Goal: Task Accomplishment & Management: Complete application form

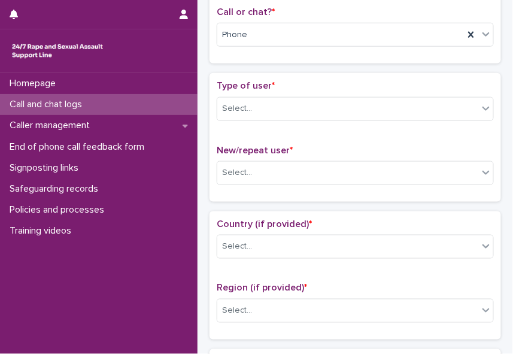
scroll to position [211, 0]
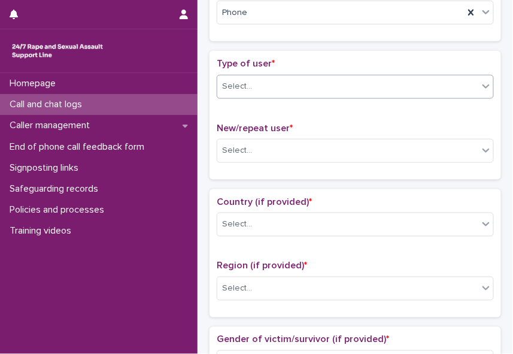
click at [480, 84] on icon at bounding box center [486, 86] width 12 height 12
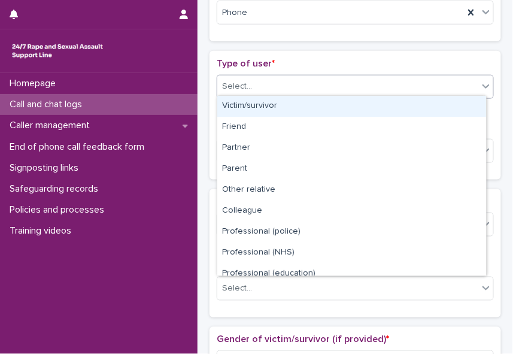
click at [445, 113] on div "Victim/survivor" at bounding box center [351, 106] width 269 height 21
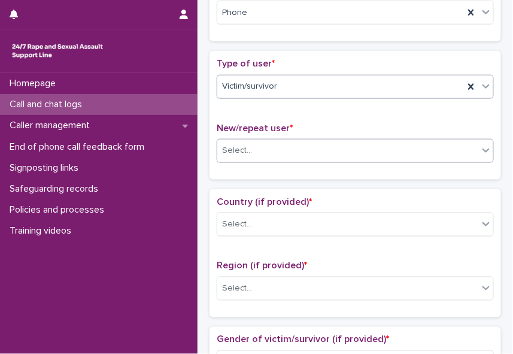
click at [403, 151] on div "Select..." at bounding box center [347, 151] width 261 height 20
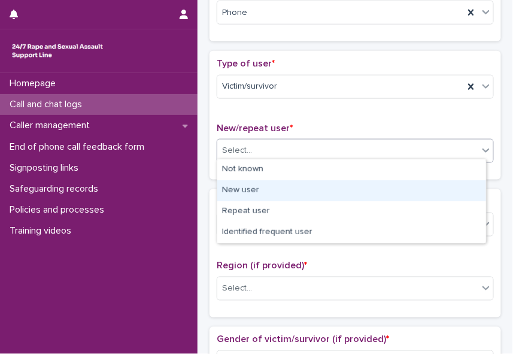
click at [376, 187] on div "New user" at bounding box center [351, 190] width 269 height 21
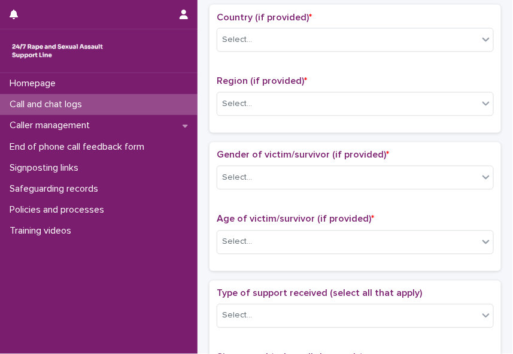
scroll to position [379, 0]
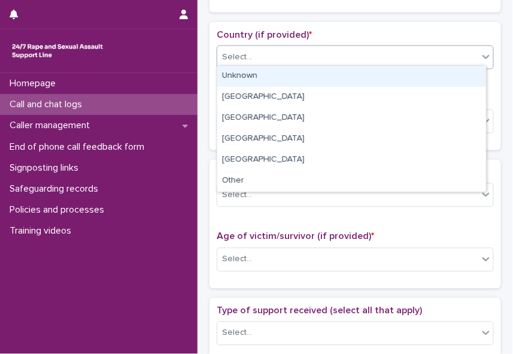
click at [480, 57] on icon at bounding box center [486, 57] width 12 height 12
click at [460, 74] on div "Unknown" at bounding box center [351, 76] width 269 height 21
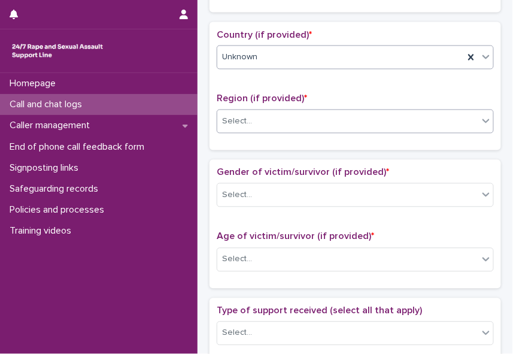
click at [480, 119] on icon at bounding box center [486, 121] width 12 height 12
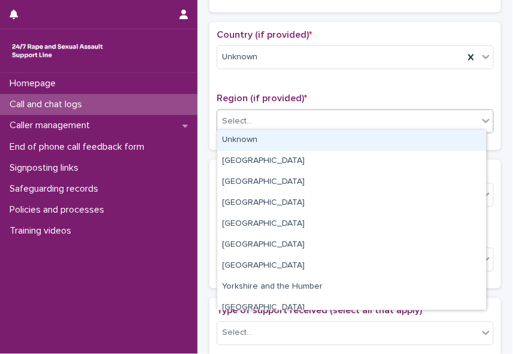
click at [461, 141] on div "Unknown" at bounding box center [351, 140] width 269 height 21
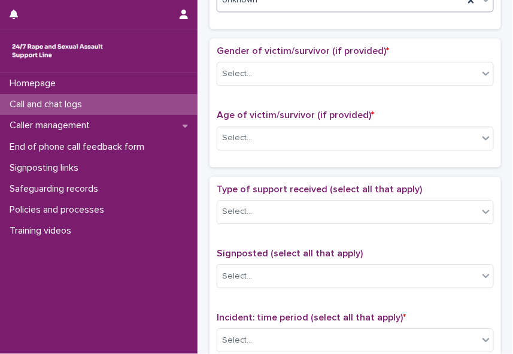
scroll to position [512, 0]
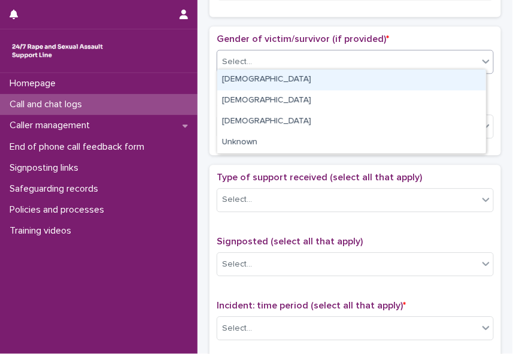
click at [480, 55] on icon at bounding box center [486, 61] width 12 height 12
click at [452, 80] on div "[DEMOGRAPHIC_DATA]" at bounding box center [351, 79] width 269 height 21
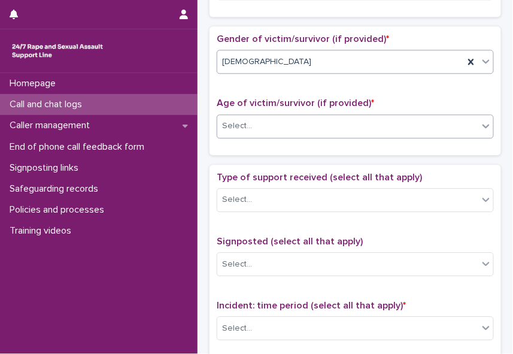
click at [410, 120] on div "Select..." at bounding box center [347, 126] width 261 height 20
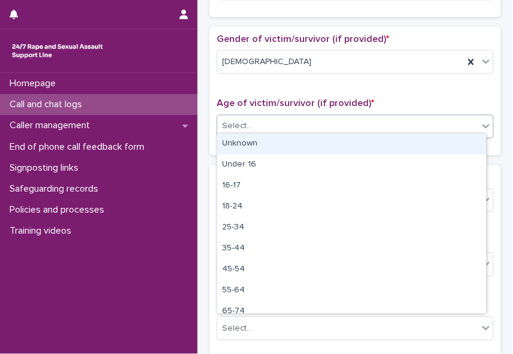
click at [371, 140] on div "Unknown" at bounding box center [351, 144] width 269 height 21
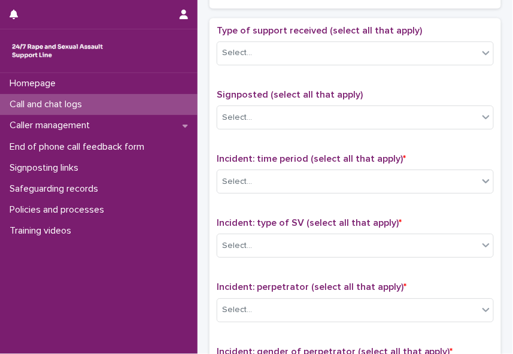
scroll to position [662, 0]
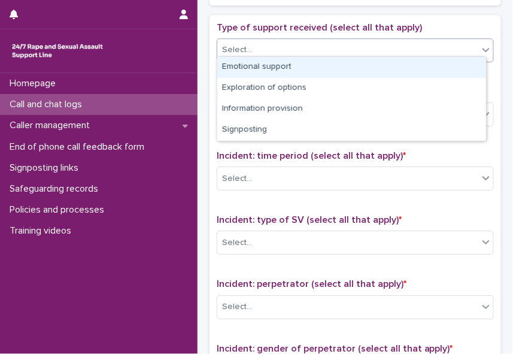
click at [480, 49] on icon at bounding box center [486, 50] width 12 height 12
click at [464, 64] on div "Emotional support" at bounding box center [351, 67] width 269 height 21
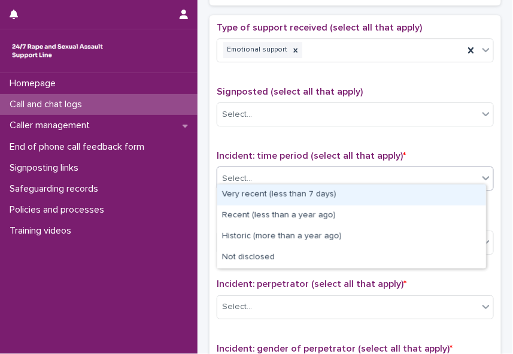
click at [382, 175] on div "Select..." at bounding box center [347, 179] width 261 height 20
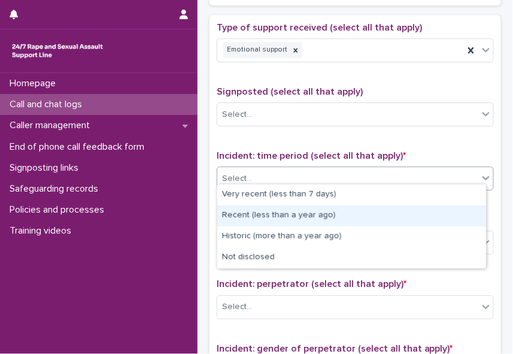
click at [349, 215] on div "Recent (less than a year ago)" at bounding box center [351, 215] width 269 height 21
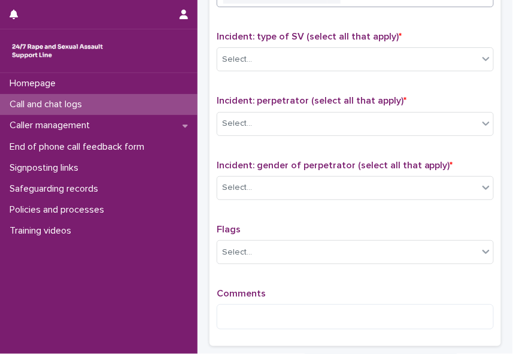
scroll to position [851, 0]
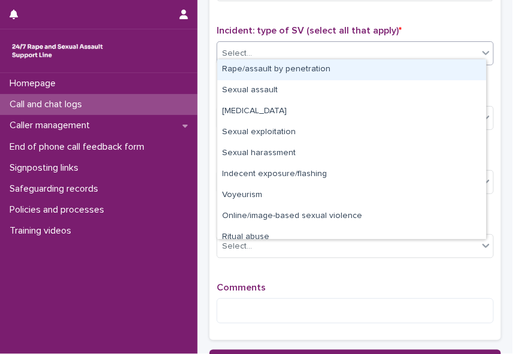
click at [480, 47] on icon at bounding box center [486, 53] width 12 height 12
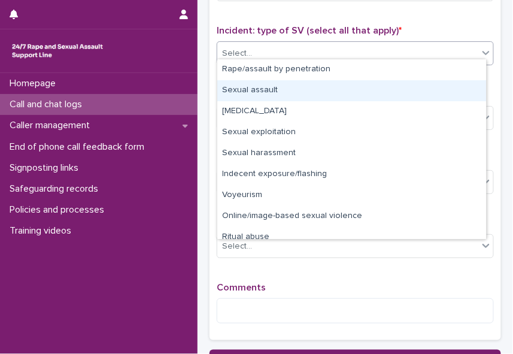
click at [446, 82] on div "Sexual assault" at bounding box center [351, 90] width 269 height 21
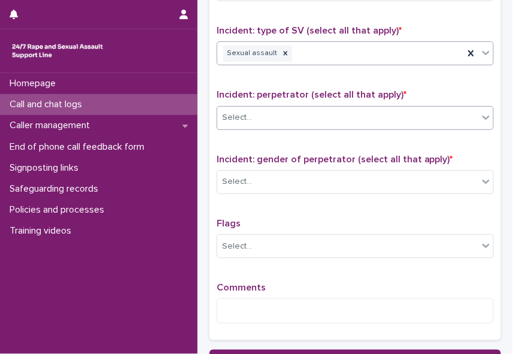
click at [413, 115] on div "Select..." at bounding box center [347, 118] width 261 height 20
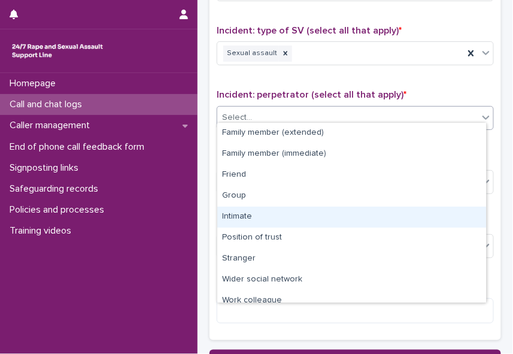
click at [382, 214] on div "Intimate" at bounding box center [351, 217] width 269 height 21
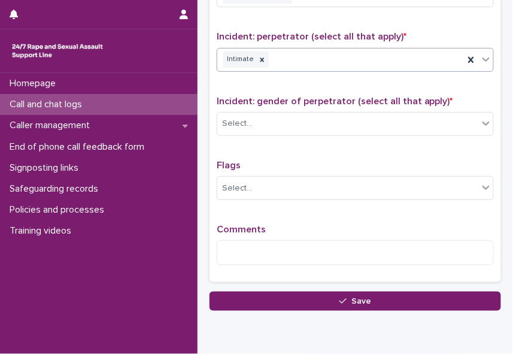
scroll to position [930, 0]
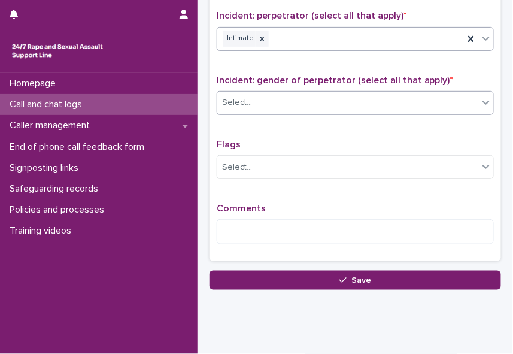
click at [480, 97] on icon at bounding box center [486, 102] width 12 height 12
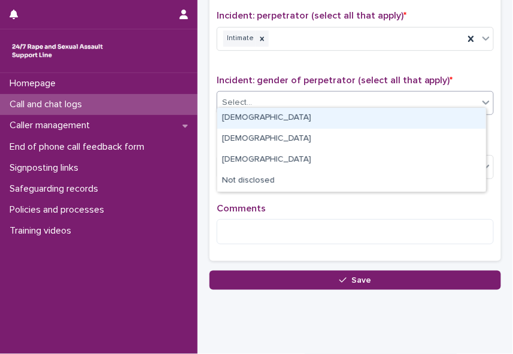
click at [459, 119] on div "[DEMOGRAPHIC_DATA]" at bounding box center [351, 118] width 269 height 21
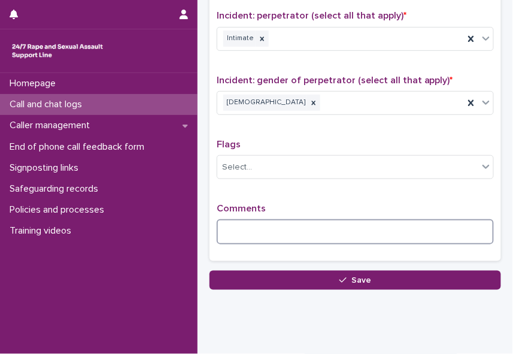
click at [329, 220] on textarea at bounding box center [355, 231] width 277 height 25
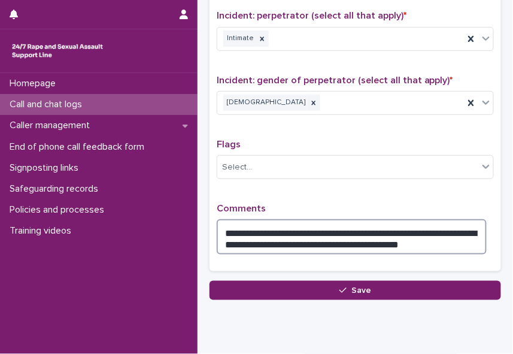
click at [415, 232] on textarea "**********" at bounding box center [352, 236] width 270 height 35
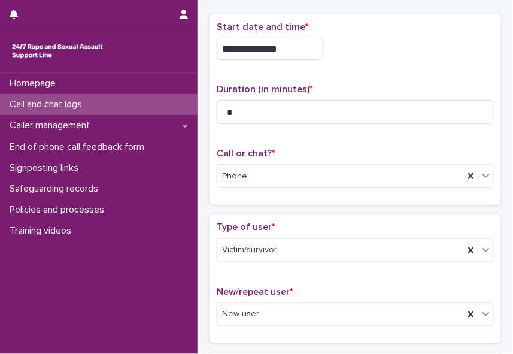
scroll to position [0, 0]
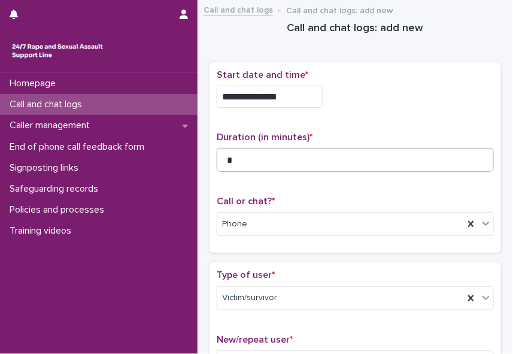
type textarea "**********"
click at [234, 161] on input "*" at bounding box center [355, 160] width 277 height 24
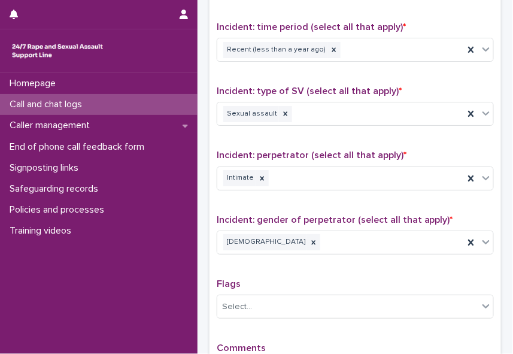
scroll to position [972, 0]
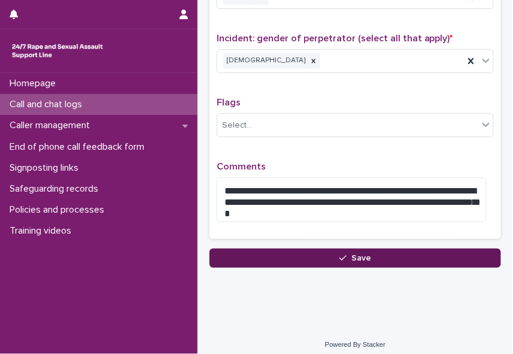
type input "**"
click at [358, 254] on span "Save" at bounding box center [362, 258] width 20 height 8
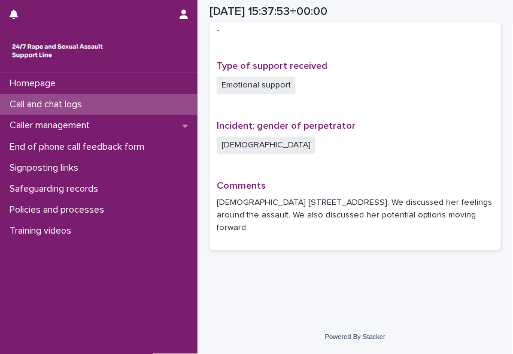
scroll to position [772, 0]
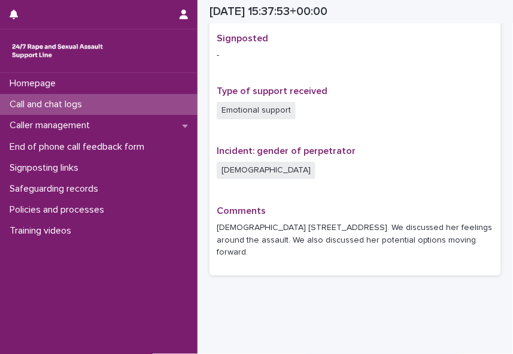
click at [49, 103] on p "Call and chat logs" at bounding box center [48, 104] width 87 height 11
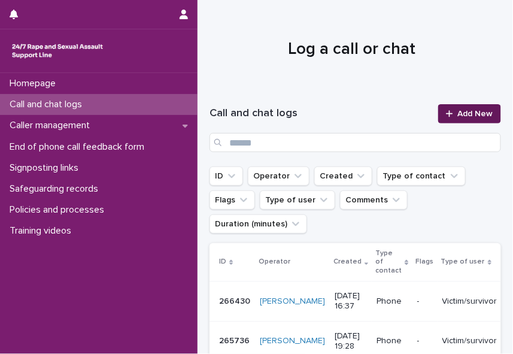
click at [479, 110] on span "Add New" at bounding box center [475, 114] width 35 height 8
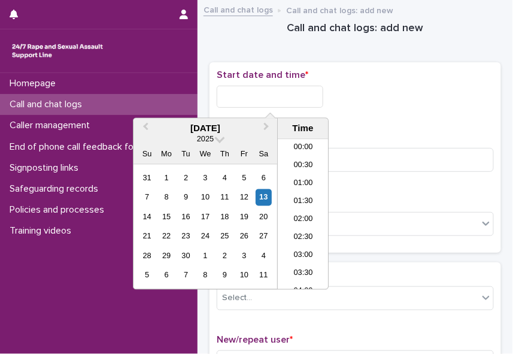
click at [280, 89] on input "text" at bounding box center [270, 97] width 107 height 22
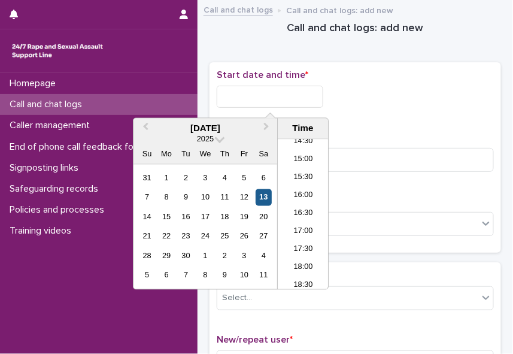
click at [261, 195] on div "13" at bounding box center [264, 197] width 16 height 16
click at [305, 208] on li "16:30" at bounding box center [303, 214] width 51 height 18
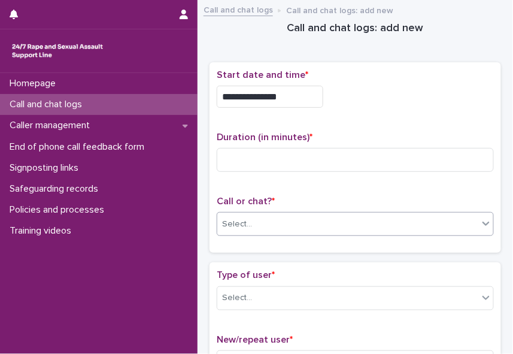
click at [284, 222] on div "Select..." at bounding box center [347, 224] width 261 height 20
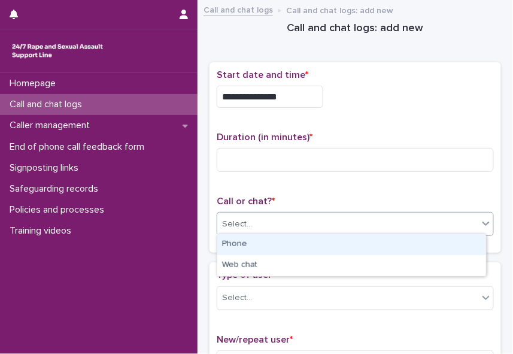
click at [266, 244] on div "Phone" at bounding box center [351, 244] width 269 height 21
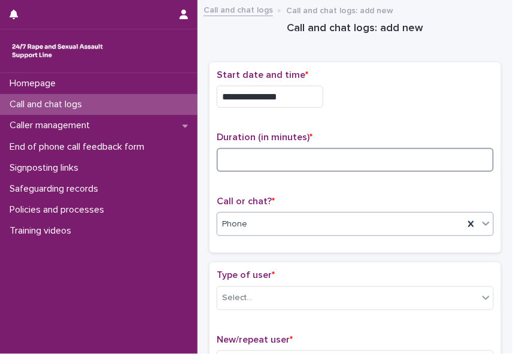
click at [234, 156] on input at bounding box center [355, 160] width 277 height 24
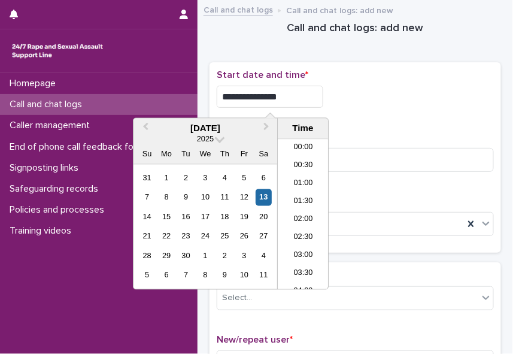
click at [287, 95] on input "**********" at bounding box center [270, 97] width 107 height 22
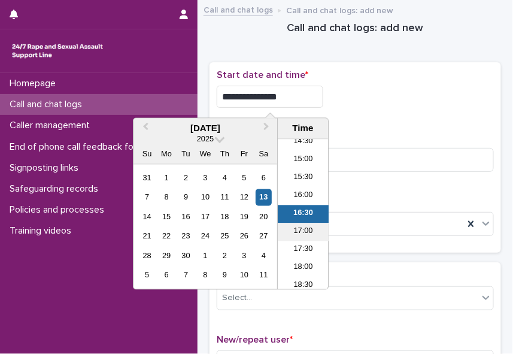
click at [298, 227] on li "17:00" at bounding box center [303, 232] width 51 height 18
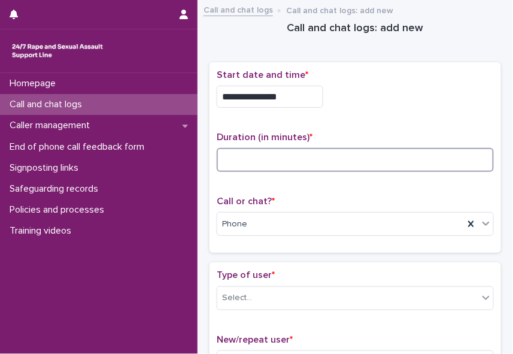
click at [245, 156] on input at bounding box center [355, 160] width 277 height 24
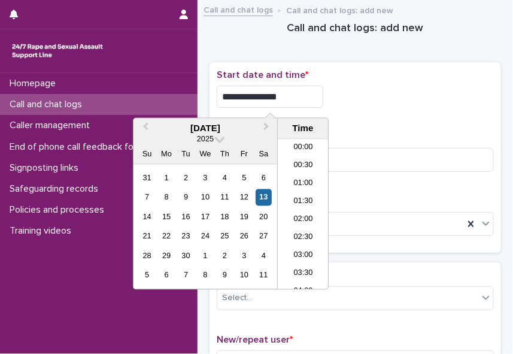
click at [294, 98] on input "**********" at bounding box center [270, 97] width 107 height 22
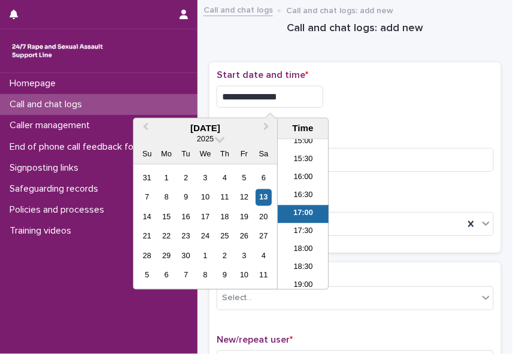
click at [294, 98] on input "**********" at bounding box center [270, 97] width 107 height 22
type input "**********"
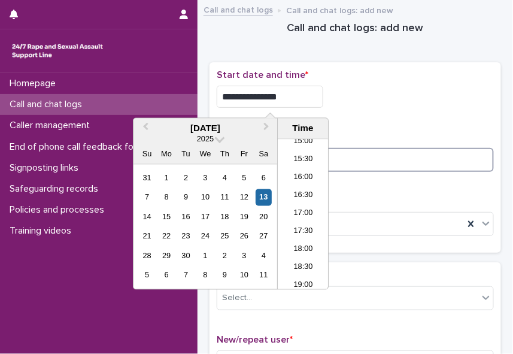
click at [385, 155] on input at bounding box center [355, 160] width 277 height 24
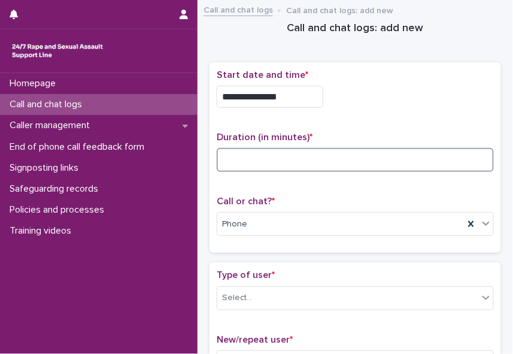
click at [328, 159] on input at bounding box center [355, 160] width 277 height 24
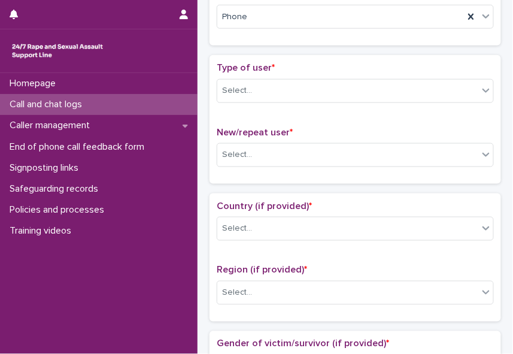
scroll to position [208, 0]
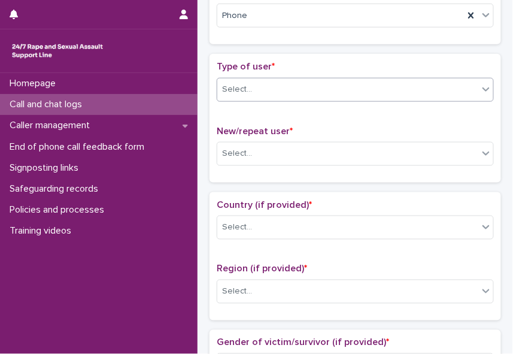
type input "*"
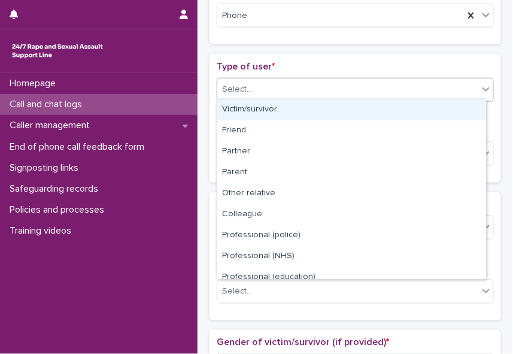
click at [480, 87] on icon at bounding box center [486, 89] width 12 height 12
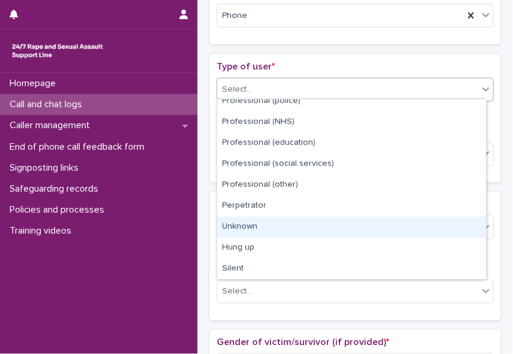
click at [423, 230] on div "Unknown" at bounding box center [351, 227] width 269 height 21
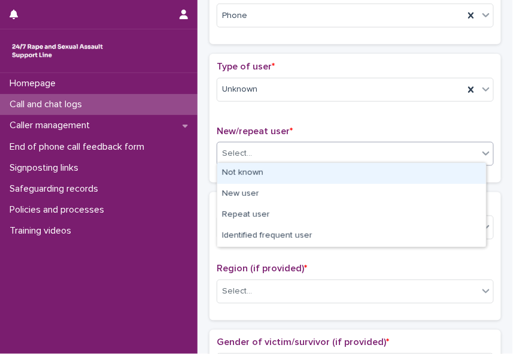
click at [318, 148] on div "Select..." at bounding box center [347, 154] width 261 height 20
click at [308, 175] on div "Not known" at bounding box center [351, 173] width 269 height 21
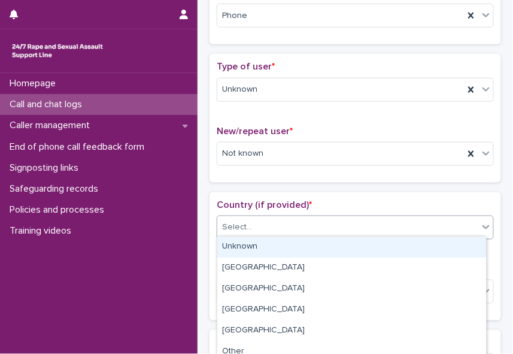
click at [292, 218] on div "Select..." at bounding box center [347, 228] width 261 height 20
click at [283, 246] on div "Unknown" at bounding box center [351, 247] width 269 height 21
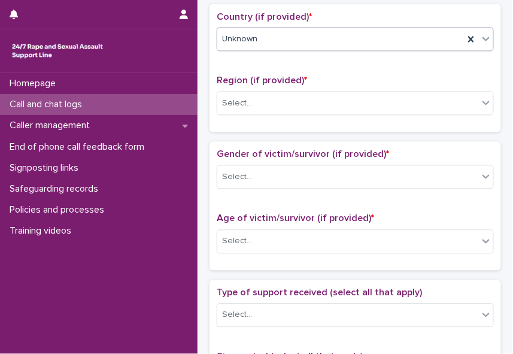
scroll to position [414, 0]
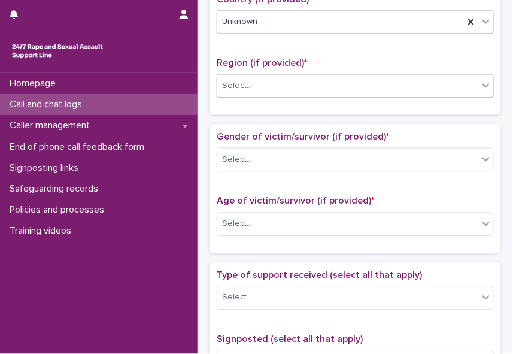
click at [455, 81] on div "Select..." at bounding box center [347, 87] width 261 height 20
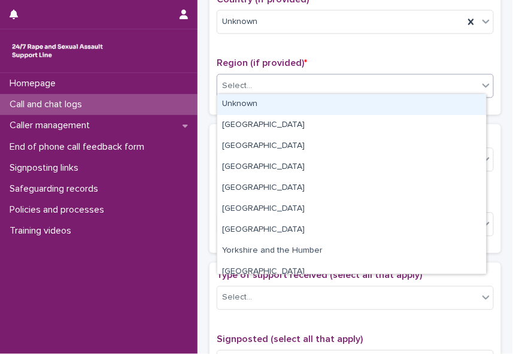
click at [432, 104] on div "Unknown" at bounding box center [351, 104] width 269 height 21
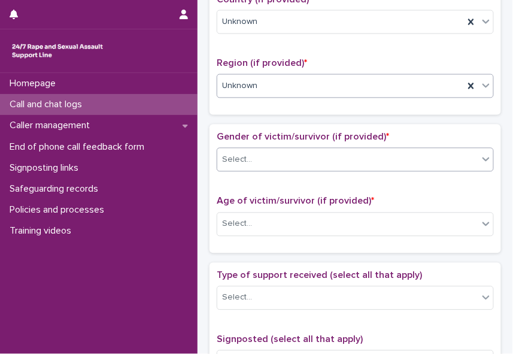
click at [382, 151] on div "Select..." at bounding box center [347, 160] width 261 height 20
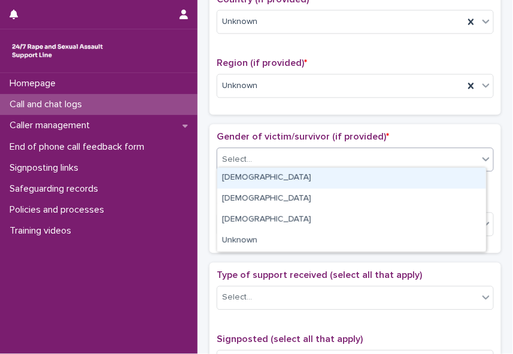
click at [359, 187] on div "[DEMOGRAPHIC_DATA]" at bounding box center [351, 178] width 269 height 21
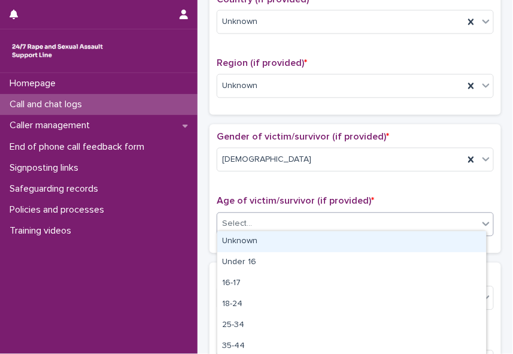
click at [326, 220] on div "Select..." at bounding box center [347, 224] width 261 height 20
click at [308, 243] on div "Unknown" at bounding box center [351, 241] width 269 height 21
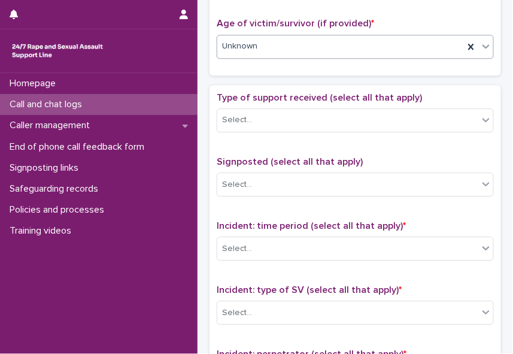
scroll to position [599, 0]
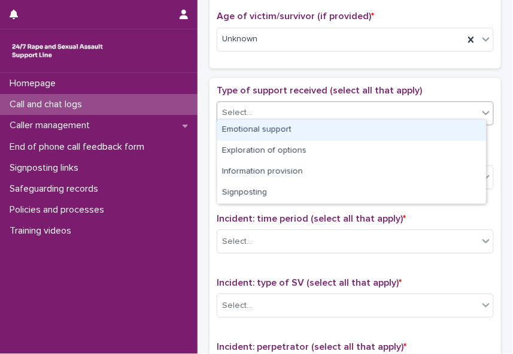
click at [480, 107] on icon at bounding box center [486, 113] width 12 height 12
click at [459, 128] on div "Emotional support" at bounding box center [351, 130] width 269 height 21
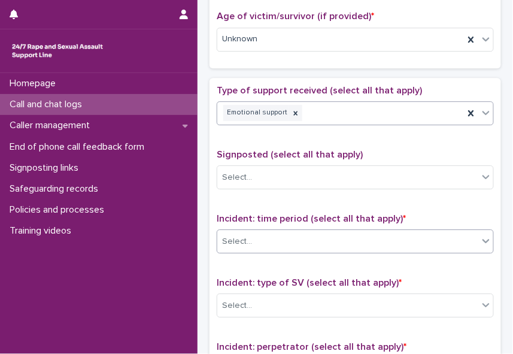
click at [419, 232] on div "Select..." at bounding box center [347, 242] width 261 height 20
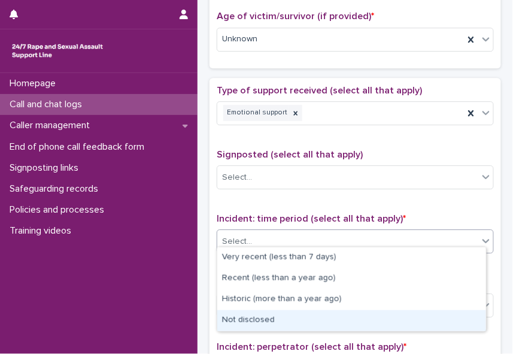
click at [400, 314] on div "Not disclosed" at bounding box center [351, 320] width 269 height 21
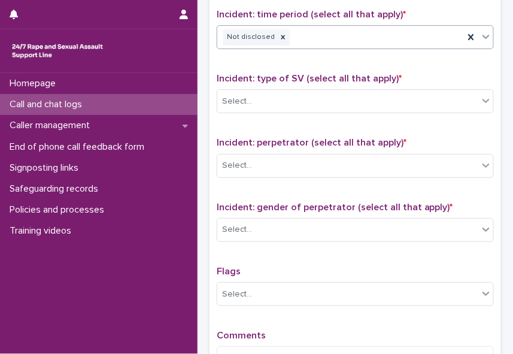
scroll to position [805, 0]
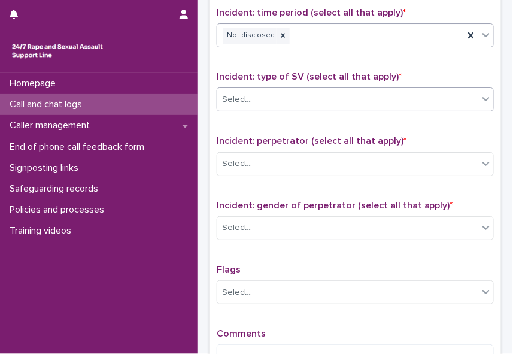
click at [480, 93] on icon at bounding box center [486, 99] width 12 height 12
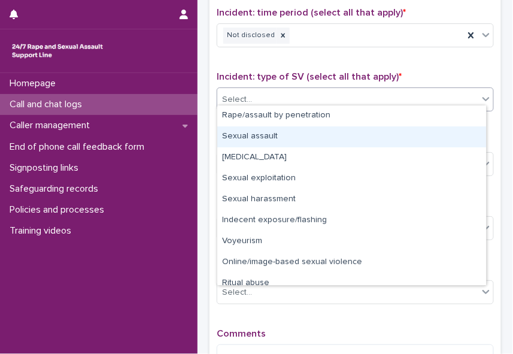
scroll to position [29, 0]
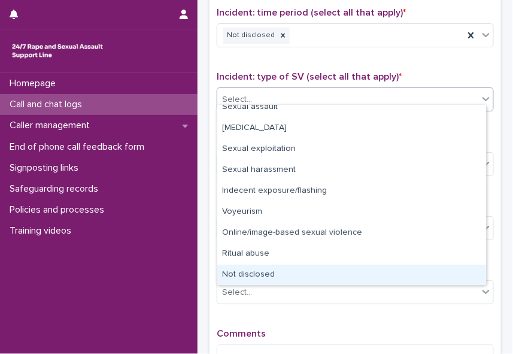
click at [447, 273] on div "Not disclosed" at bounding box center [351, 275] width 269 height 21
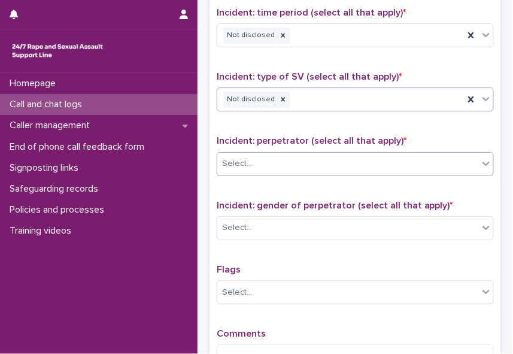
click at [335, 154] on div "Select..." at bounding box center [347, 164] width 261 height 20
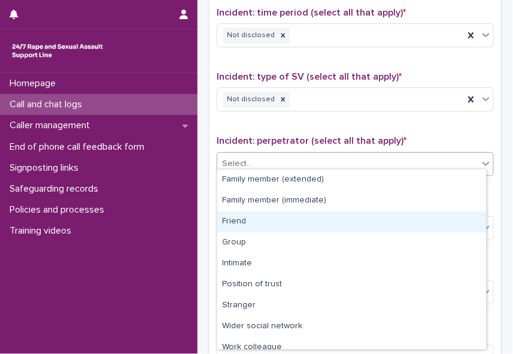
scroll to position [51, 0]
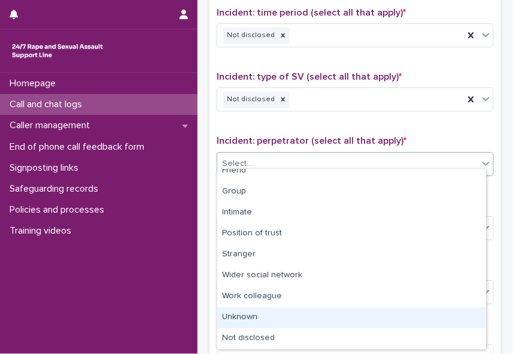
click at [439, 319] on div "Unknown" at bounding box center [351, 317] width 269 height 21
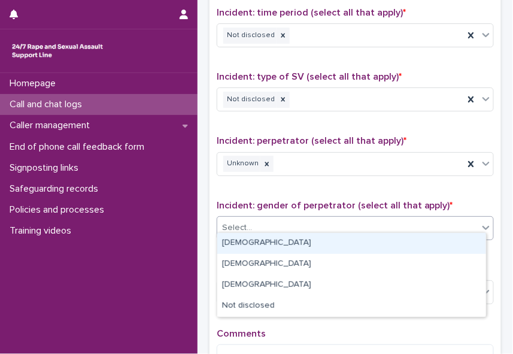
click at [301, 219] on div "Select..." at bounding box center [347, 228] width 261 height 20
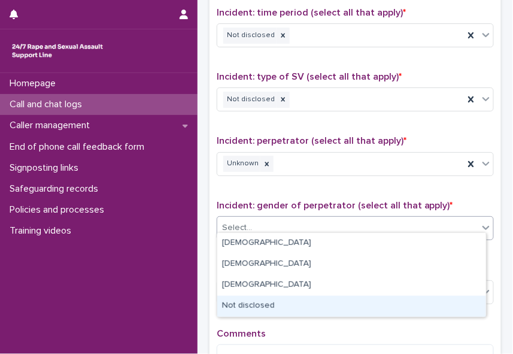
click at [268, 307] on div "Not disclosed" at bounding box center [351, 306] width 269 height 21
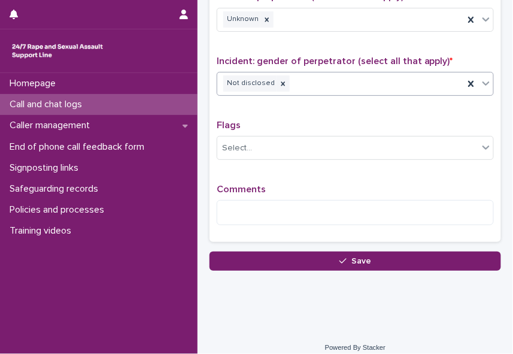
scroll to position [952, 0]
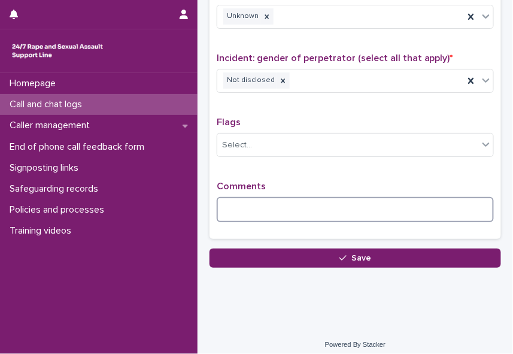
click at [226, 201] on textarea at bounding box center [355, 209] width 277 height 25
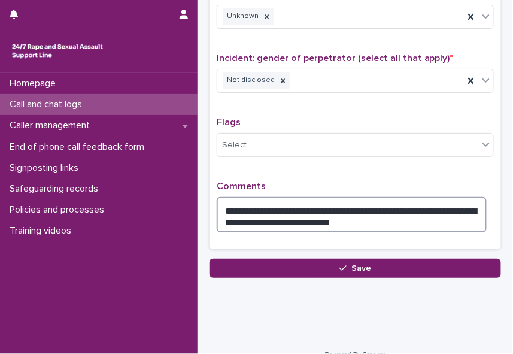
click at [362, 211] on textarea "**********" at bounding box center [352, 214] width 270 height 35
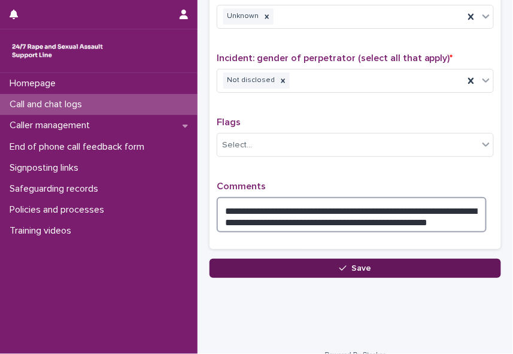
type textarea "**********"
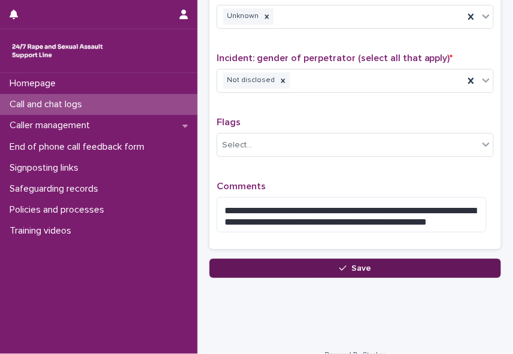
click at [371, 259] on button "Save" at bounding box center [356, 268] width 292 height 19
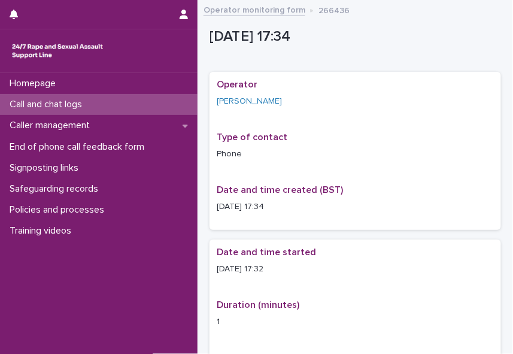
click at [51, 106] on p "Call and chat logs" at bounding box center [48, 104] width 87 height 11
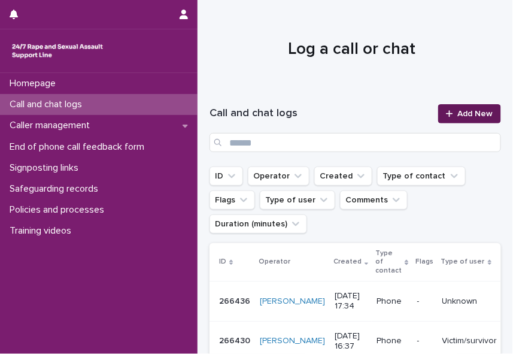
click at [459, 116] on span "Add New" at bounding box center [475, 114] width 35 height 8
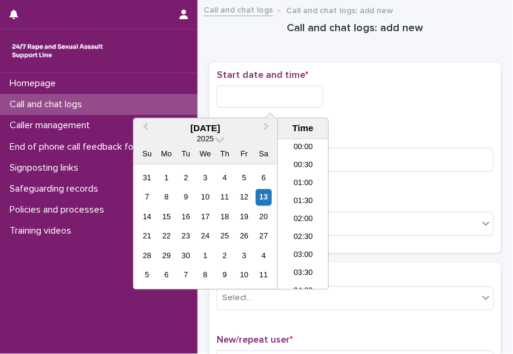
click at [265, 96] on input "text" at bounding box center [270, 97] width 107 height 22
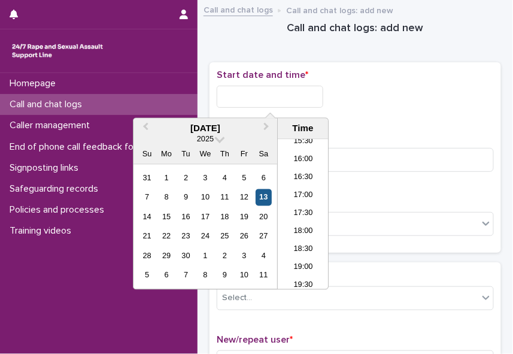
click at [263, 195] on div "13" at bounding box center [264, 197] width 16 height 16
click at [292, 210] on li "17:30" at bounding box center [303, 214] width 51 height 18
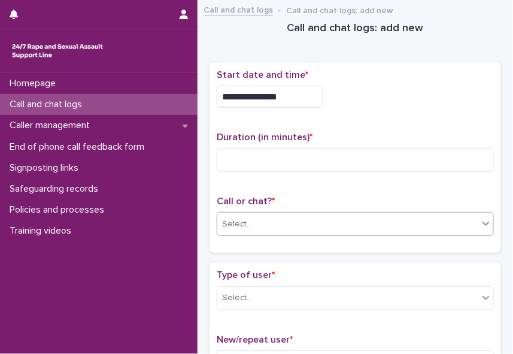
click at [283, 217] on div "Select..." at bounding box center [347, 224] width 261 height 20
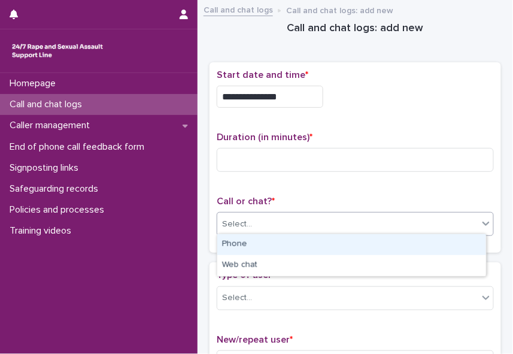
click at [266, 242] on div "Phone" at bounding box center [351, 244] width 269 height 21
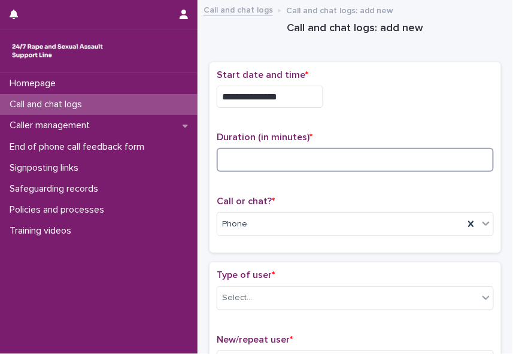
click at [217, 152] on input at bounding box center [355, 160] width 277 height 24
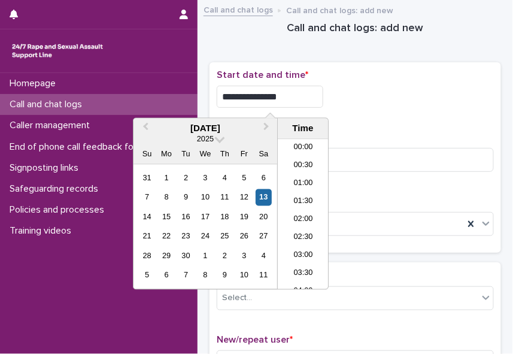
click at [290, 93] on input "**********" at bounding box center [270, 97] width 107 height 22
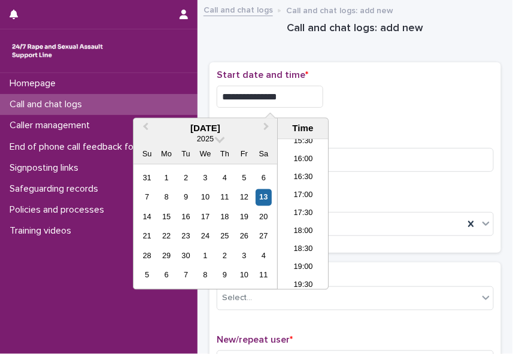
type input "**********"
click at [378, 93] on div "**********" at bounding box center [355, 97] width 277 height 22
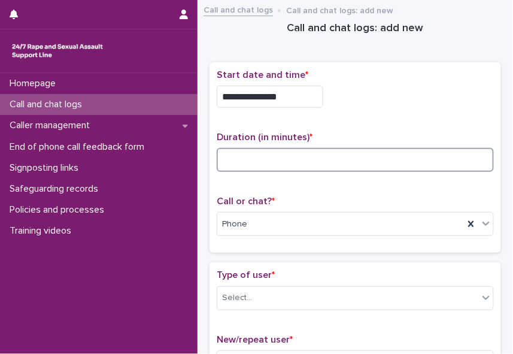
click at [271, 162] on input at bounding box center [355, 160] width 277 height 24
click at [233, 158] on input at bounding box center [355, 160] width 277 height 24
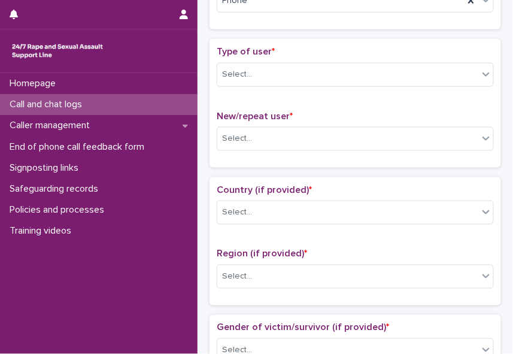
scroll to position [240, 0]
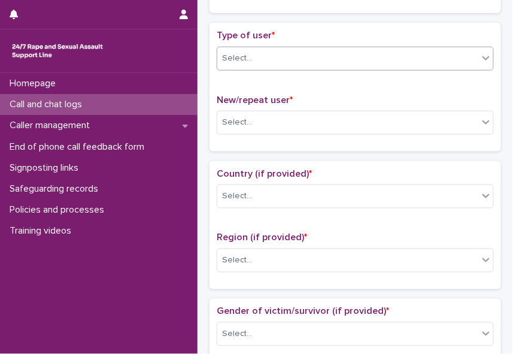
type input "*"
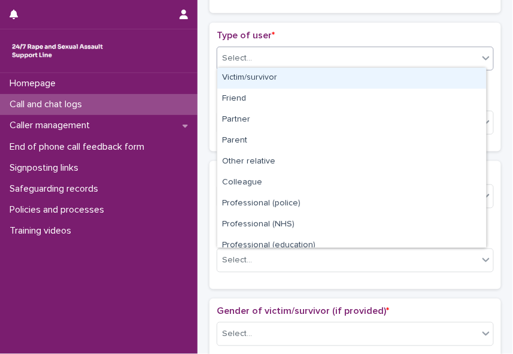
click at [480, 55] on icon at bounding box center [486, 58] width 12 height 12
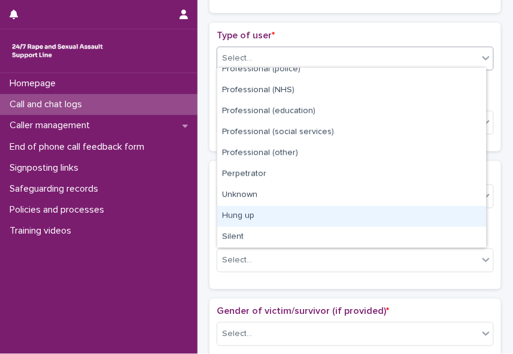
click at [473, 219] on div "Hung up" at bounding box center [351, 216] width 269 height 21
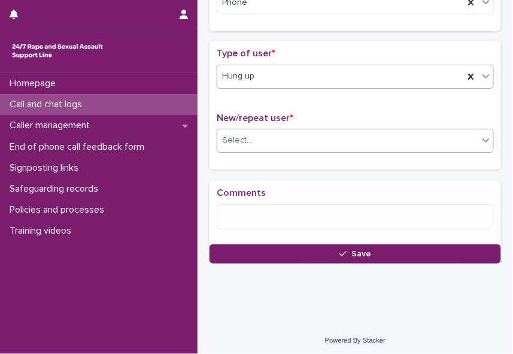
scroll to position [231, 0]
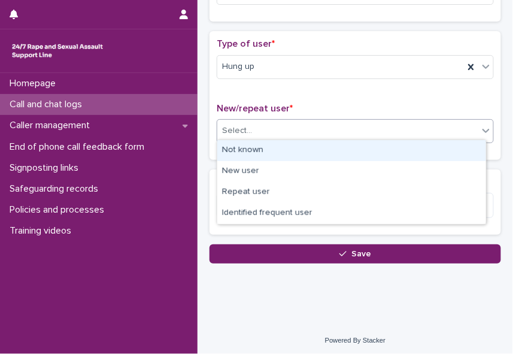
click at [461, 132] on div "Select..." at bounding box center [347, 131] width 261 height 20
click at [446, 148] on div "Not known" at bounding box center [351, 150] width 269 height 21
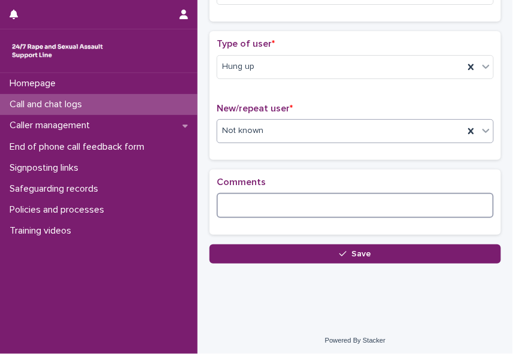
click at [411, 201] on textarea at bounding box center [355, 205] width 277 height 25
drag, startPoint x: 222, startPoint y: 202, endPoint x: 372, endPoint y: 205, distance: 149.8
click at [372, 205] on textarea "**********" at bounding box center [352, 205] width 270 height 25
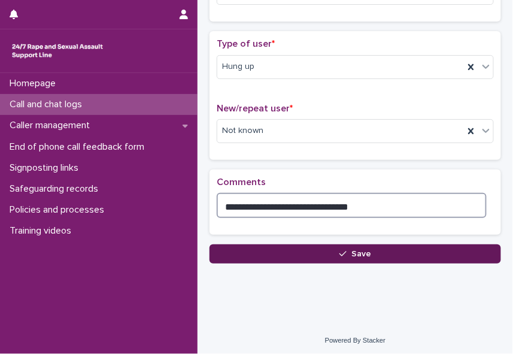
type textarea "**********"
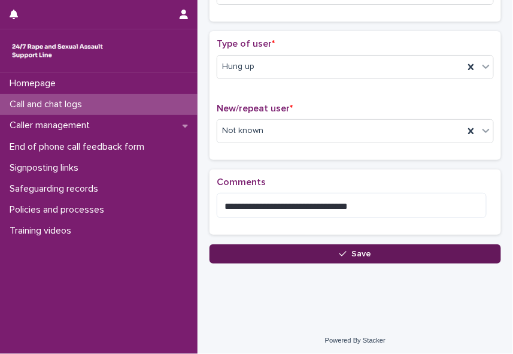
click at [302, 252] on button "Save" at bounding box center [356, 253] width 292 height 19
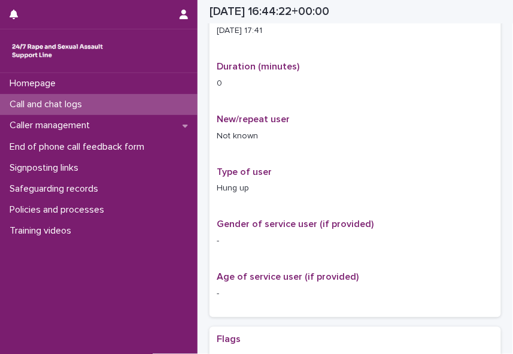
scroll to position [244, 0]
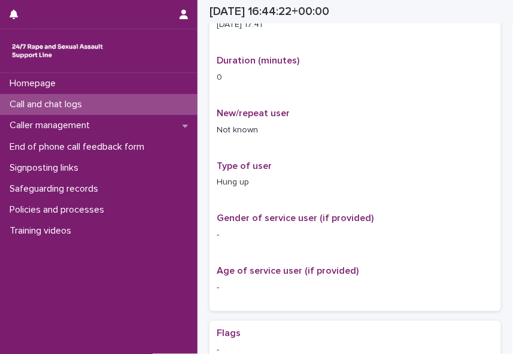
click at [73, 104] on p "Call and chat logs" at bounding box center [48, 104] width 87 height 11
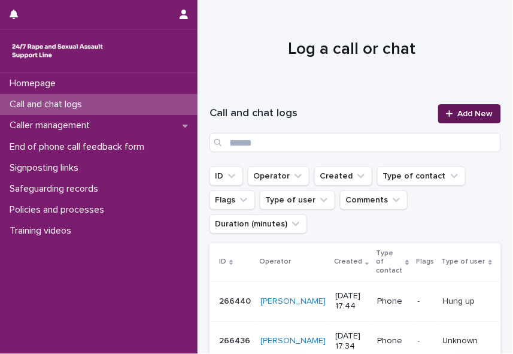
click at [458, 114] on span "Add New" at bounding box center [475, 114] width 35 height 8
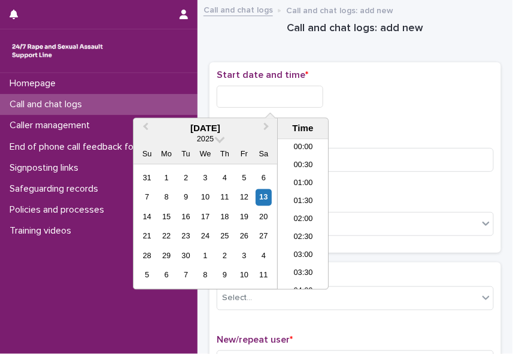
click at [265, 96] on input "text" at bounding box center [270, 97] width 107 height 22
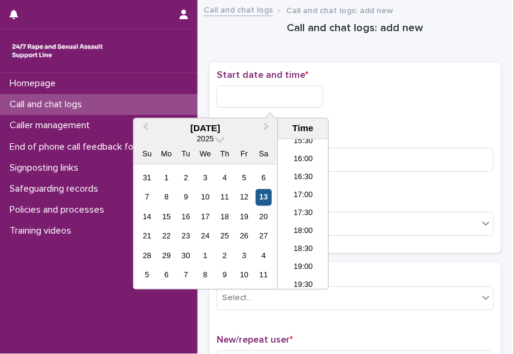
click at [264, 196] on div "13" at bounding box center [264, 197] width 16 height 16
click at [290, 208] on li "17:30" at bounding box center [303, 214] width 51 height 18
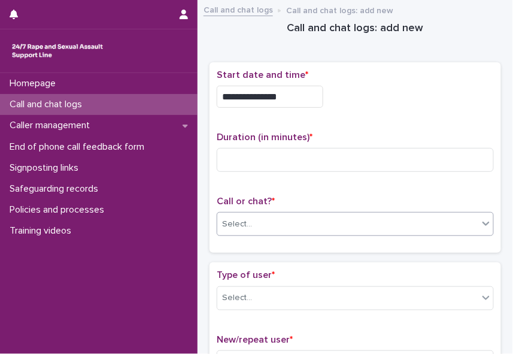
click at [285, 222] on div "Select..." at bounding box center [347, 224] width 261 height 20
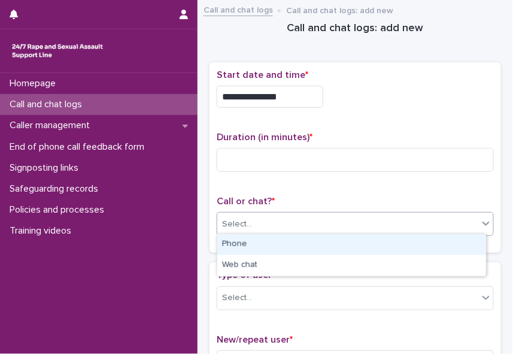
click at [267, 244] on div "Phone" at bounding box center [351, 244] width 269 height 21
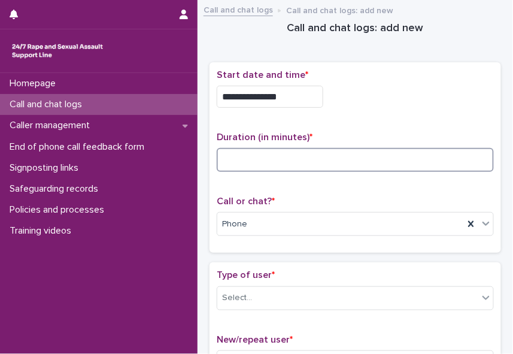
click at [222, 152] on input at bounding box center [355, 160] width 277 height 24
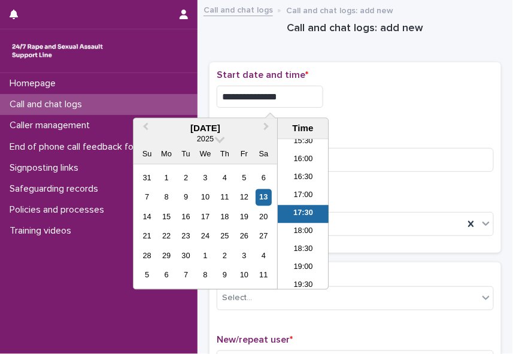
click at [289, 96] on input "**********" at bounding box center [270, 97] width 107 height 22
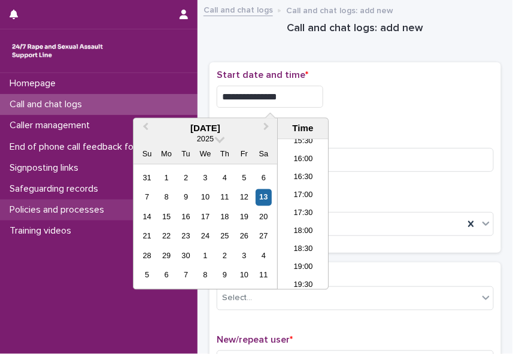
type input "**********"
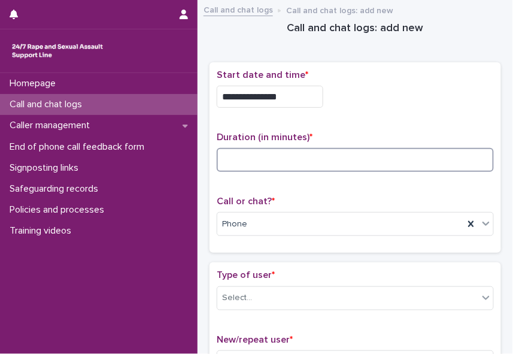
click at [343, 148] on input at bounding box center [355, 160] width 277 height 24
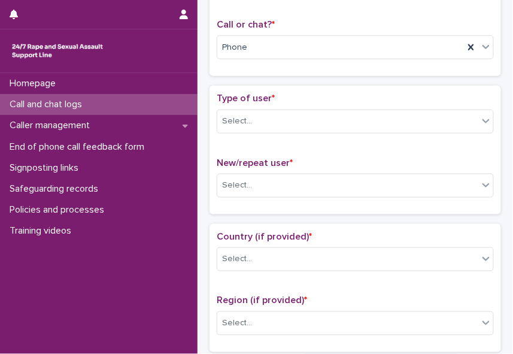
scroll to position [182, 0]
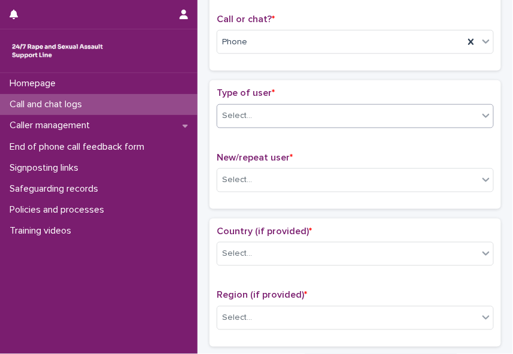
type input "*"
click at [481, 112] on icon at bounding box center [486, 116] width 12 height 12
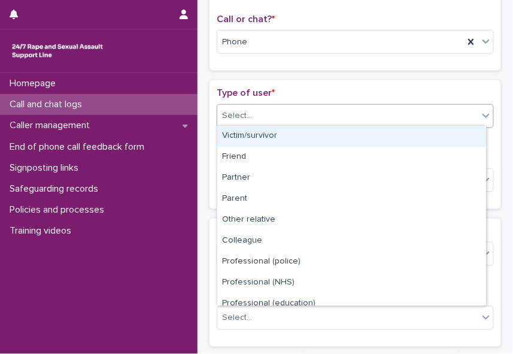
scroll to position [134, 0]
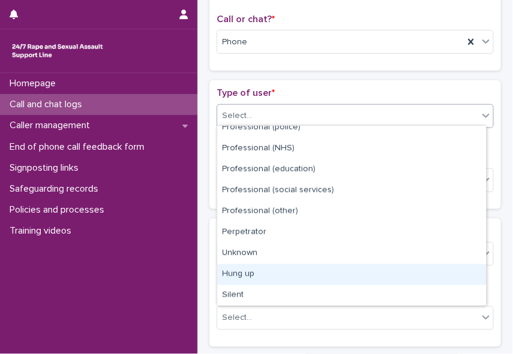
click at [463, 268] on div "Hung up" at bounding box center [351, 274] width 269 height 21
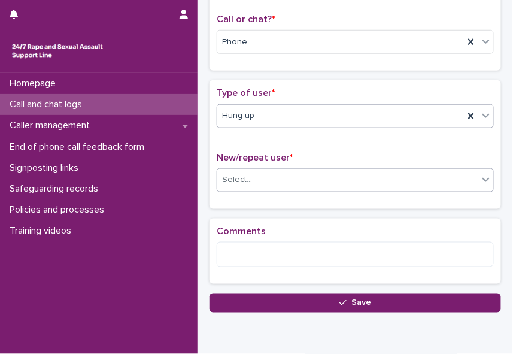
click at [290, 171] on div "Select..." at bounding box center [347, 180] width 261 height 20
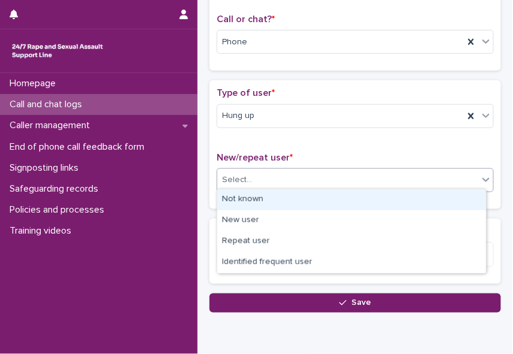
click at [273, 200] on div "Not known" at bounding box center [351, 199] width 269 height 21
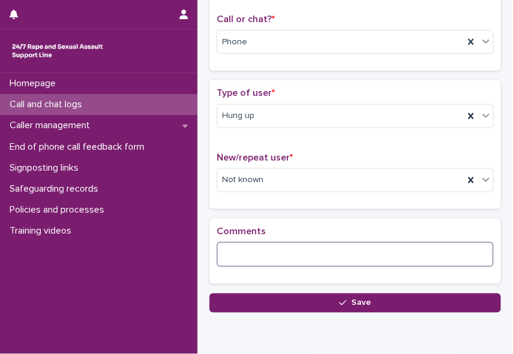
click at [249, 252] on textarea at bounding box center [355, 254] width 277 height 25
paste textarea "**********"
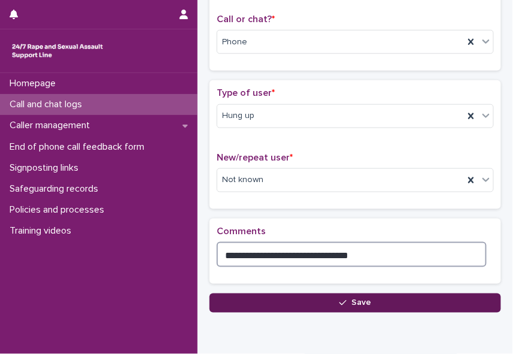
type textarea "**********"
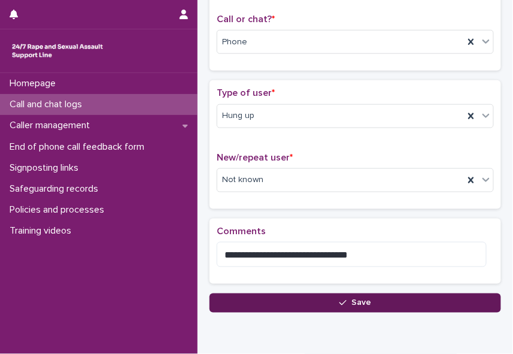
click at [326, 296] on button "Save" at bounding box center [356, 302] width 292 height 19
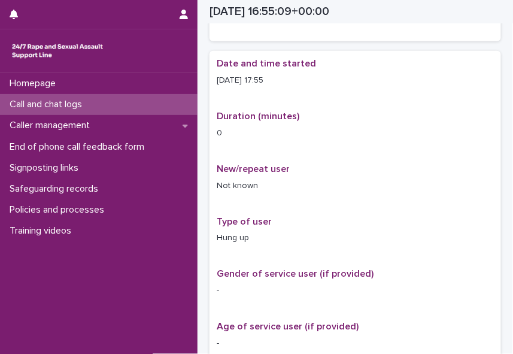
scroll to position [195, 0]
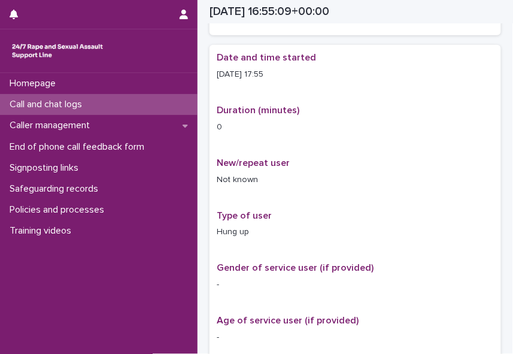
click at [78, 102] on p "Call and chat logs" at bounding box center [48, 104] width 87 height 11
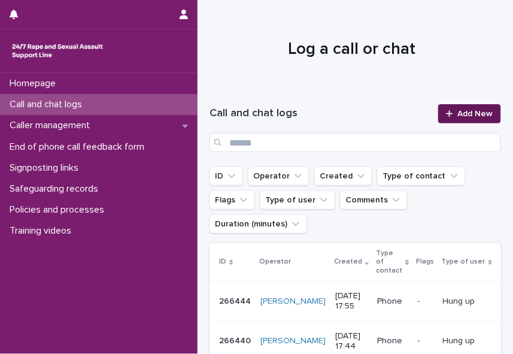
click at [489, 112] on link "Add New" at bounding box center [469, 113] width 63 height 19
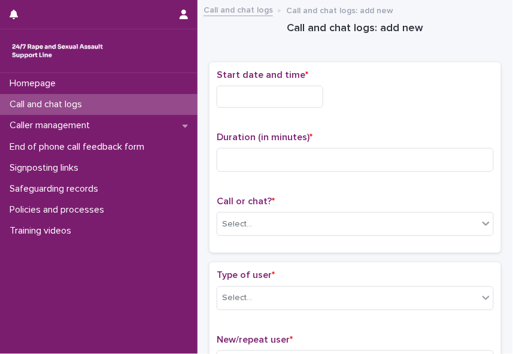
click at [249, 98] on input "text" at bounding box center [270, 97] width 107 height 22
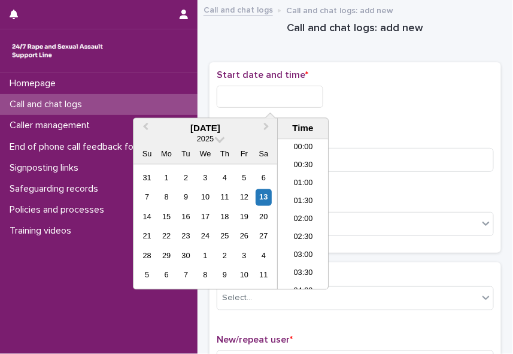
scroll to position [563, 0]
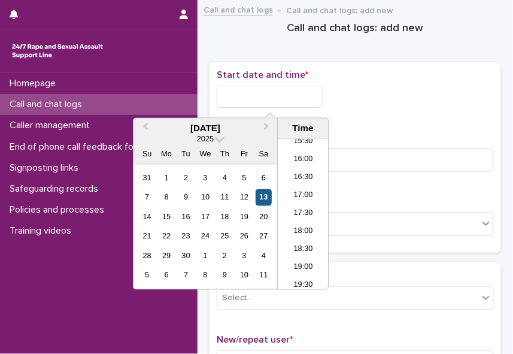
click at [266, 199] on div "13" at bounding box center [264, 197] width 16 height 16
click at [303, 216] on li "17:30" at bounding box center [303, 214] width 51 height 18
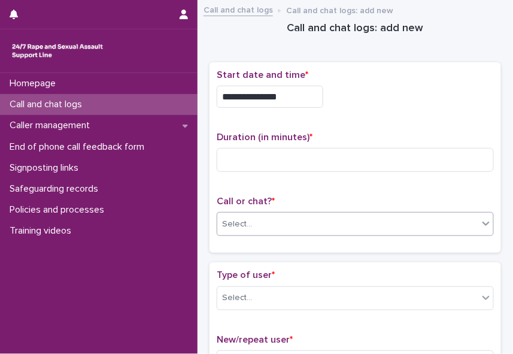
click at [267, 225] on div "Select..." at bounding box center [347, 224] width 261 height 20
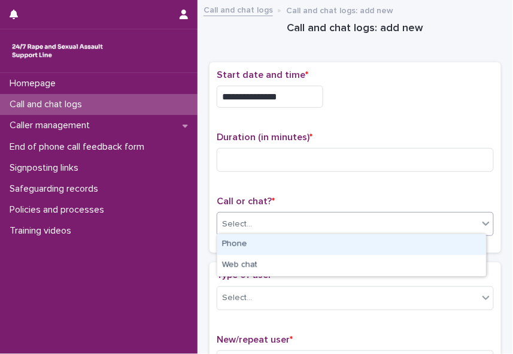
click at [254, 244] on div "Phone" at bounding box center [351, 244] width 269 height 21
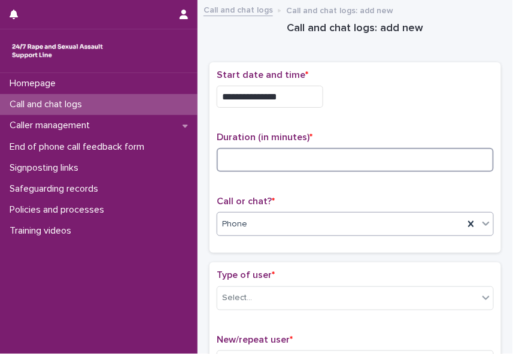
click at [234, 164] on input at bounding box center [355, 160] width 277 height 24
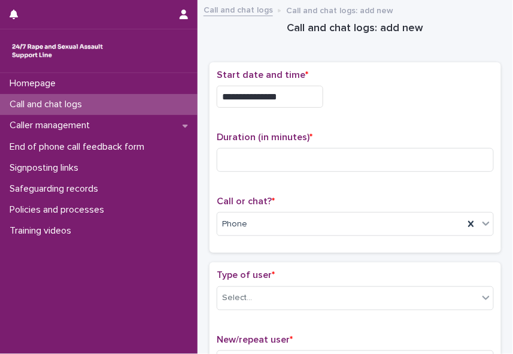
click at [289, 95] on input "**********" at bounding box center [270, 97] width 107 height 22
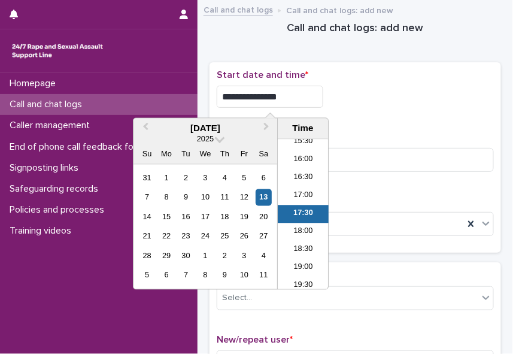
click at [289, 95] on input "**********" at bounding box center [270, 97] width 107 height 22
type input "**********"
click at [425, 132] on p "Duration (in minutes) *" at bounding box center [355, 137] width 277 height 11
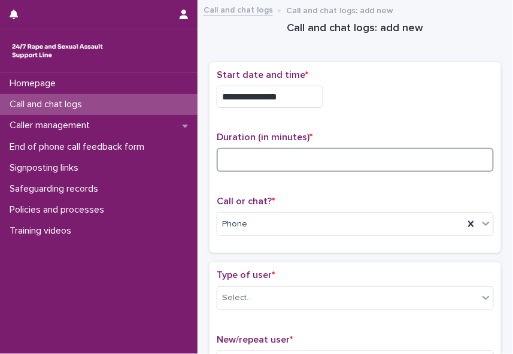
click at [360, 162] on input at bounding box center [355, 160] width 277 height 24
click at [277, 166] on input at bounding box center [355, 160] width 277 height 24
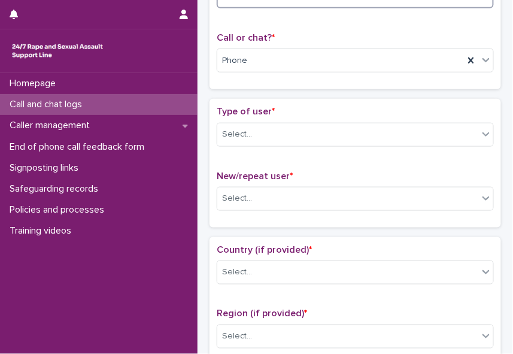
scroll to position [219, 0]
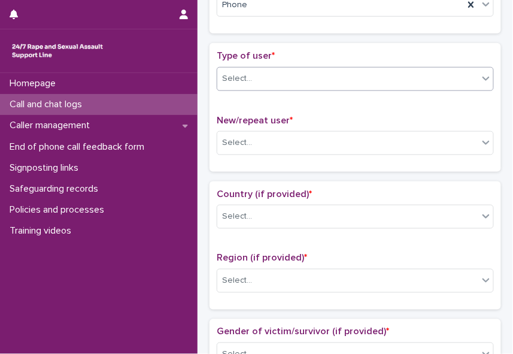
type input "*"
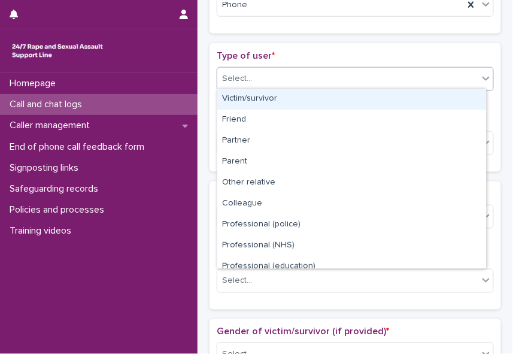
click at [480, 77] on icon at bounding box center [486, 78] width 12 height 12
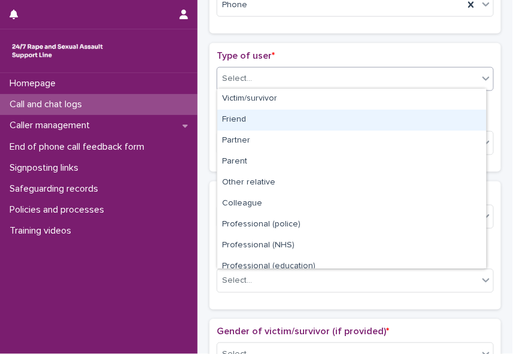
scroll to position [134, 0]
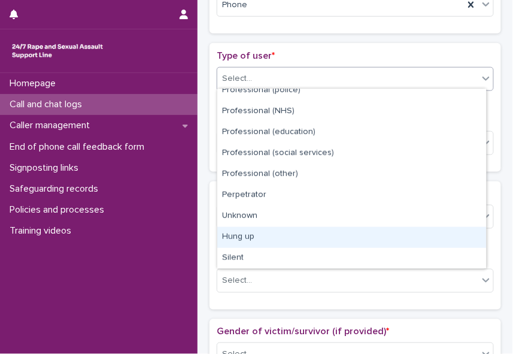
click at [250, 237] on div "Hung up" at bounding box center [351, 237] width 269 height 21
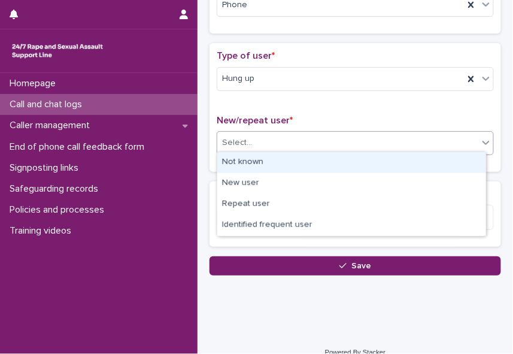
click at [480, 143] on icon at bounding box center [486, 143] width 12 height 12
click at [465, 158] on div "Not known" at bounding box center [351, 162] width 269 height 21
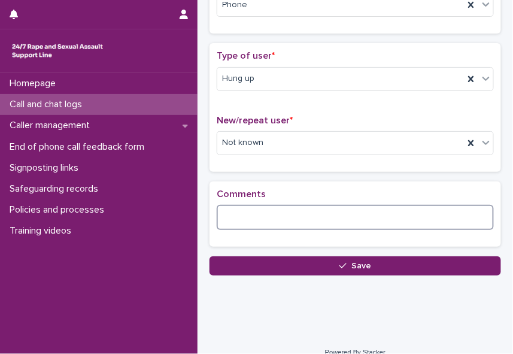
paste textarea "**********"
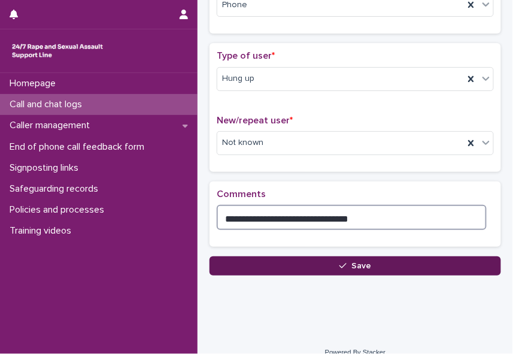
type textarea "**********"
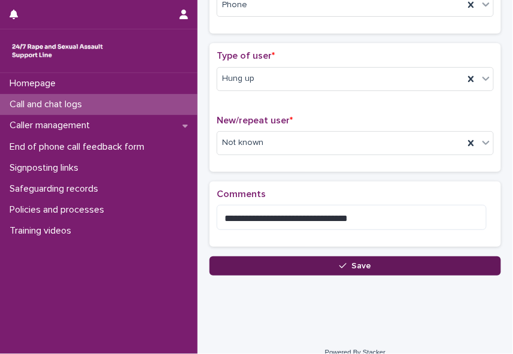
click at [346, 266] on div "button" at bounding box center [346, 266] width 12 height 8
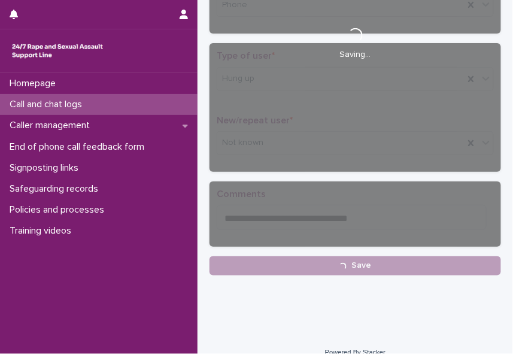
scroll to position [226, 0]
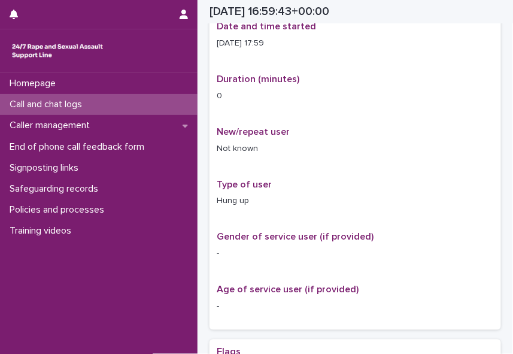
click at [90, 107] on p "Call and chat logs" at bounding box center [48, 104] width 87 height 11
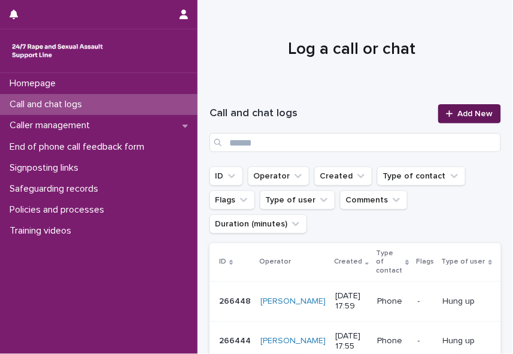
click at [464, 107] on link "Add New" at bounding box center [469, 113] width 63 height 19
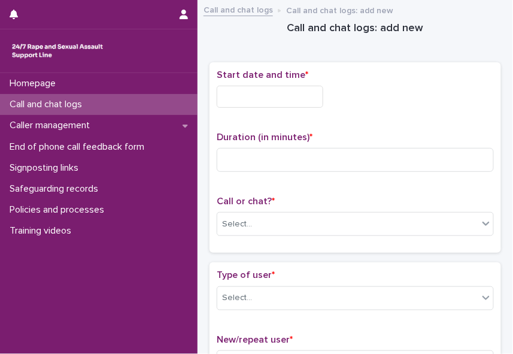
click at [238, 96] on input "text" at bounding box center [270, 97] width 107 height 22
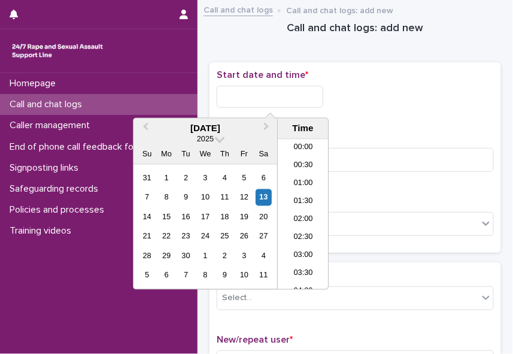
scroll to position [581, 0]
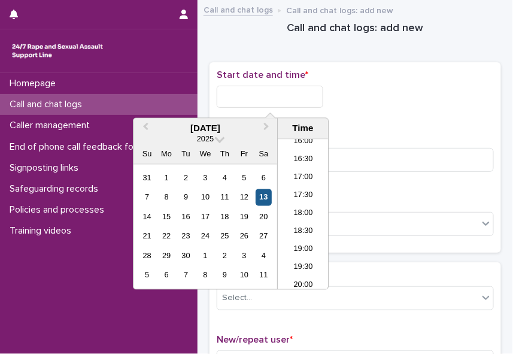
click at [264, 198] on div "13" at bounding box center [264, 197] width 16 height 16
click at [305, 208] on li "18:00" at bounding box center [303, 214] width 51 height 18
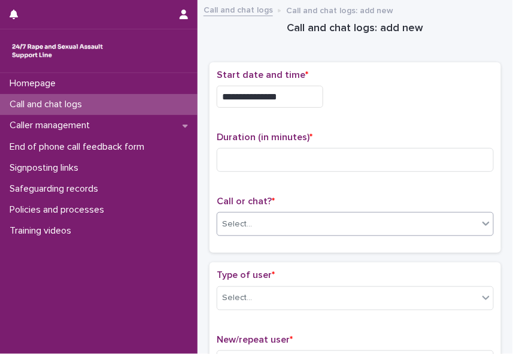
click at [296, 218] on div "Select..." at bounding box center [347, 224] width 261 height 20
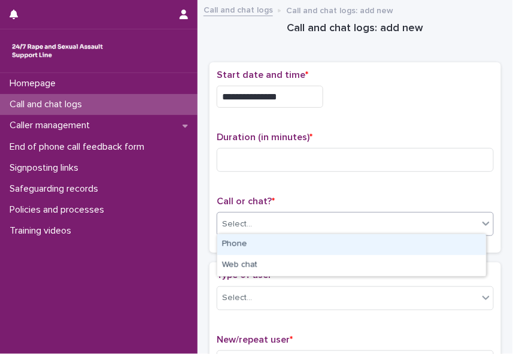
click at [276, 243] on div "Phone" at bounding box center [351, 244] width 269 height 21
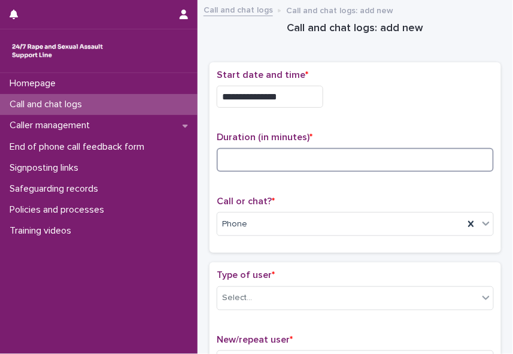
click at [238, 157] on input at bounding box center [355, 160] width 277 height 24
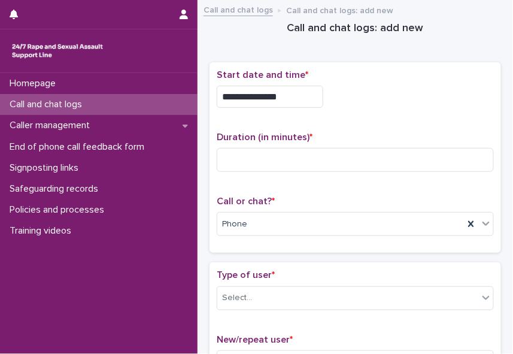
click at [285, 95] on input "**********" at bounding box center [270, 97] width 107 height 22
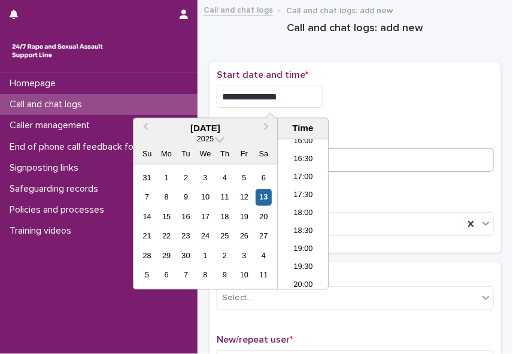
type input "**********"
click at [343, 156] on input at bounding box center [355, 160] width 277 height 24
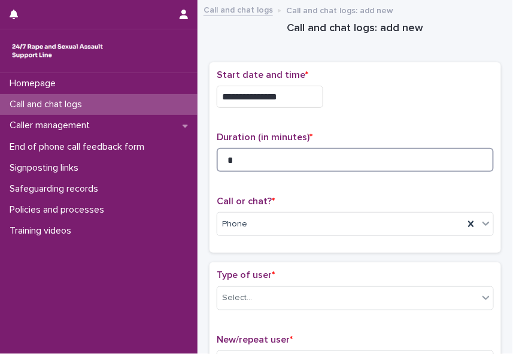
type input "*"
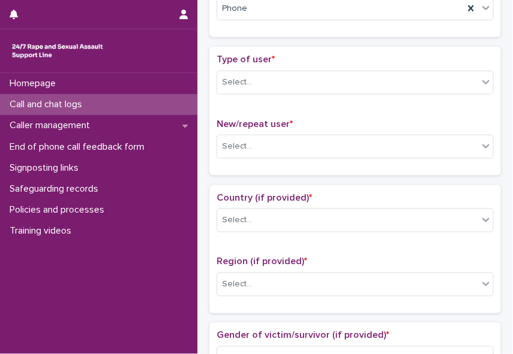
scroll to position [205, 0]
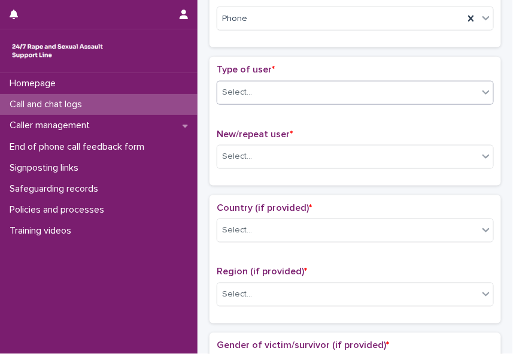
click at [480, 93] on icon at bounding box center [486, 92] width 12 height 12
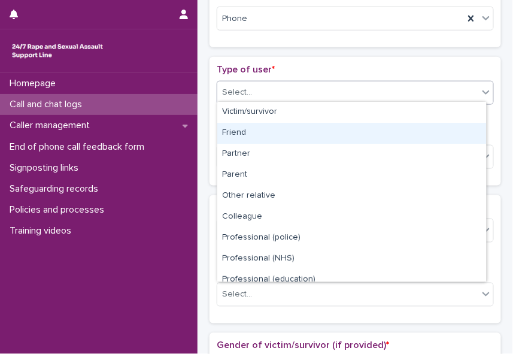
scroll to position [134, 0]
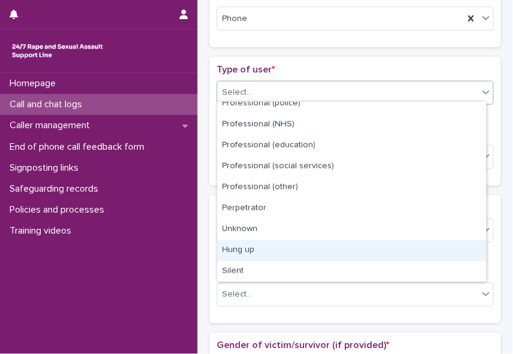
click at [386, 255] on div "Hung up" at bounding box center [351, 250] width 269 height 21
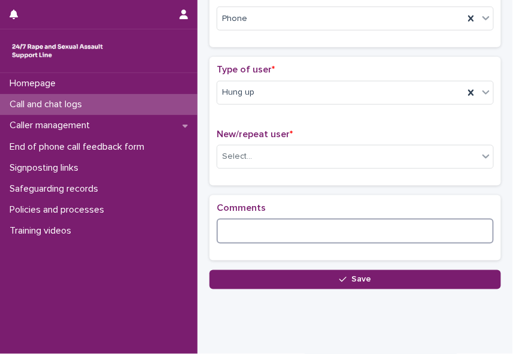
paste textarea "**********"
type textarea "**********"
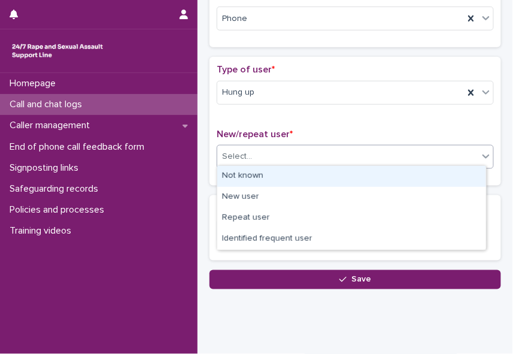
click at [262, 157] on div "Select..." at bounding box center [347, 157] width 261 height 20
click at [261, 178] on div "Not known" at bounding box center [351, 176] width 269 height 21
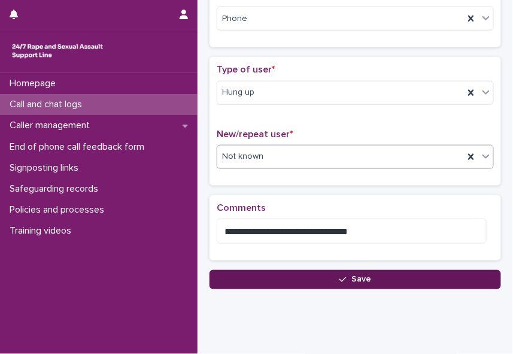
click at [317, 278] on button "Save" at bounding box center [356, 279] width 292 height 19
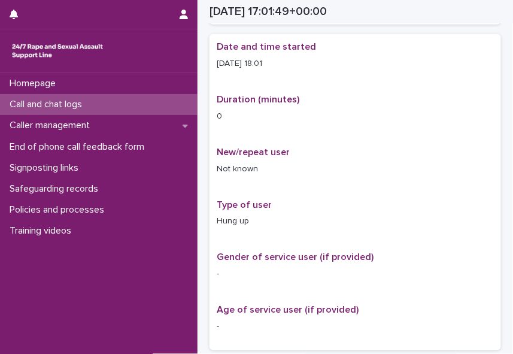
scroll to position [213, 0]
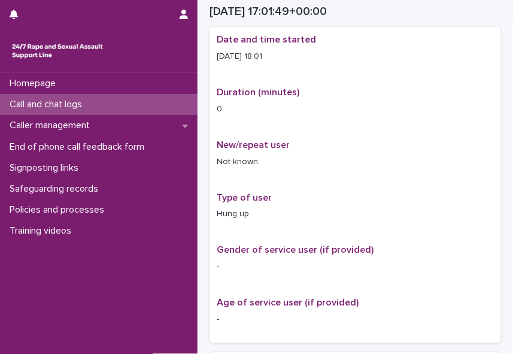
click at [74, 108] on p "Call and chat logs" at bounding box center [48, 104] width 87 height 11
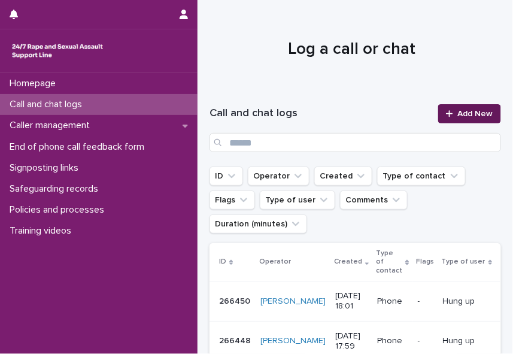
click at [470, 114] on span "Add New" at bounding box center [475, 114] width 35 height 8
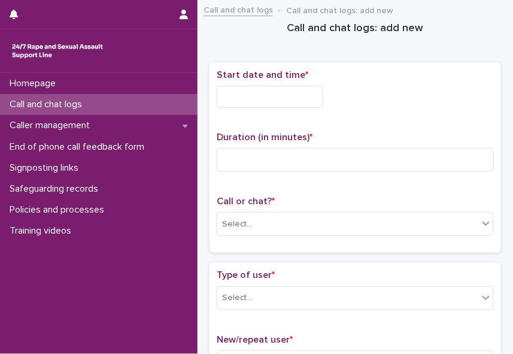
click at [282, 86] on input "text" at bounding box center [270, 97] width 107 height 22
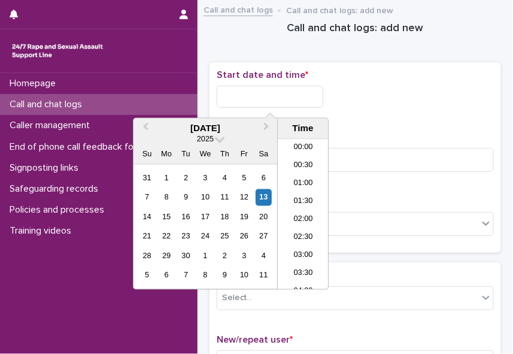
scroll to position [581, 0]
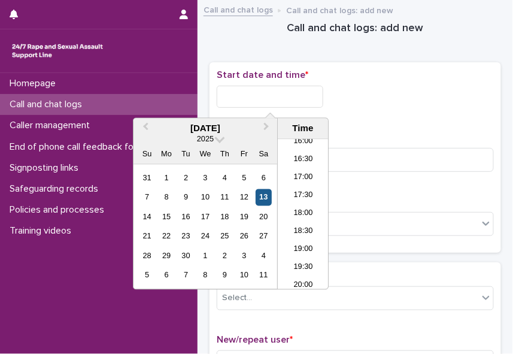
click at [268, 200] on div "13" at bounding box center [264, 197] width 16 height 16
click at [299, 219] on li "18:00" at bounding box center [303, 214] width 51 height 18
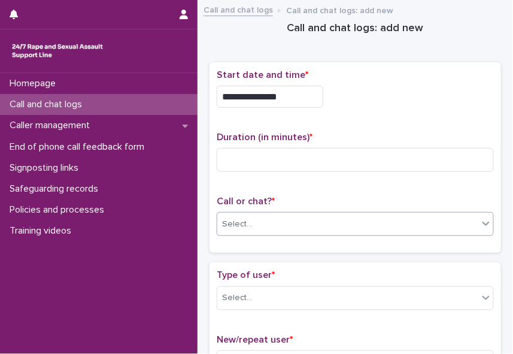
click at [283, 220] on div "Select..." at bounding box center [347, 224] width 261 height 20
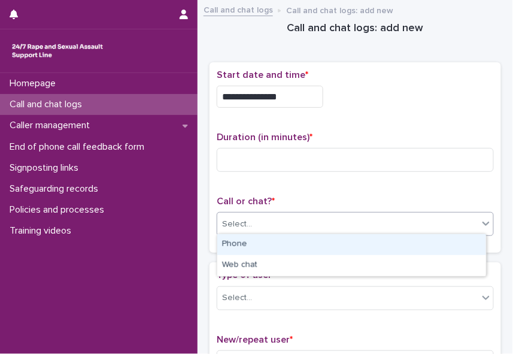
click at [265, 241] on div "Phone" at bounding box center [351, 244] width 269 height 21
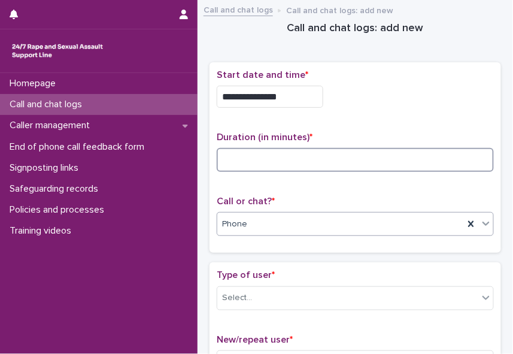
click at [234, 153] on input at bounding box center [355, 160] width 277 height 24
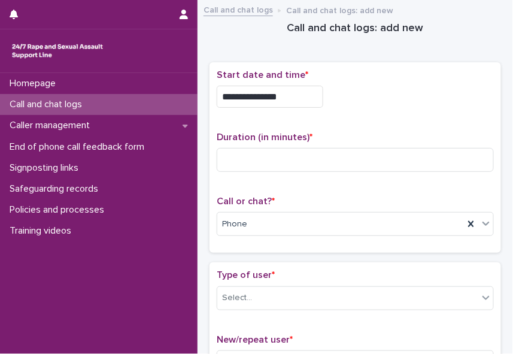
click at [289, 99] on input "**********" at bounding box center [270, 97] width 107 height 22
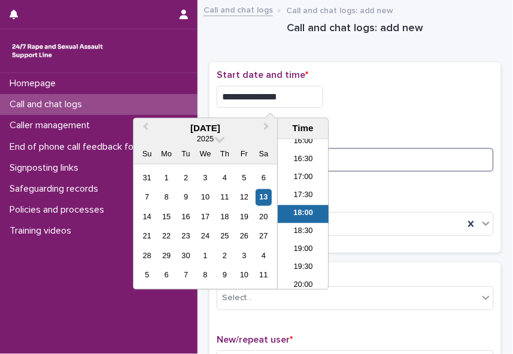
click at [344, 162] on input at bounding box center [355, 160] width 277 height 24
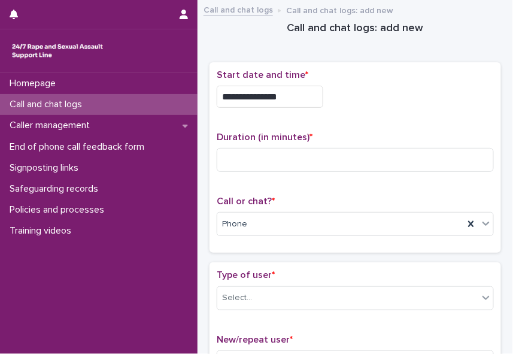
click at [292, 95] on input "**********" at bounding box center [270, 97] width 107 height 22
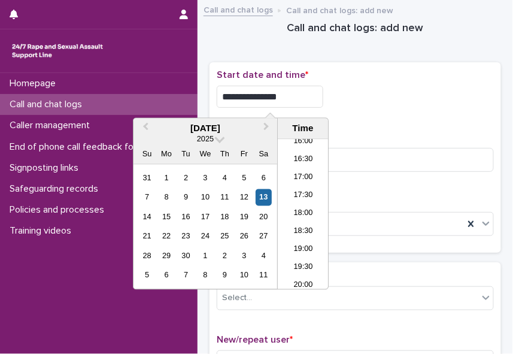
type input "**********"
click at [432, 116] on div "**********" at bounding box center [355, 157] width 277 height 177
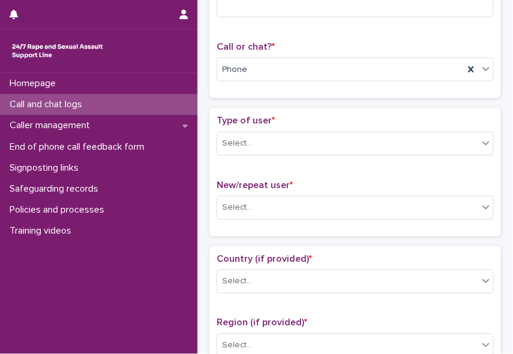
scroll to position [0, 0]
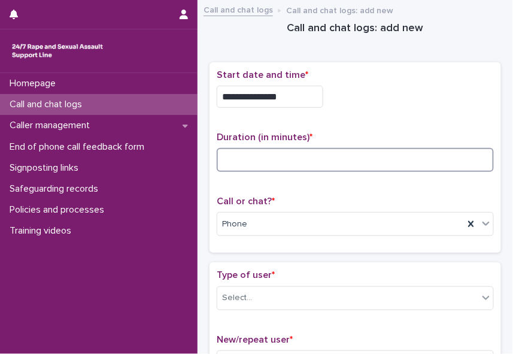
click at [251, 162] on input at bounding box center [355, 160] width 277 height 24
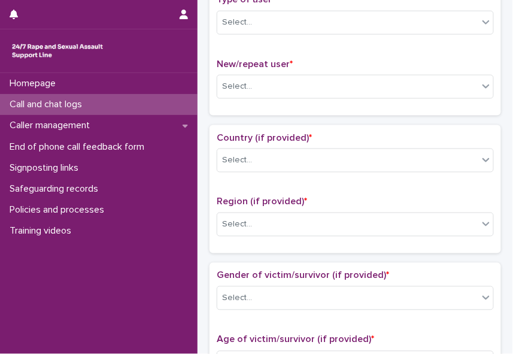
scroll to position [286, 0]
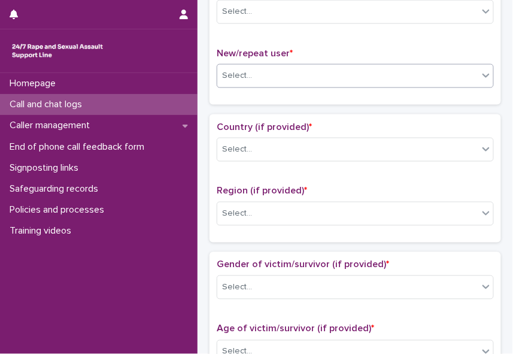
type input "**"
click at [470, 80] on div "Select..." at bounding box center [347, 76] width 261 height 20
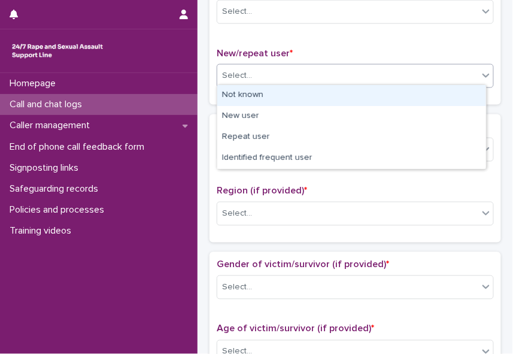
click at [458, 93] on div "Not known" at bounding box center [351, 95] width 269 height 21
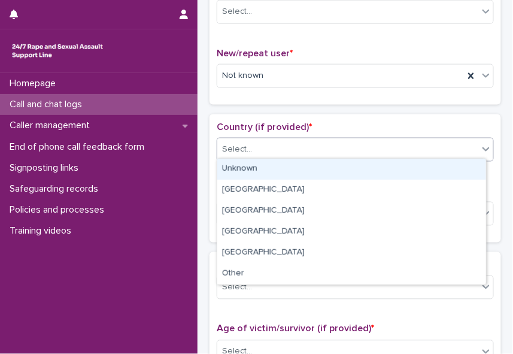
click at [482, 143] on icon at bounding box center [486, 149] width 12 height 12
click at [475, 168] on div "Unknown" at bounding box center [351, 169] width 269 height 21
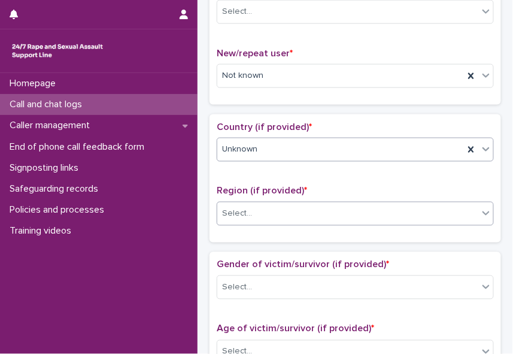
click at [480, 208] on icon at bounding box center [486, 213] width 12 height 12
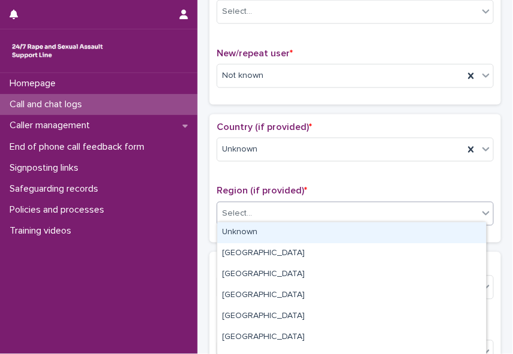
click at [473, 223] on div "Unknown" at bounding box center [351, 232] width 269 height 21
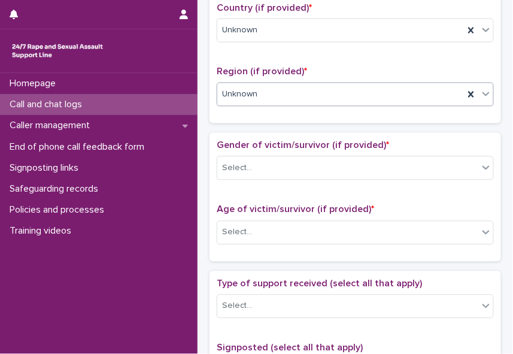
scroll to position [429, 0]
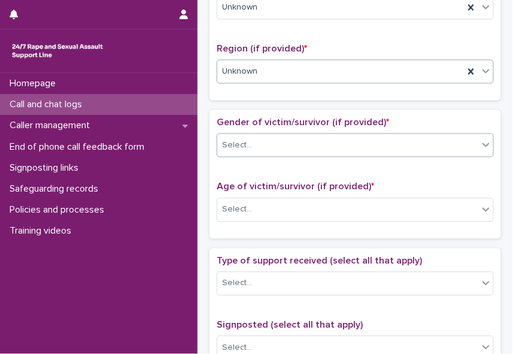
click at [480, 138] on icon at bounding box center [486, 144] width 12 height 12
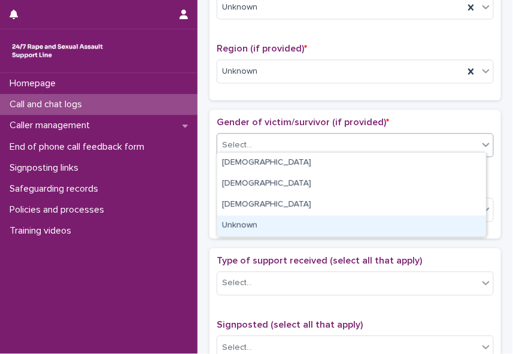
click at [449, 226] on div "Unknown" at bounding box center [351, 226] width 269 height 21
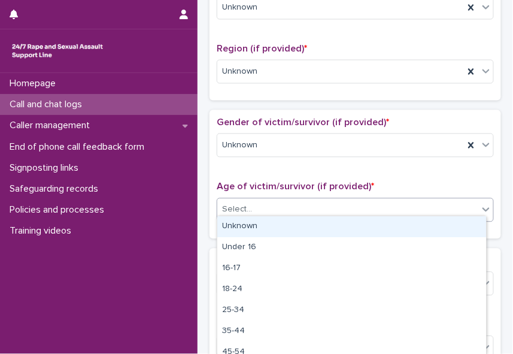
click at [376, 207] on div "Select..." at bounding box center [347, 209] width 261 height 20
click at [359, 231] on div "Unknown" at bounding box center [351, 226] width 269 height 21
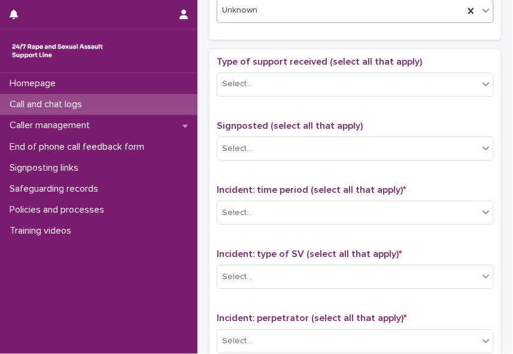
scroll to position [629, 0]
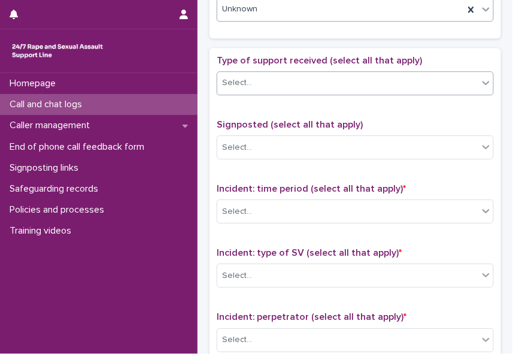
click at [428, 73] on div "Select..." at bounding box center [347, 83] width 261 height 20
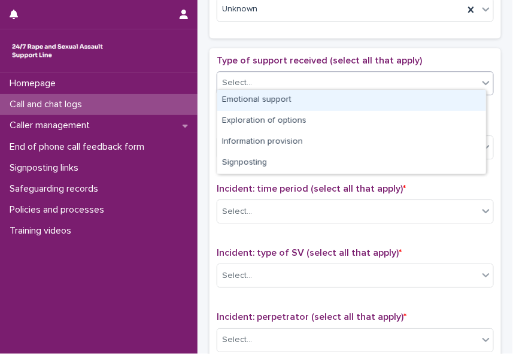
click at [418, 101] on div "Emotional support" at bounding box center [351, 100] width 269 height 21
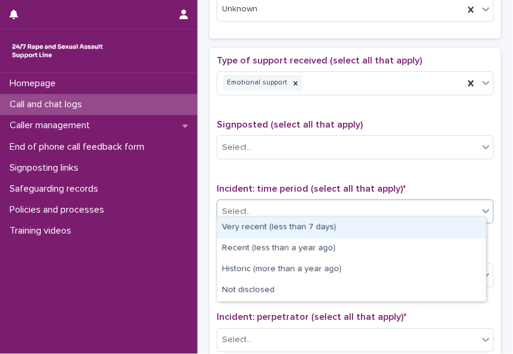
click at [441, 204] on div "Select..." at bounding box center [347, 212] width 261 height 20
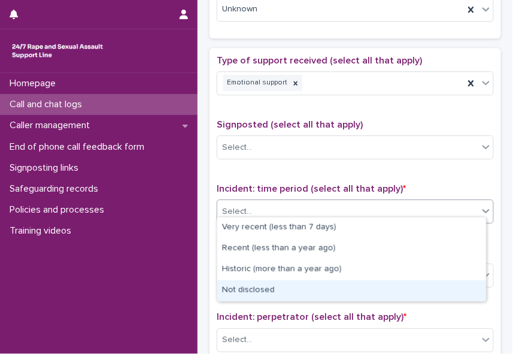
click at [429, 285] on div "Not disclosed" at bounding box center [351, 290] width 269 height 21
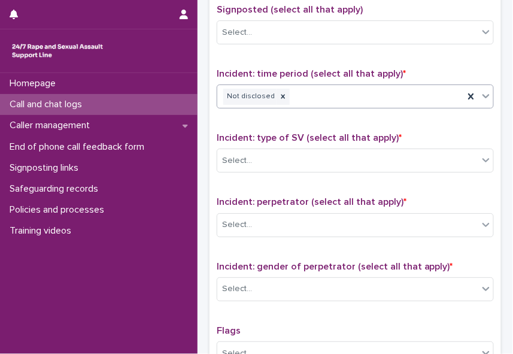
scroll to position [747, 0]
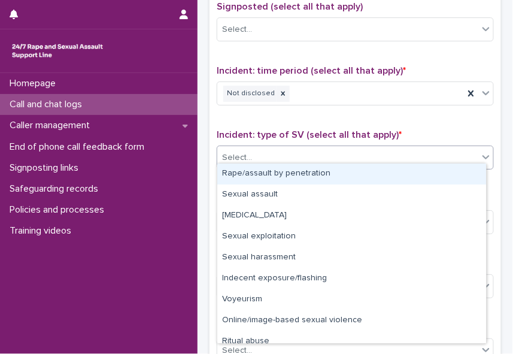
click at [480, 151] on icon at bounding box center [486, 157] width 12 height 12
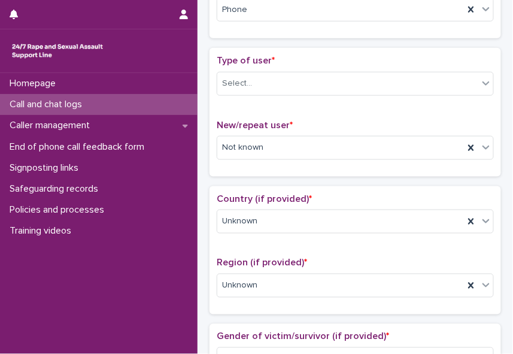
scroll to position [250, 0]
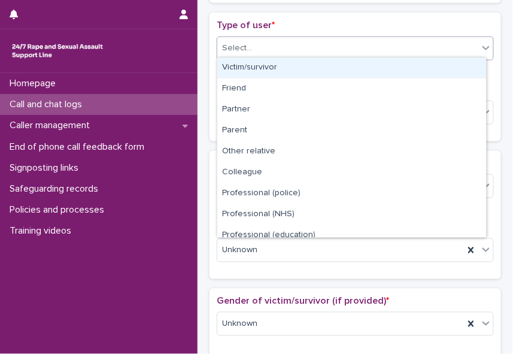
click at [480, 49] on icon at bounding box center [486, 48] width 12 height 12
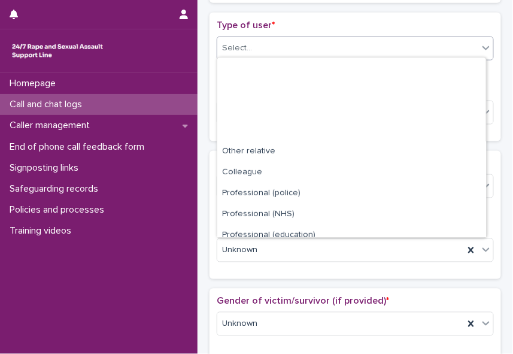
scroll to position [134, 0]
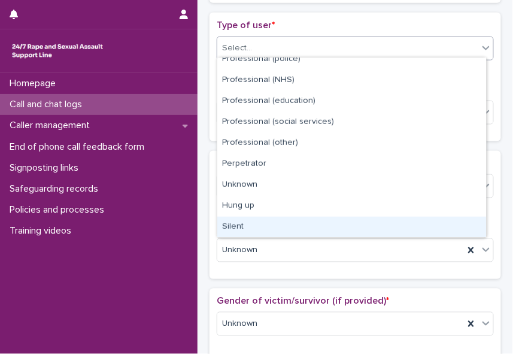
click at [443, 225] on div "Silent" at bounding box center [351, 227] width 269 height 21
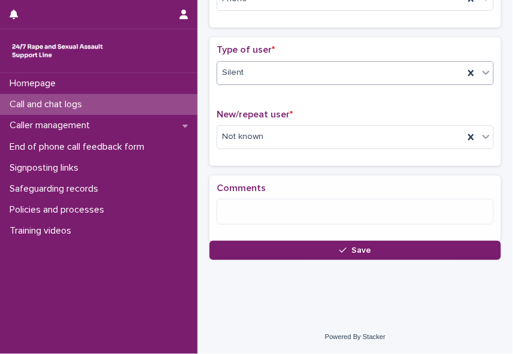
scroll to position [231, 0]
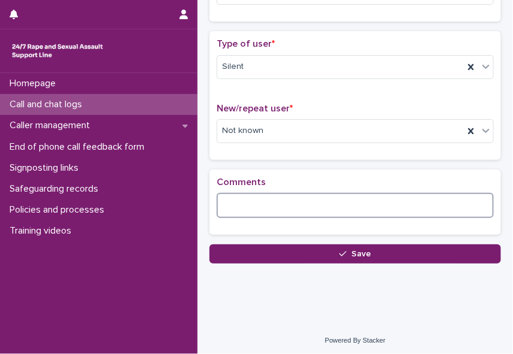
paste textarea "**********"
click at [279, 201] on textarea "**********" at bounding box center [352, 205] width 270 height 25
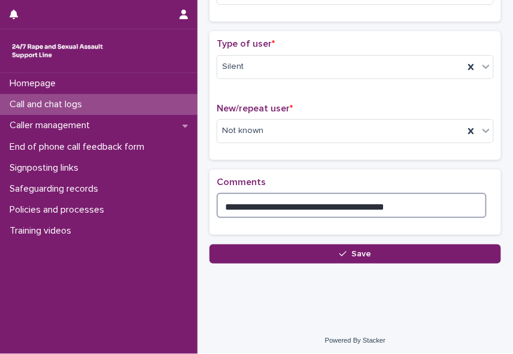
click at [314, 202] on textarea "**********" at bounding box center [352, 205] width 270 height 25
click at [425, 203] on textarea "**********" at bounding box center [352, 205] width 270 height 25
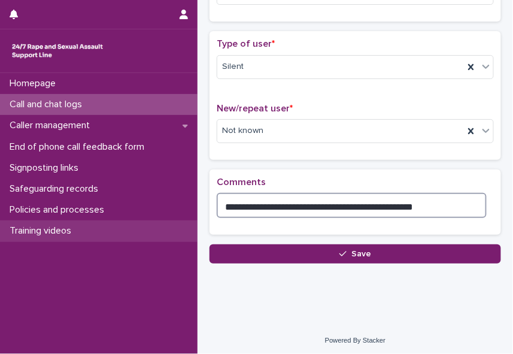
type textarea "**********"
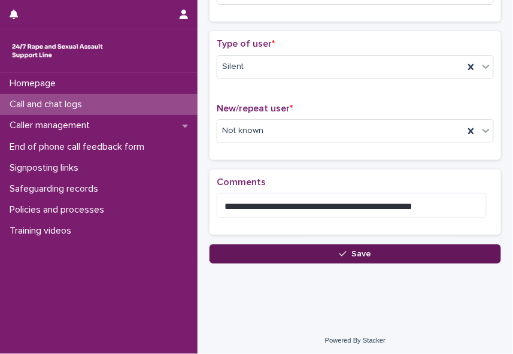
click at [353, 250] on span "Save" at bounding box center [362, 254] width 20 height 8
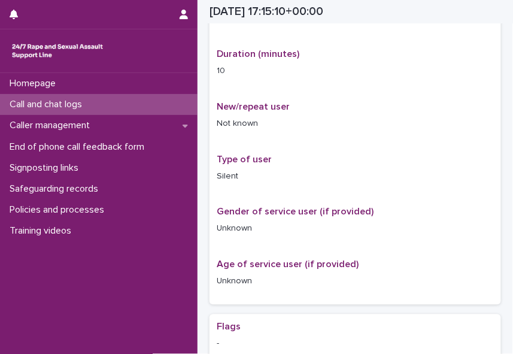
scroll to position [244, 0]
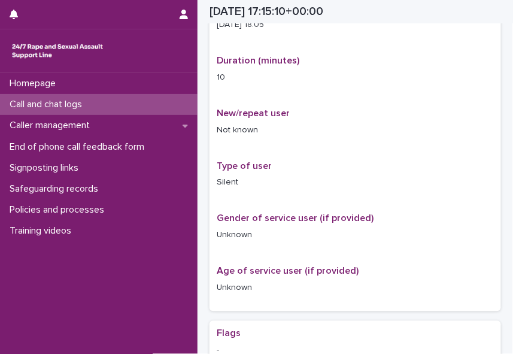
click at [72, 102] on p "Call and chat logs" at bounding box center [48, 104] width 87 height 11
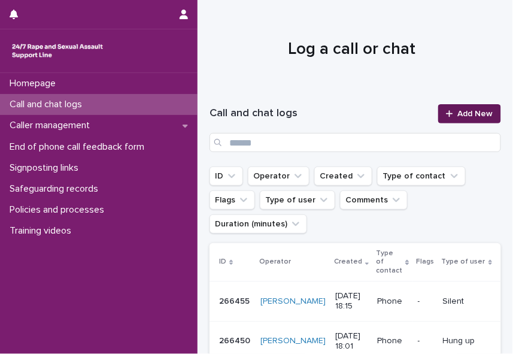
click at [459, 117] on span "Add New" at bounding box center [475, 114] width 35 height 8
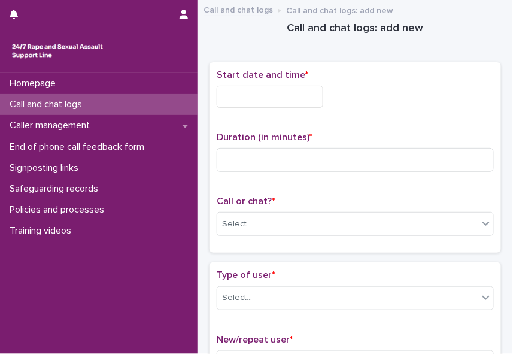
click at [241, 89] on input "text" at bounding box center [270, 97] width 107 height 22
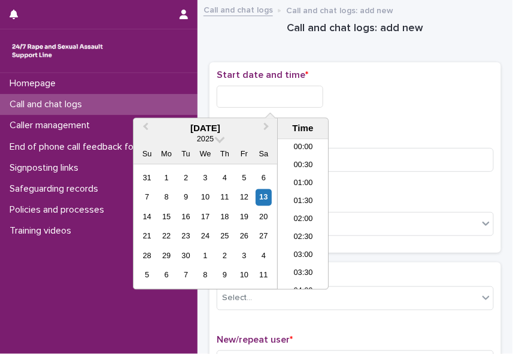
scroll to position [581, 0]
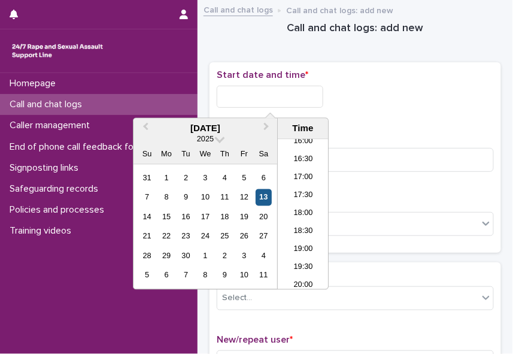
click at [264, 197] on div "13" at bounding box center [264, 197] width 16 height 16
click at [306, 212] on li "18:00" at bounding box center [303, 214] width 51 height 18
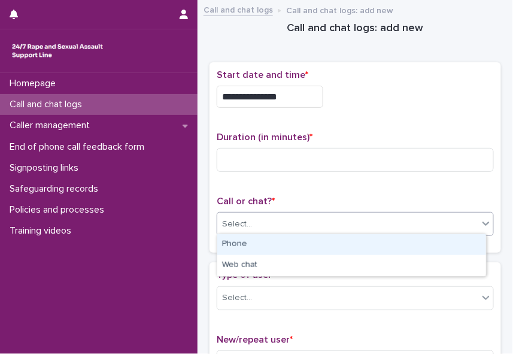
click at [297, 219] on div "Select..." at bounding box center [347, 224] width 261 height 20
click at [277, 244] on div "Phone" at bounding box center [351, 244] width 269 height 21
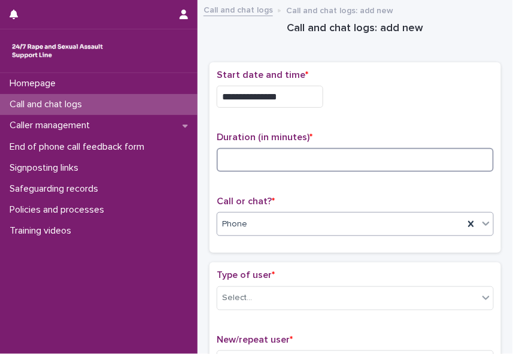
click at [232, 158] on input at bounding box center [355, 160] width 277 height 24
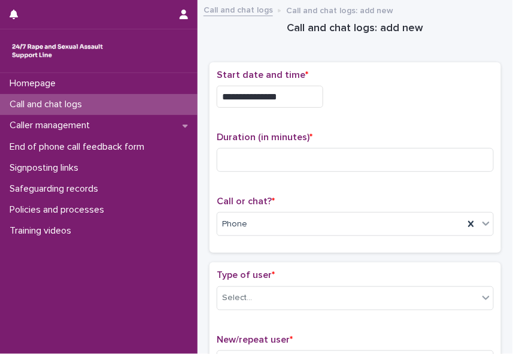
click at [285, 96] on input "**********" at bounding box center [270, 97] width 107 height 22
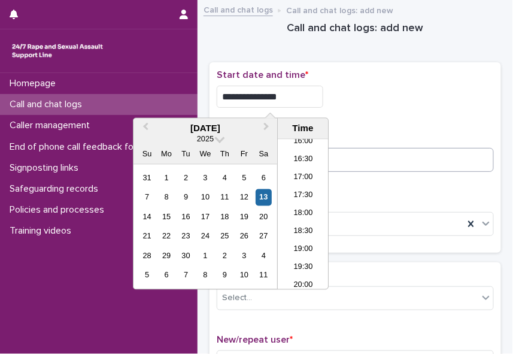
type input "**********"
click at [353, 158] on input at bounding box center [355, 160] width 277 height 24
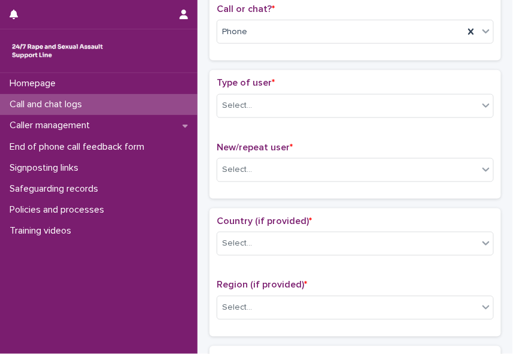
scroll to position [211, 0]
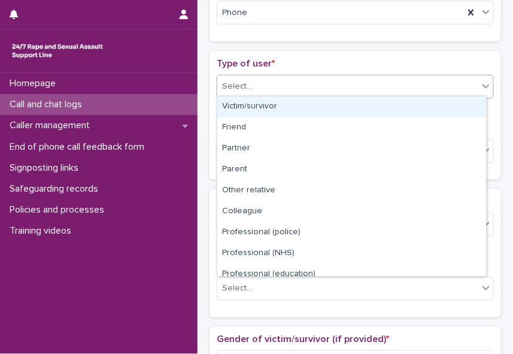
click at [480, 81] on icon at bounding box center [486, 86] width 12 height 12
click at [474, 102] on div "Victim/survivor" at bounding box center [351, 106] width 269 height 21
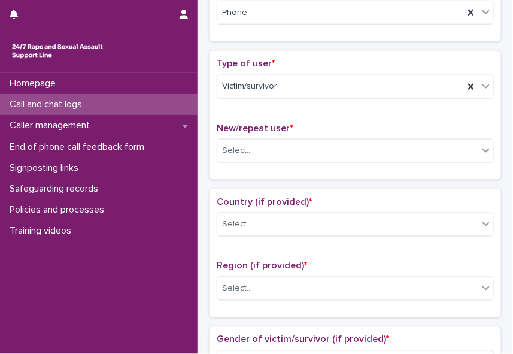
scroll to position [0, 0]
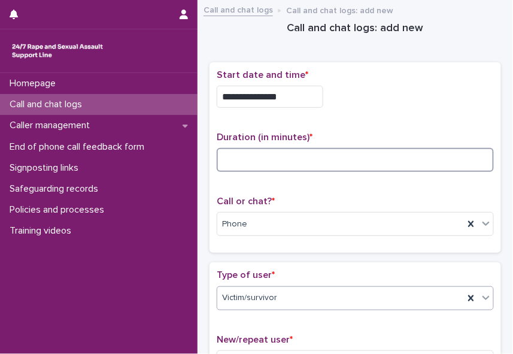
click at [253, 162] on input at bounding box center [355, 160] width 277 height 24
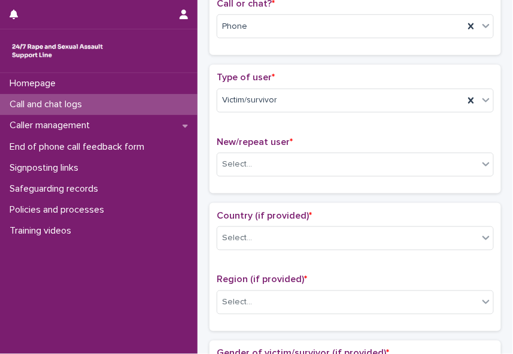
scroll to position [199, 0]
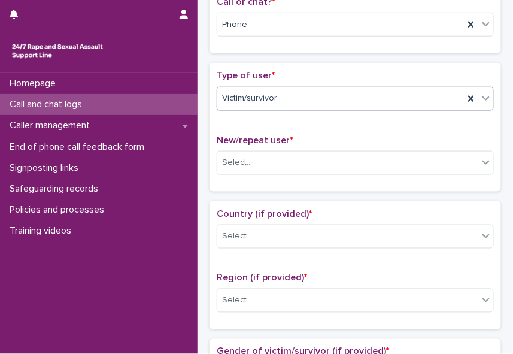
type input "*"
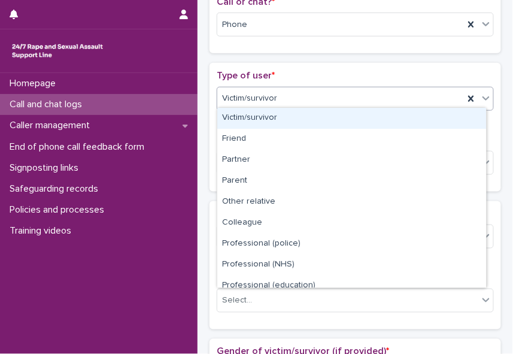
click at [480, 95] on icon at bounding box center [486, 98] width 12 height 12
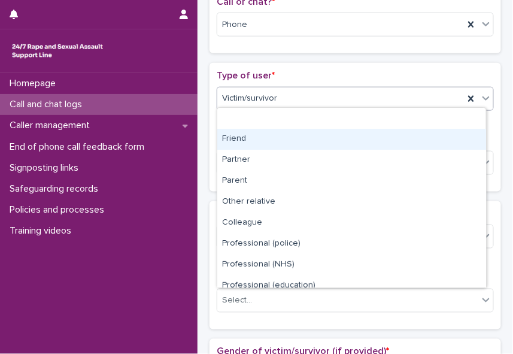
scroll to position [134, 0]
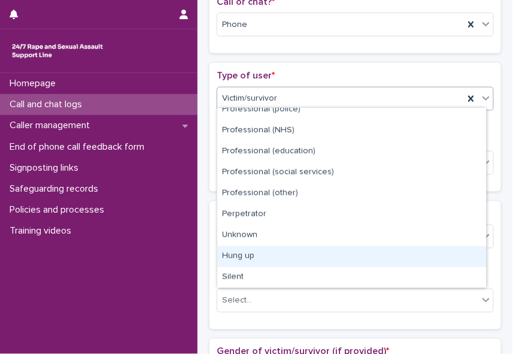
click at [452, 261] on div "Hung up" at bounding box center [351, 256] width 269 height 21
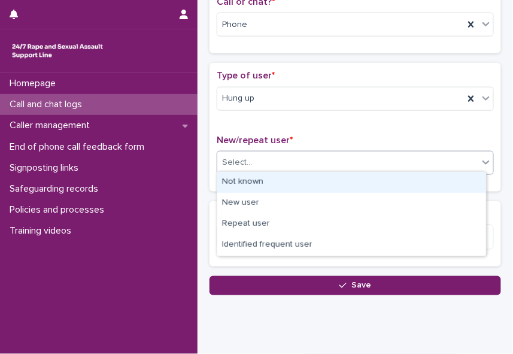
click at [293, 158] on div "Select..." at bounding box center [347, 163] width 261 height 20
click at [284, 180] on div "Not known" at bounding box center [351, 182] width 269 height 21
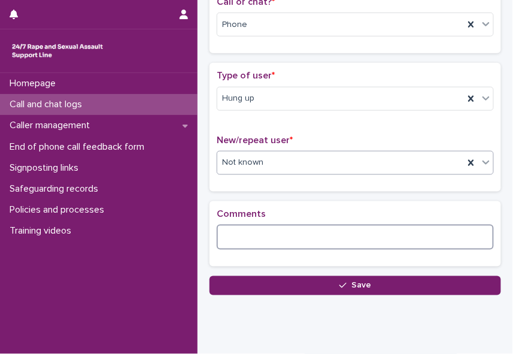
click at [262, 227] on textarea at bounding box center [355, 237] width 277 height 25
paste textarea "**********"
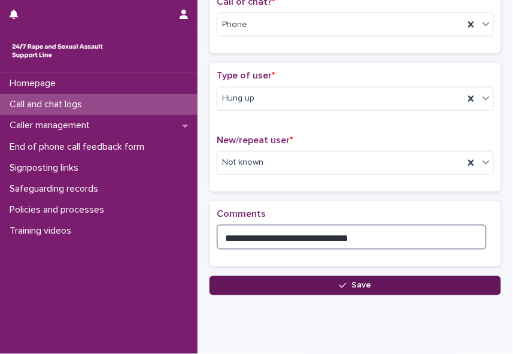
type textarea "**********"
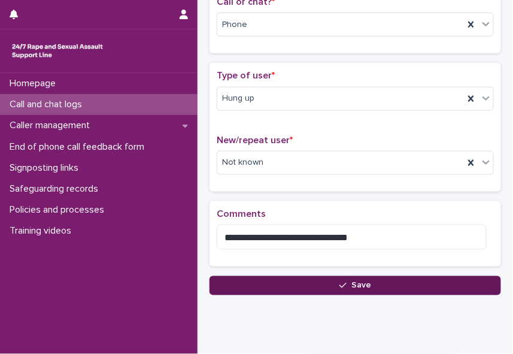
click at [334, 285] on button "Save" at bounding box center [356, 285] width 292 height 19
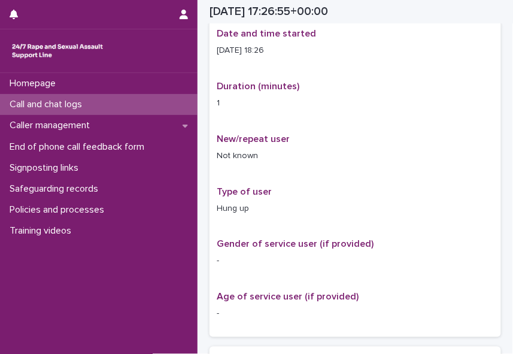
scroll to position [213, 0]
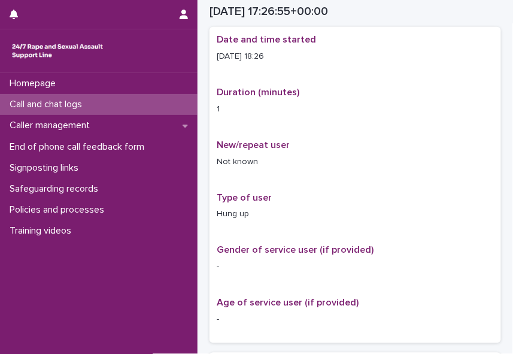
click at [55, 105] on p "Call and chat logs" at bounding box center [48, 104] width 87 height 11
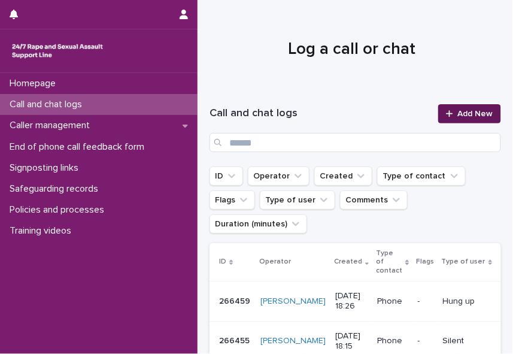
click at [470, 114] on span "Add New" at bounding box center [475, 114] width 35 height 8
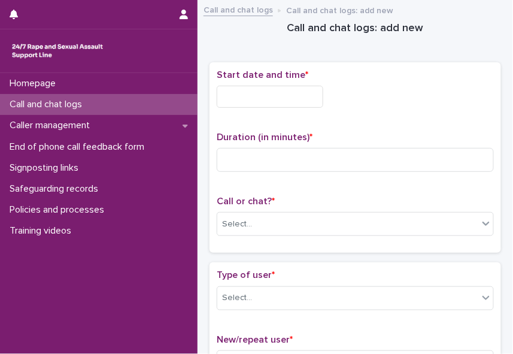
click at [241, 103] on input "text" at bounding box center [270, 97] width 107 height 22
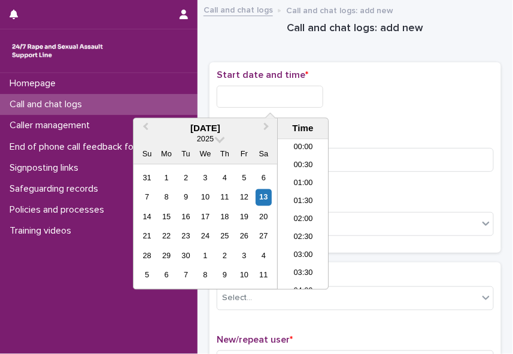
scroll to position [599, 0]
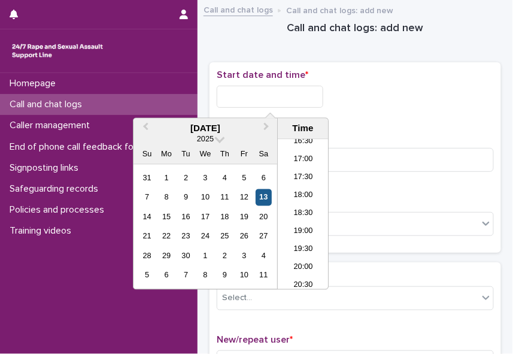
click at [265, 195] on div "13" at bounding box center [264, 197] width 16 height 16
click at [309, 213] on li "18:30" at bounding box center [303, 214] width 51 height 18
type input "**********"
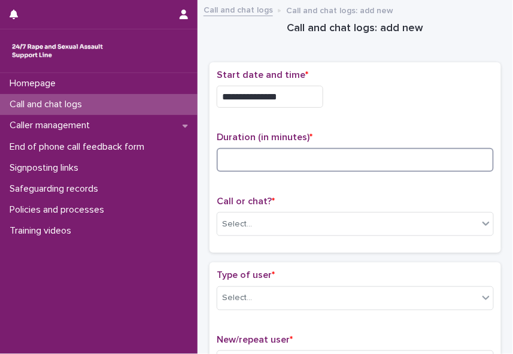
click at [296, 167] on input at bounding box center [355, 160] width 277 height 24
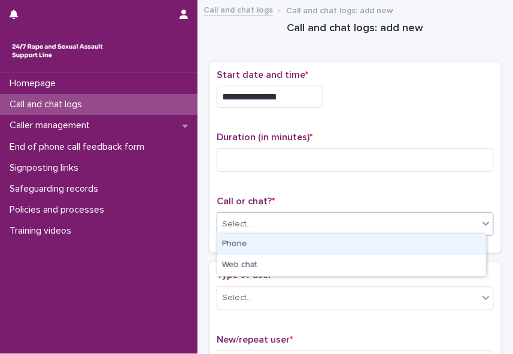
click at [281, 220] on div "Select..." at bounding box center [347, 224] width 261 height 20
click at [261, 249] on div "Phone" at bounding box center [351, 244] width 269 height 21
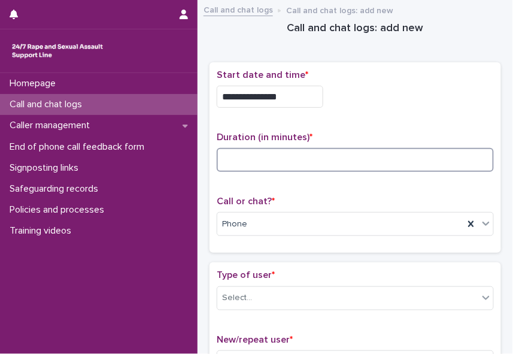
click at [243, 155] on input at bounding box center [355, 160] width 277 height 24
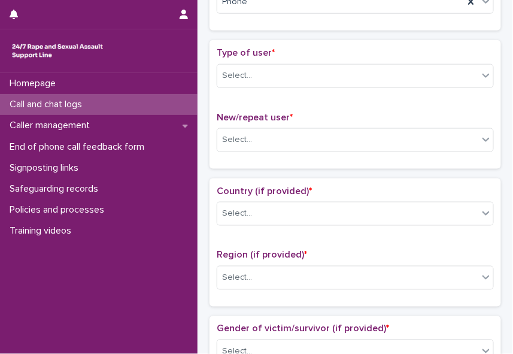
scroll to position [216, 0]
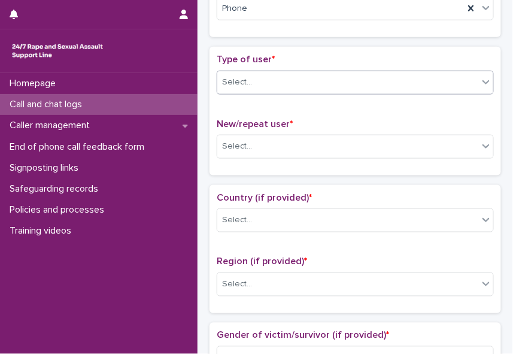
type input "*"
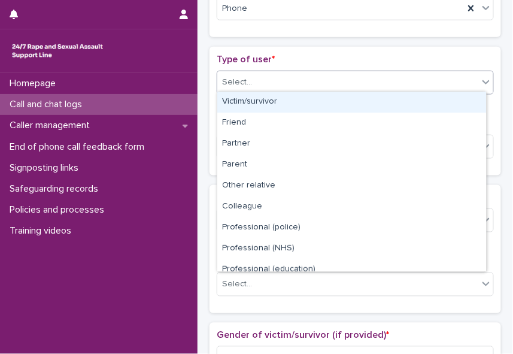
click at [480, 80] on icon at bounding box center [486, 82] width 12 height 12
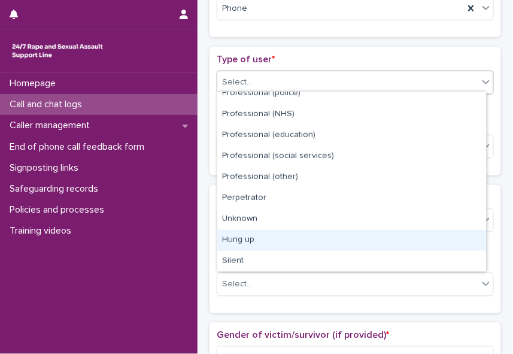
click at [462, 240] on div "Hung up" at bounding box center [351, 240] width 269 height 21
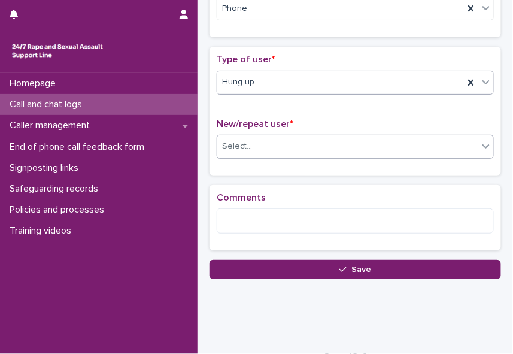
click at [480, 141] on icon at bounding box center [486, 146] width 12 height 12
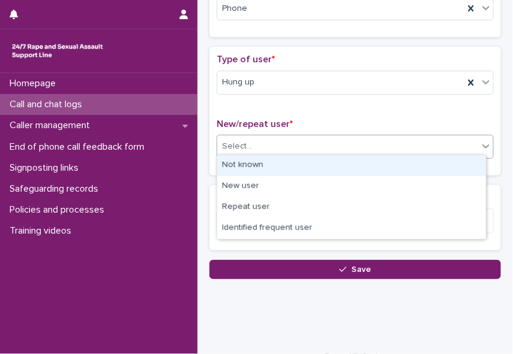
click at [456, 164] on div "Not known" at bounding box center [351, 165] width 269 height 21
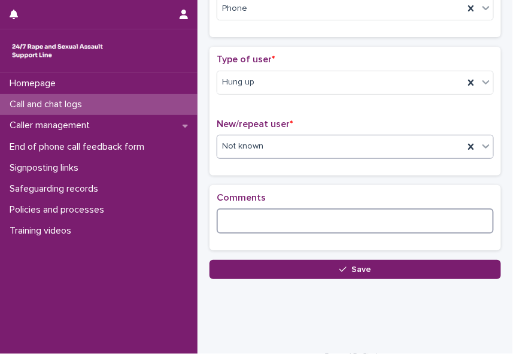
click at [272, 210] on textarea at bounding box center [355, 220] width 277 height 25
paste textarea "**********"
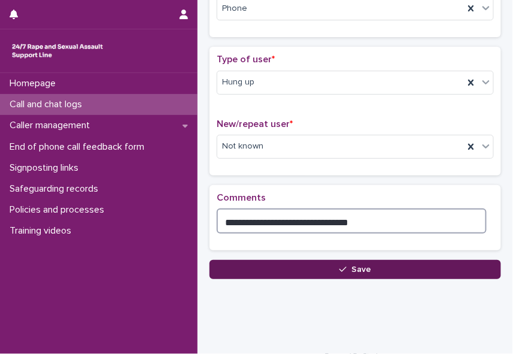
type textarea "**********"
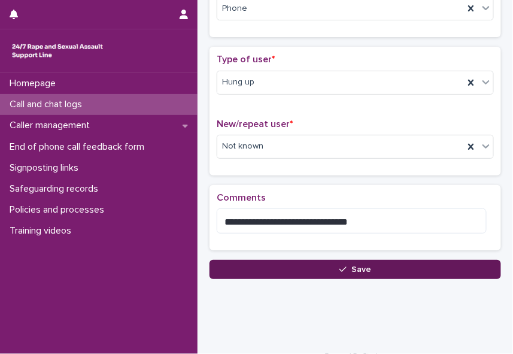
click at [326, 270] on button "Save" at bounding box center [356, 269] width 292 height 19
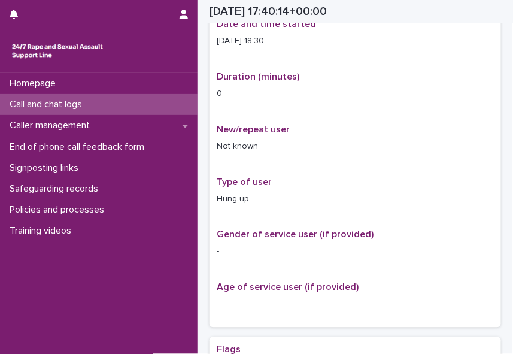
scroll to position [229, 0]
click at [20, 110] on div "Call and chat logs" at bounding box center [99, 104] width 198 height 21
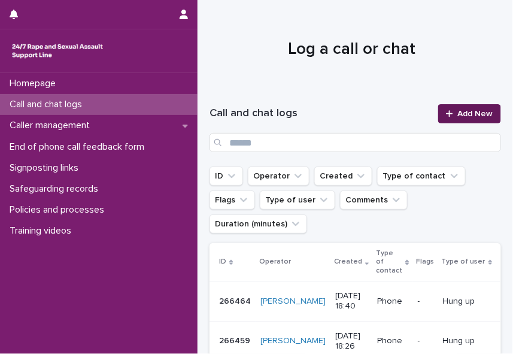
click at [474, 111] on span "Add New" at bounding box center [475, 114] width 35 height 8
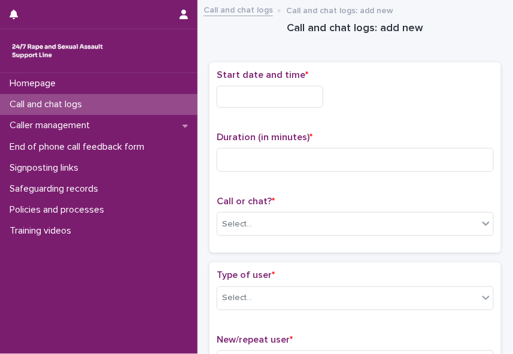
click at [240, 98] on input "text" at bounding box center [270, 97] width 107 height 22
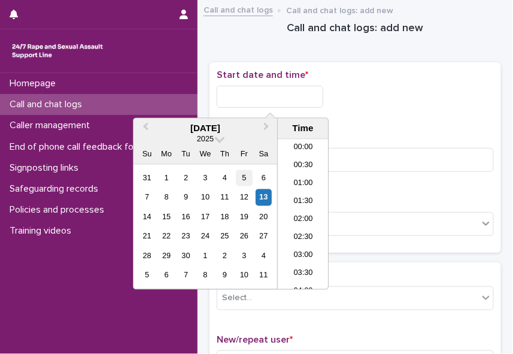
scroll to position [599, 0]
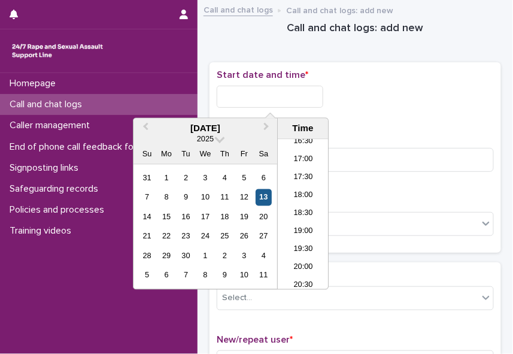
click at [264, 196] on div "13" at bounding box center [264, 197] width 16 height 16
click at [301, 211] on li "18:30" at bounding box center [303, 214] width 51 height 18
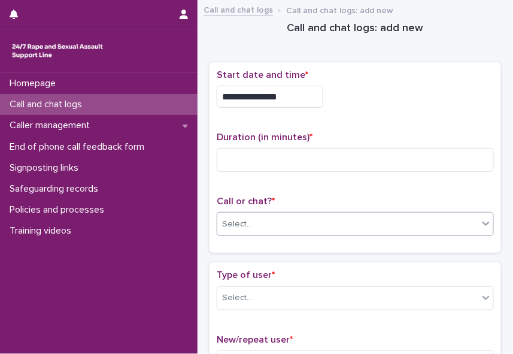
click at [286, 227] on div "Select..." at bounding box center [347, 224] width 261 height 20
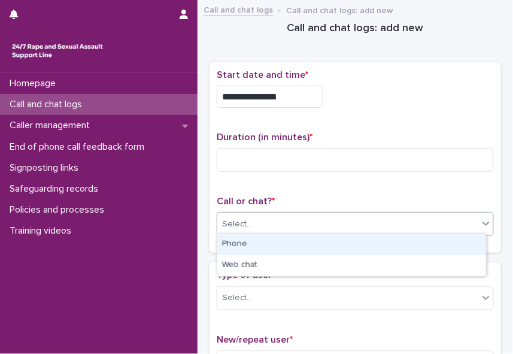
click at [270, 247] on div "Phone" at bounding box center [351, 244] width 269 height 21
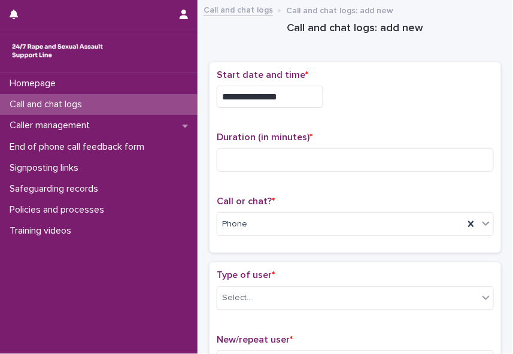
click at [107, 292] on div "Homepage Call and chat logs Caller management End of phone call feedback form S…" at bounding box center [99, 213] width 198 height 281
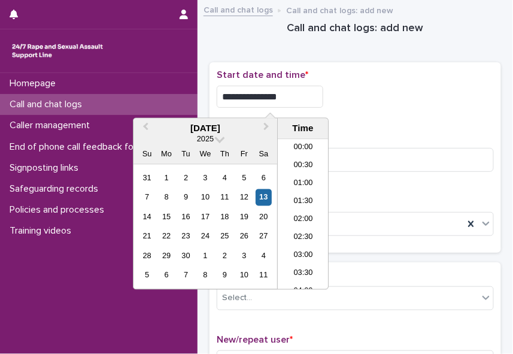
click at [297, 93] on input "**********" at bounding box center [270, 97] width 107 height 22
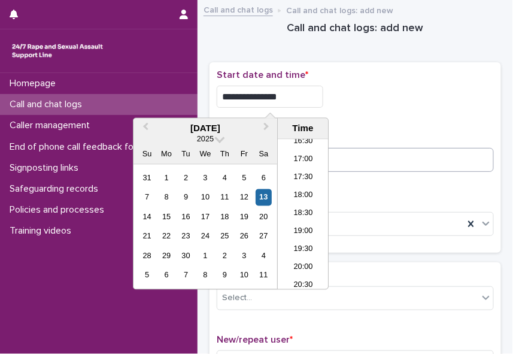
type input "**********"
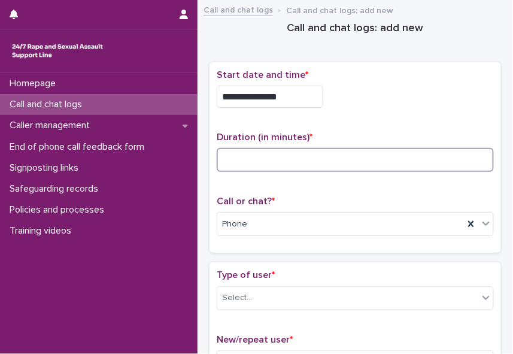
click at [374, 159] on input at bounding box center [355, 160] width 277 height 24
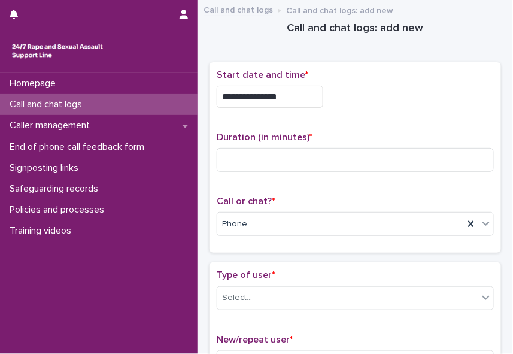
click at [297, 238] on div "Call or chat? * Phone" at bounding box center [355, 221] width 277 height 50
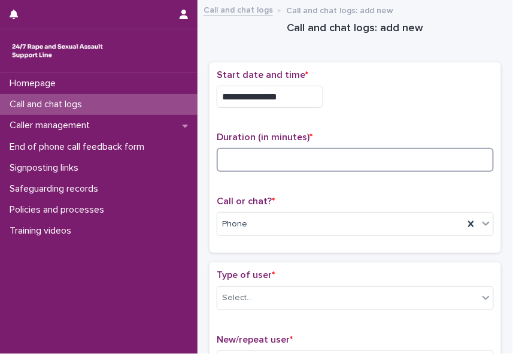
click at [257, 155] on input at bounding box center [355, 160] width 277 height 24
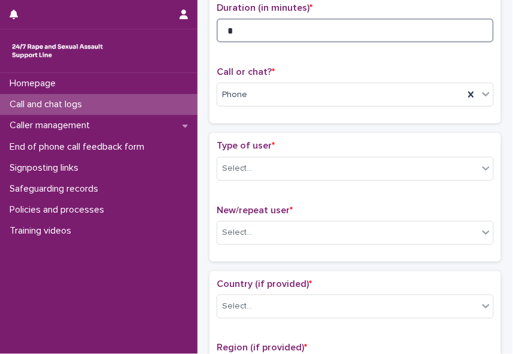
scroll to position [143, 0]
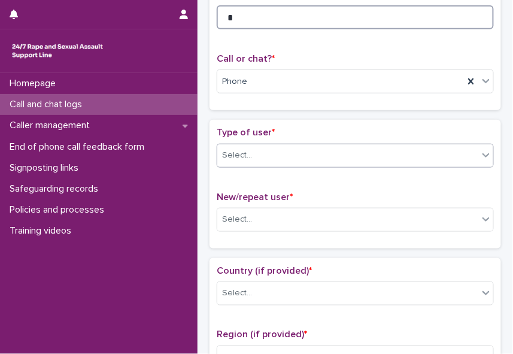
type input "*"
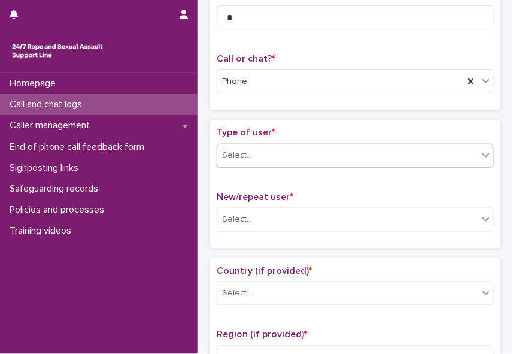
click at [378, 153] on div "Select..." at bounding box center [347, 156] width 261 height 20
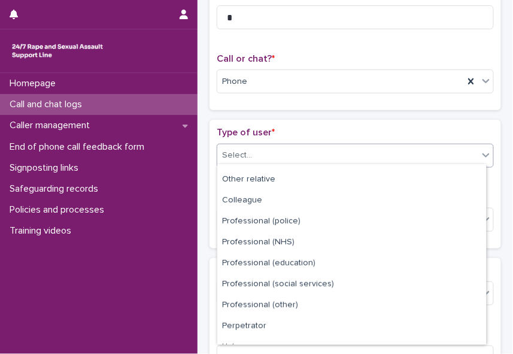
scroll to position [134, 0]
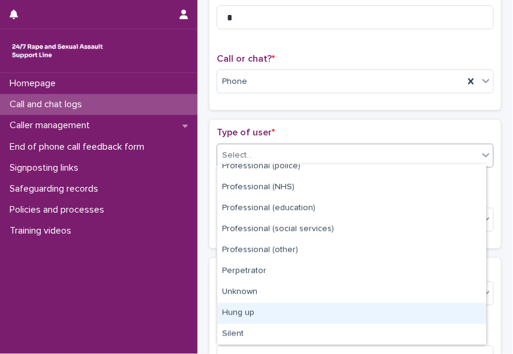
click at [426, 310] on div "Hung up" at bounding box center [351, 313] width 269 height 21
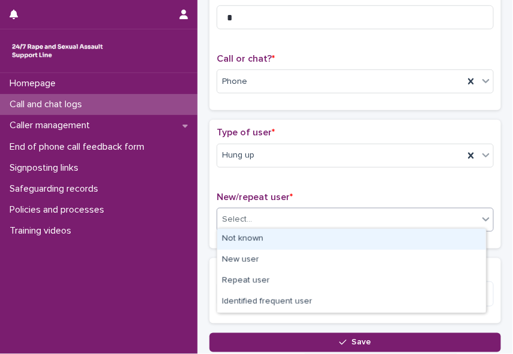
click at [259, 218] on div "Select..." at bounding box center [347, 220] width 261 height 20
click at [252, 237] on div "Not known" at bounding box center [351, 239] width 269 height 21
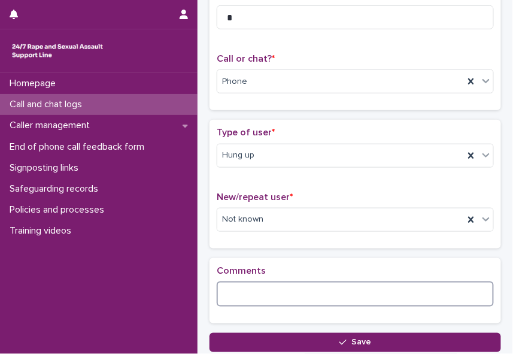
click at [229, 287] on textarea at bounding box center [355, 294] width 277 height 25
paste textarea "**********"
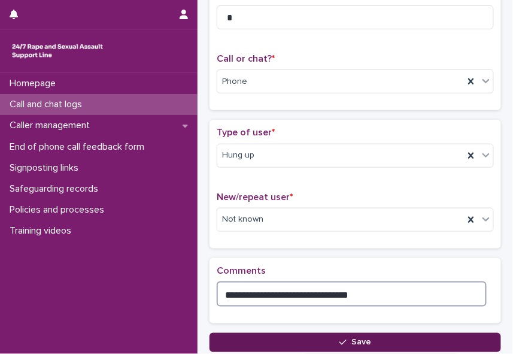
type textarea "**********"
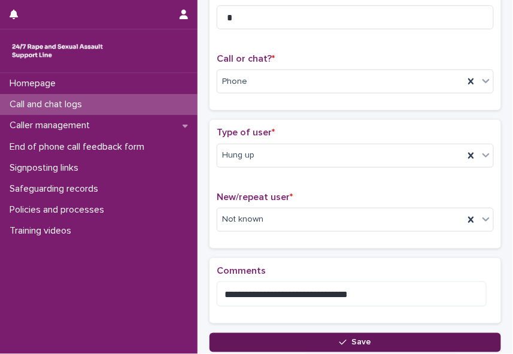
click at [334, 333] on button "Save" at bounding box center [356, 342] width 292 height 19
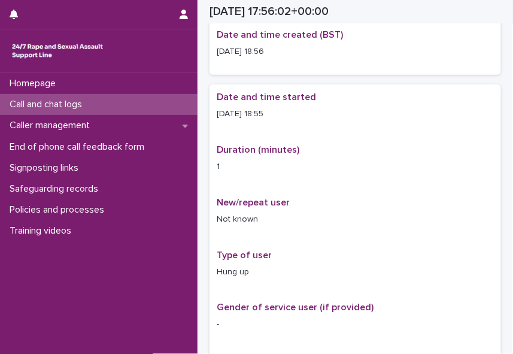
scroll to position [150, 0]
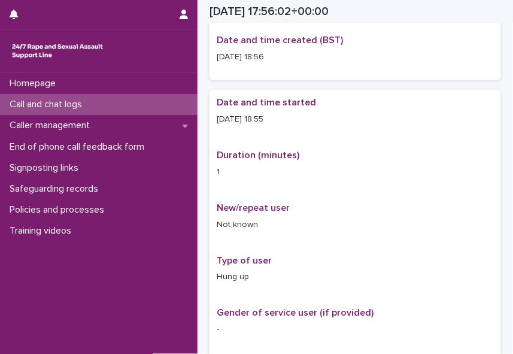
click at [74, 107] on p "Call and chat logs" at bounding box center [48, 104] width 87 height 11
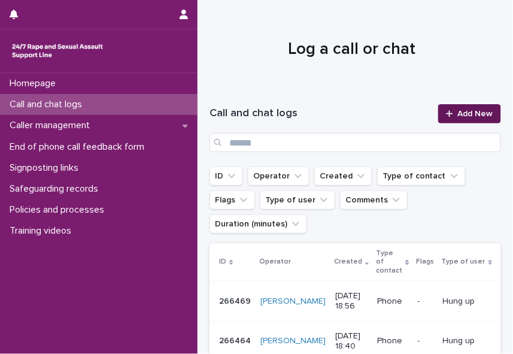
click at [464, 108] on link "Add New" at bounding box center [469, 113] width 63 height 19
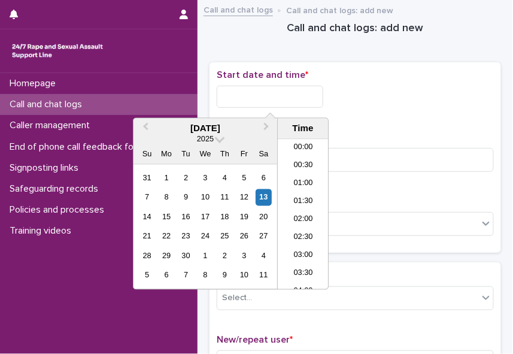
click at [259, 94] on input "text" at bounding box center [270, 97] width 107 height 22
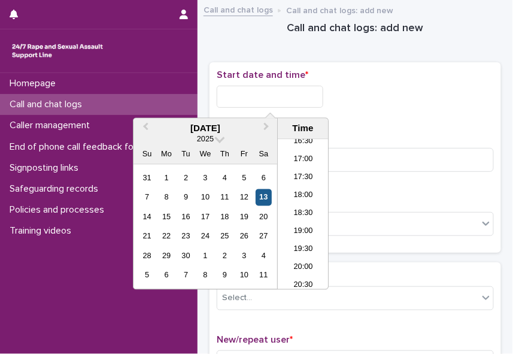
click at [265, 196] on div "13" at bounding box center [264, 197] width 16 height 16
click at [307, 213] on li "18:30" at bounding box center [303, 214] width 51 height 18
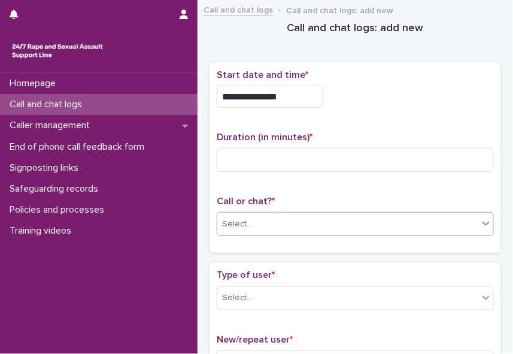
type input "**********"
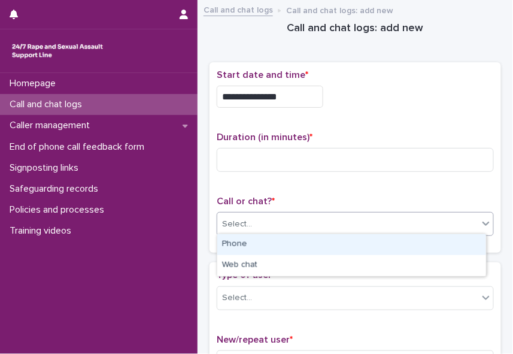
click at [295, 225] on div "Select..." at bounding box center [347, 224] width 261 height 20
click at [282, 243] on div "Phone" at bounding box center [351, 244] width 269 height 21
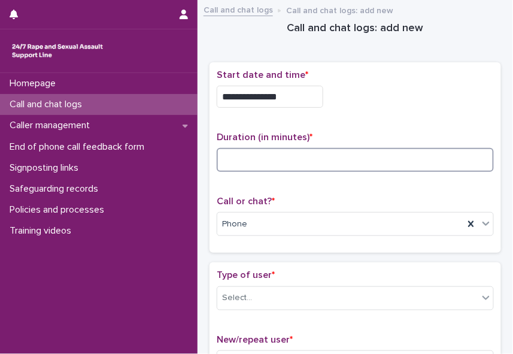
click at [234, 155] on input at bounding box center [355, 160] width 277 height 24
click at [225, 156] on input at bounding box center [355, 160] width 277 height 24
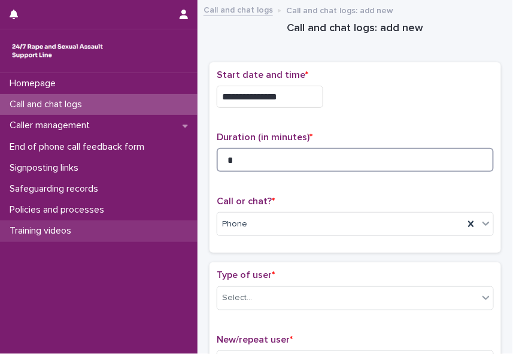
type input "*"
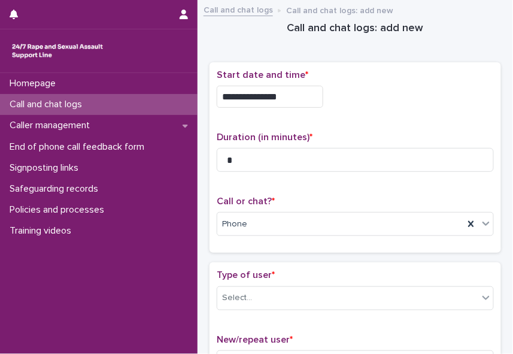
click at [302, 93] on input "**********" at bounding box center [270, 97] width 107 height 22
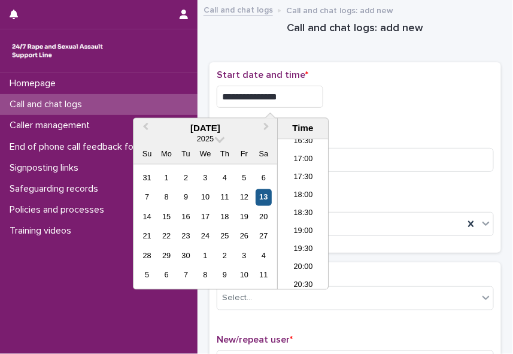
type input "**********"
click at [268, 199] on div "13" at bounding box center [264, 197] width 16 height 16
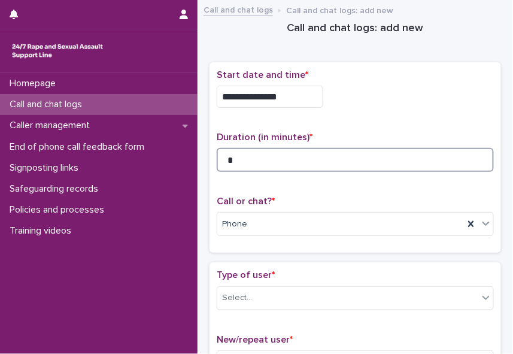
click at [350, 163] on input "*" at bounding box center [355, 160] width 277 height 24
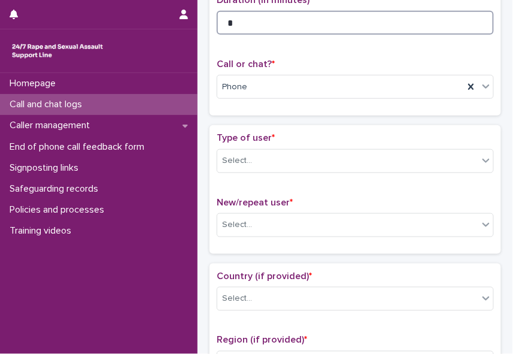
scroll to position [196, 0]
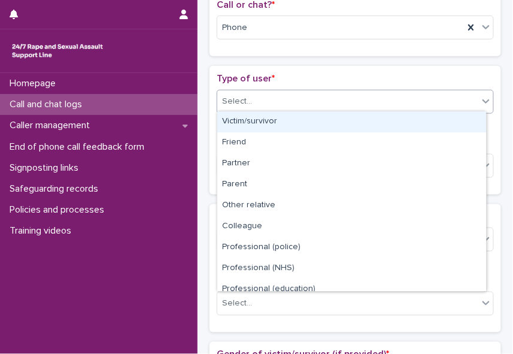
click at [480, 99] on icon at bounding box center [486, 101] width 12 height 12
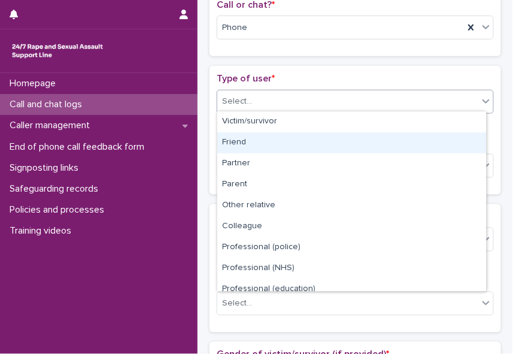
scroll to position [134, 0]
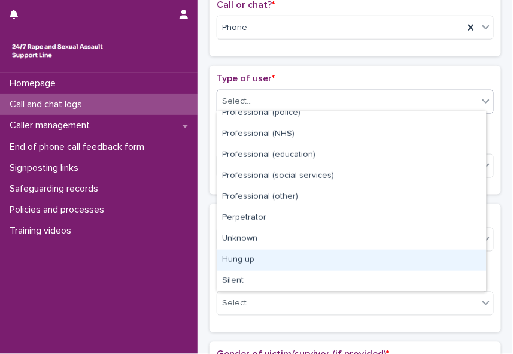
click at [451, 267] on div "Hung up" at bounding box center [351, 260] width 269 height 21
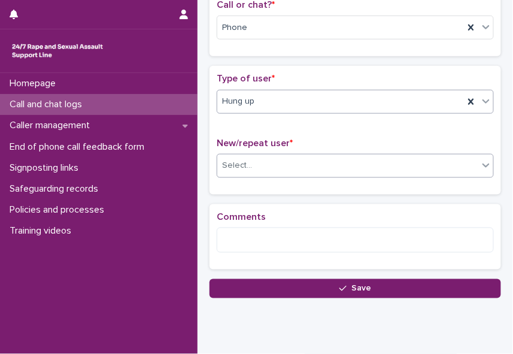
click at [253, 156] on div "Select..." at bounding box center [347, 166] width 261 height 20
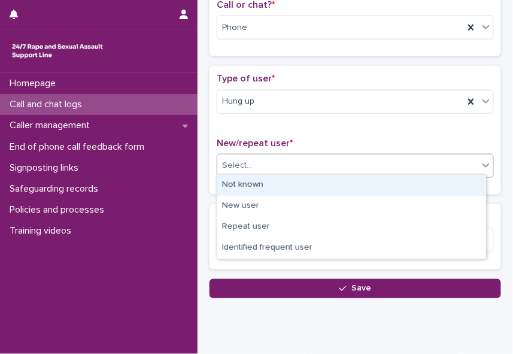
click at [247, 193] on div "Not known" at bounding box center [351, 185] width 269 height 21
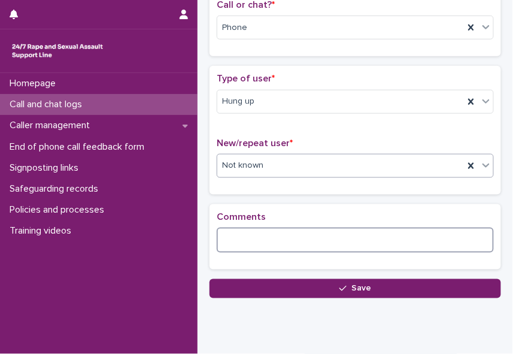
click at [238, 235] on textarea at bounding box center [355, 240] width 277 height 25
paste textarea "**********"
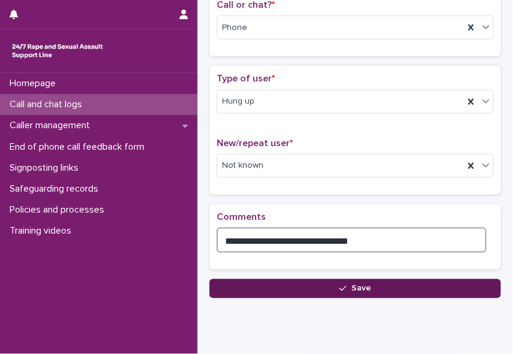
type textarea "**********"
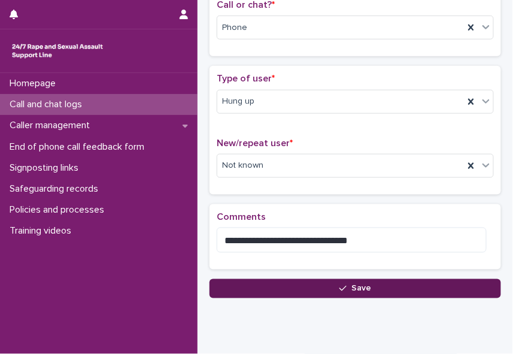
click at [346, 285] on div "button" at bounding box center [346, 289] width 12 height 8
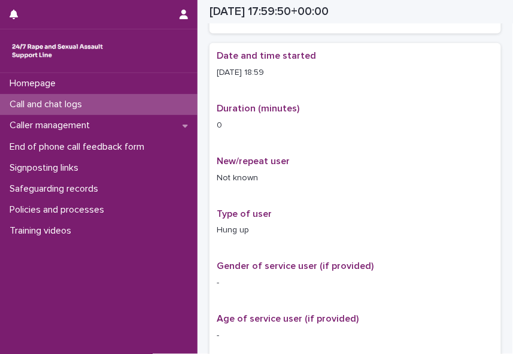
scroll to position [203, 0]
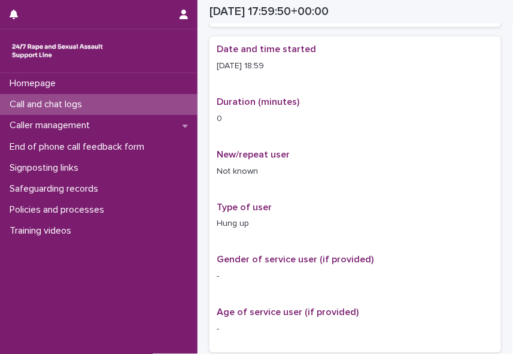
click at [67, 112] on div "Call and chat logs" at bounding box center [99, 104] width 198 height 21
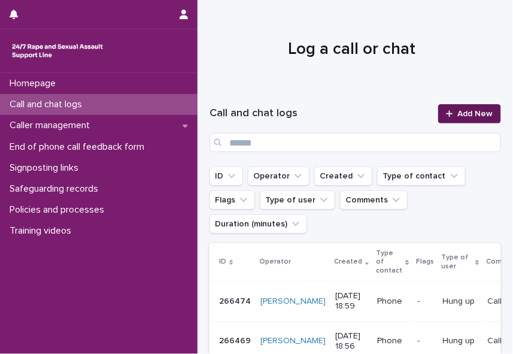
click at [446, 110] on icon at bounding box center [449, 114] width 7 height 8
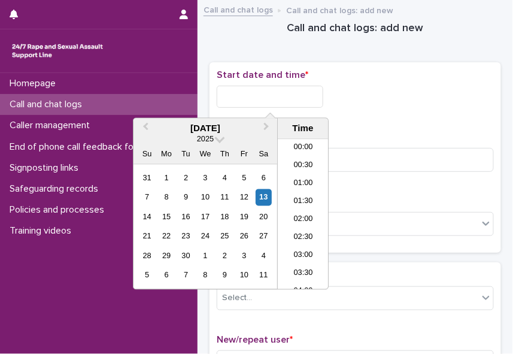
click at [307, 93] on input "text" at bounding box center [270, 97] width 107 height 22
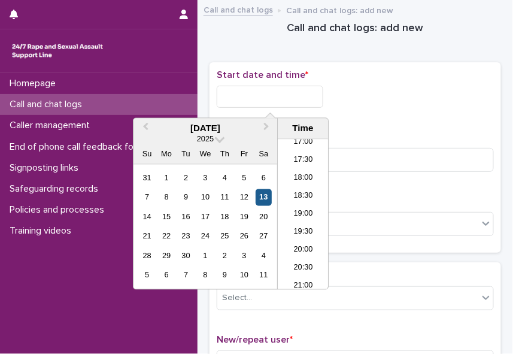
click at [270, 200] on div "13" at bounding box center [264, 197] width 16 height 16
click at [289, 214] on li "19:00" at bounding box center [303, 215] width 51 height 18
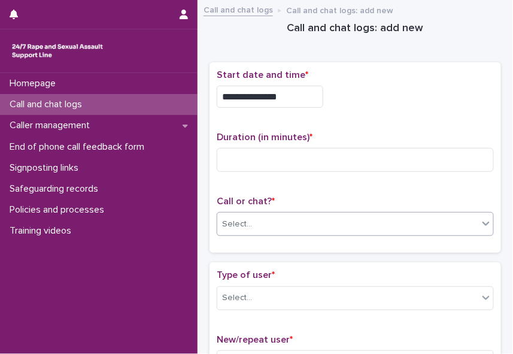
click at [280, 218] on div "Select..." at bounding box center [347, 224] width 261 height 20
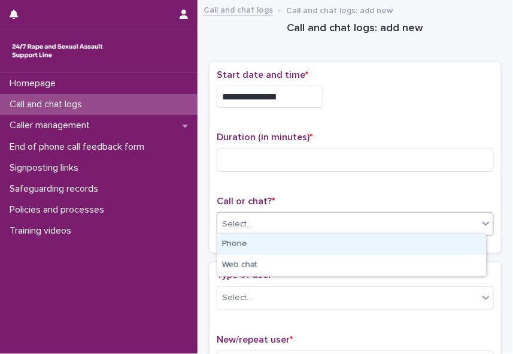
click at [262, 243] on div "Phone" at bounding box center [351, 244] width 269 height 21
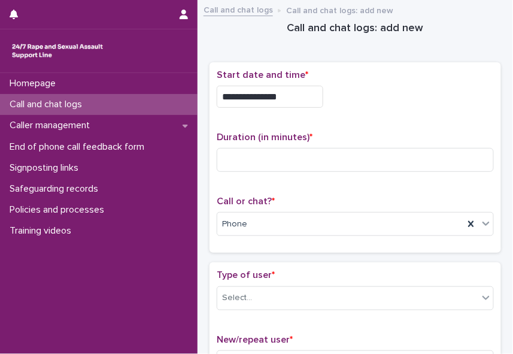
click at [302, 92] on input "**********" at bounding box center [270, 97] width 107 height 22
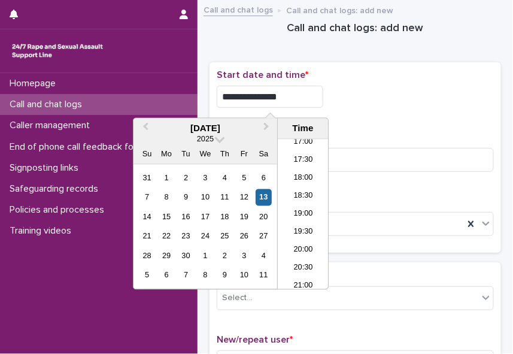
type input "**********"
click at [367, 121] on div "**********" at bounding box center [355, 157] width 277 height 177
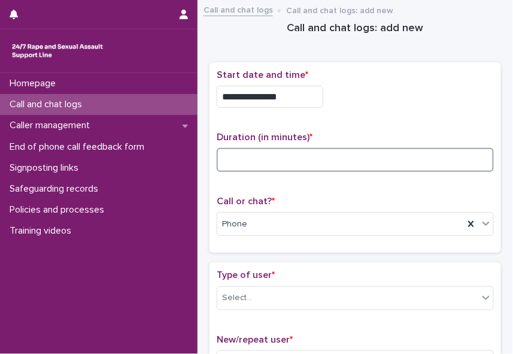
click at [337, 159] on input at bounding box center [355, 160] width 277 height 24
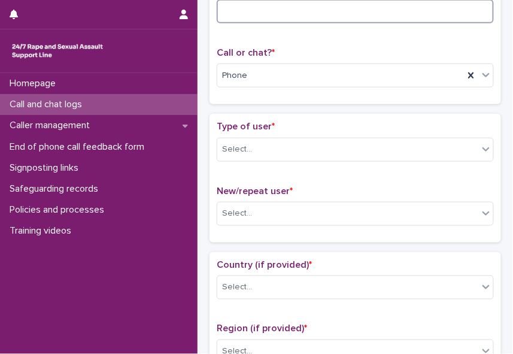
scroll to position [189, 0]
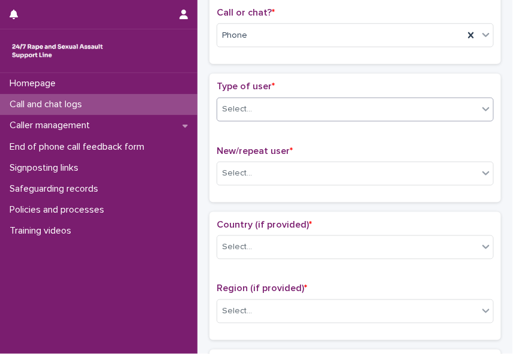
click at [480, 108] on icon at bounding box center [486, 109] width 12 height 12
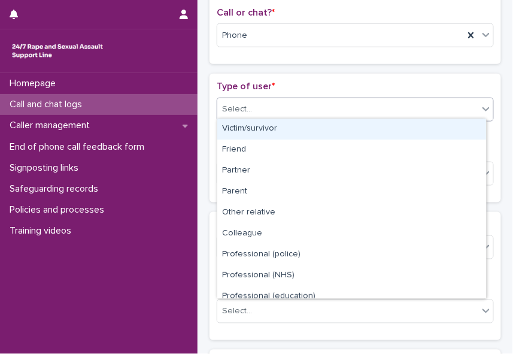
click at [468, 129] on div "Victim/survivor" at bounding box center [351, 129] width 269 height 21
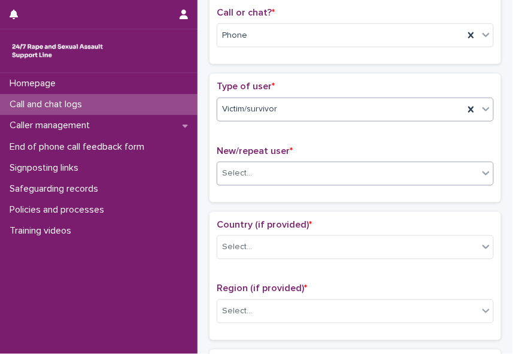
click at [480, 170] on icon at bounding box center [486, 173] width 12 height 12
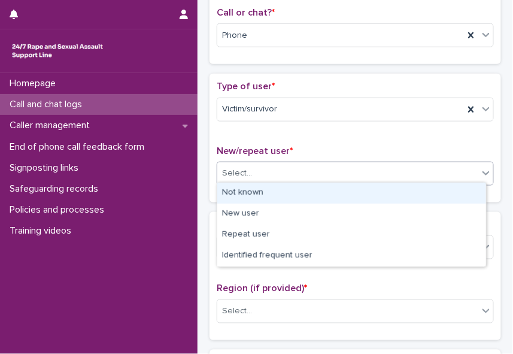
click at [465, 191] on div "Not known" at bounding box center [351, 193] width 269 height 21
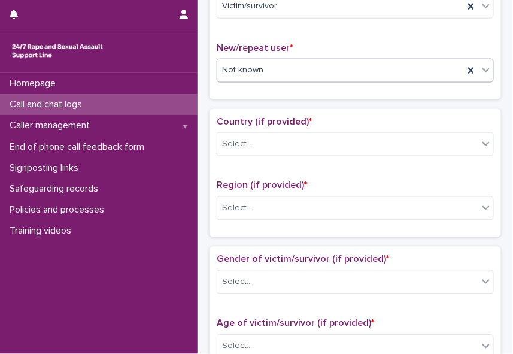
scroll to position [293, 0]
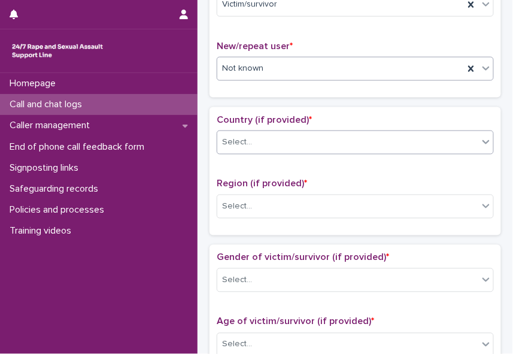
click at [483, 140] on icon at bounding box center [486, 142] width 7 height 4
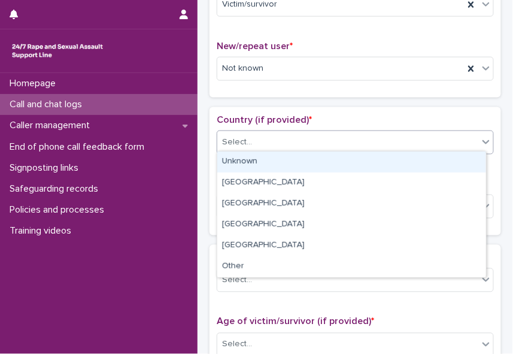
click at [471, 158] on div "Unknown" at bounding box center [351, 162] width 269 height 21
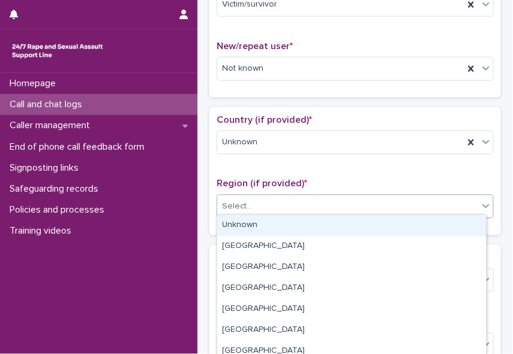
click at [480, 201] on icon at bounding box center [486, 206] width 12 height 12
click at [465, 232] on div "Unknown" at bounding box center [351, 225] width 269 height 21
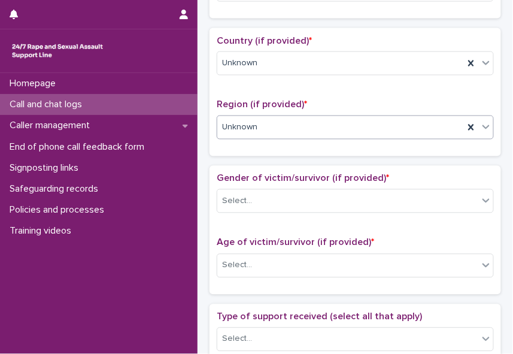
scroll to position [405, 0]
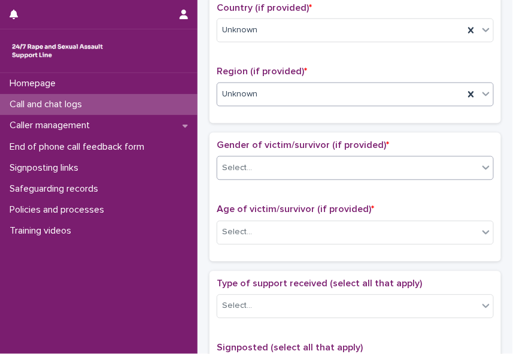
click at [480, 166] on icon at bounding box center [486, 168] width 12 height 12
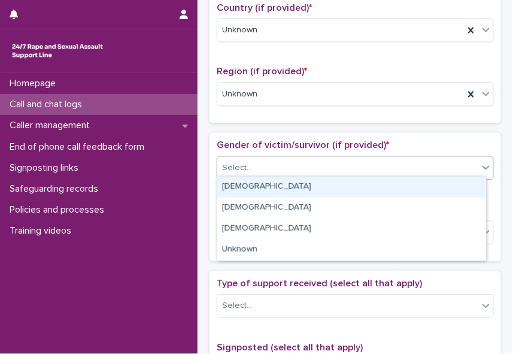
click at [458, 186] on div "[DEMOGRAPHIC_DATA]" at bounding box center [351, 187] width 269 height 21
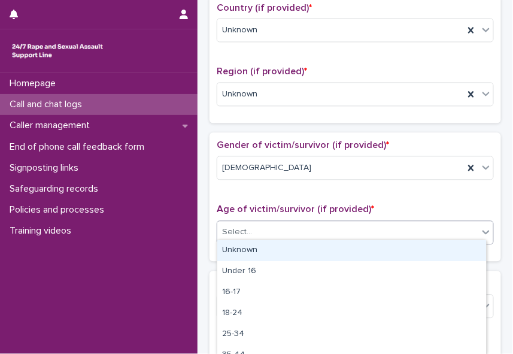
click at [456, 228] on div "Select..." at bounding box center [347, 233] width 261 height 20
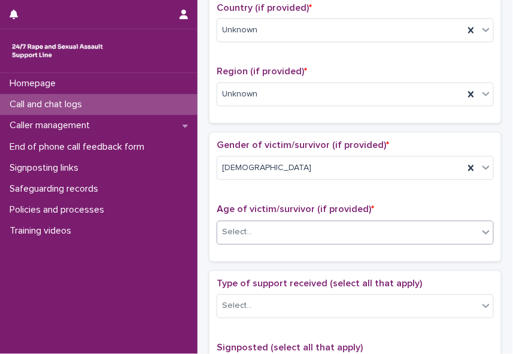
scroll to position [0, 0]
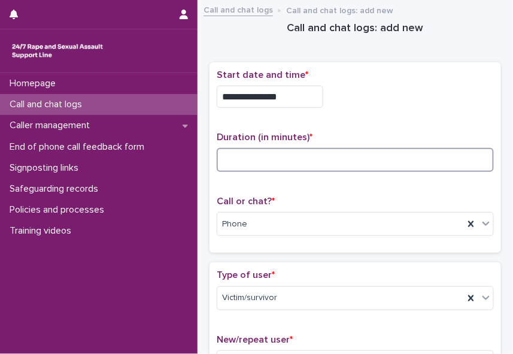
click at [296, 161] on input at bounding box center [355, 160] width 277 height 24
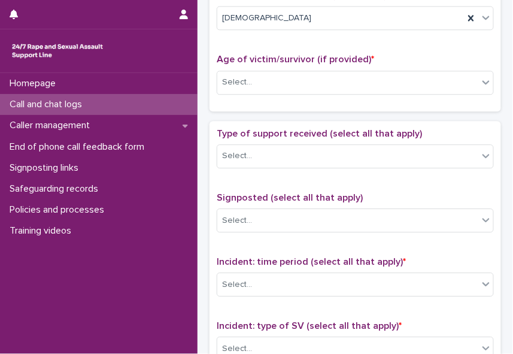
scroll to position [558, 0]
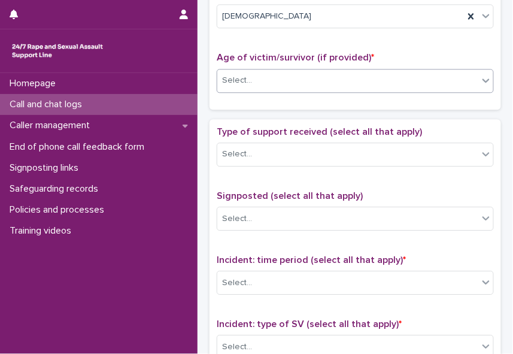
type input "*"
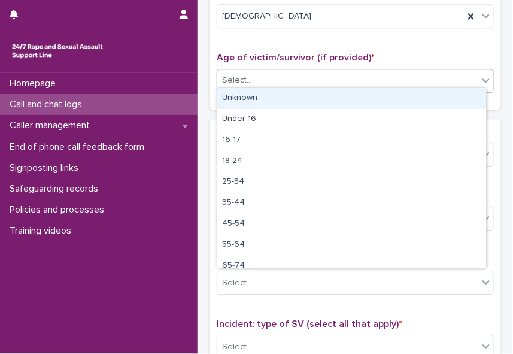
click at [479, 69] on div at bounding box center [486, 80] width 14 height 22
click at [464, 93] on div "Unknown" at bounding box center [351, 98] width 269 height 21
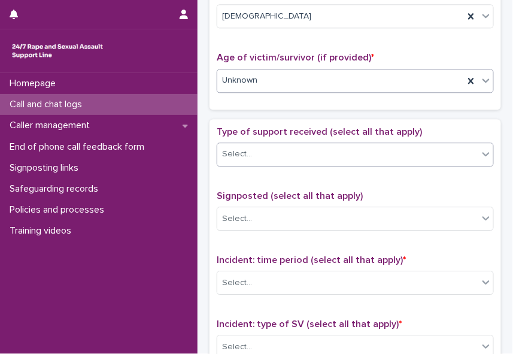
click at [451, 153] on div "Select..." at bounding box center [347, 154] width 261 height 20
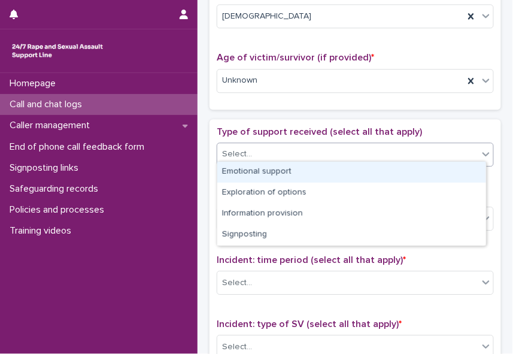
click at [441, 172] on div "Emotional support" at bounding box center [351, 172] width 269 height 21
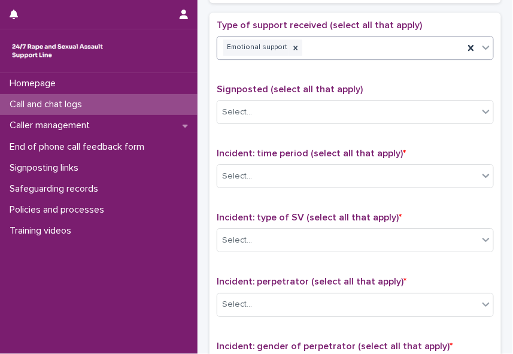
scroll to position [674, 0]
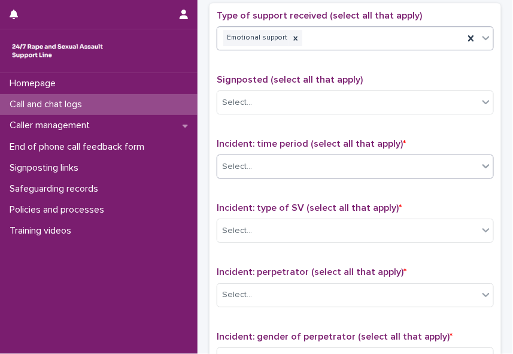
click at [373, 168] on div "Select..." at bounding box center [347, 167] width 261 height 20
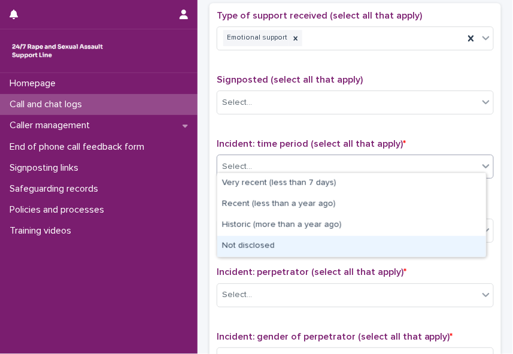
click at [354, 237] on div "Not disclosed" at bounding box center [351, 246] width 269 height 21
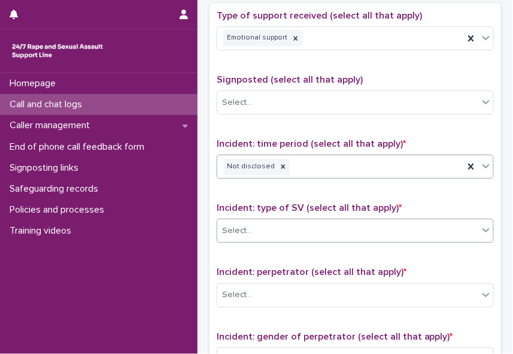
click at [352, 226] on div "Select..." at bounding box center [347, 231] width 261 height 20
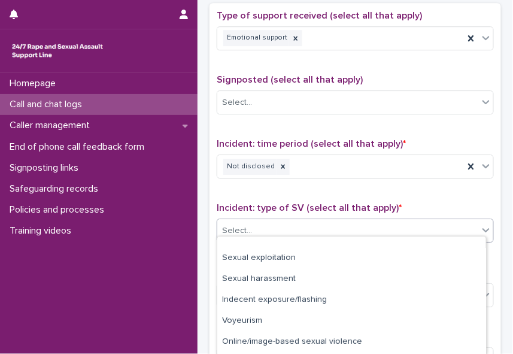
scroll to position [92, 0]
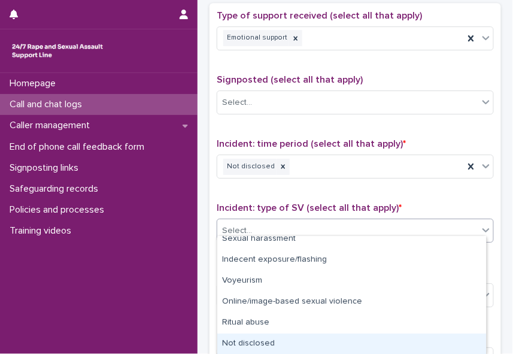
click at [452, 337] on div "Not disclosed" at bounding box center [351, 344] width 269 height 21
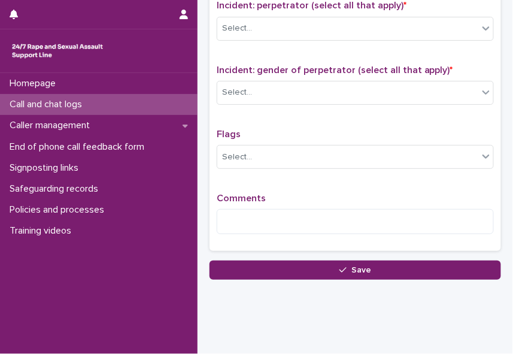
scroll to position [952, 0]
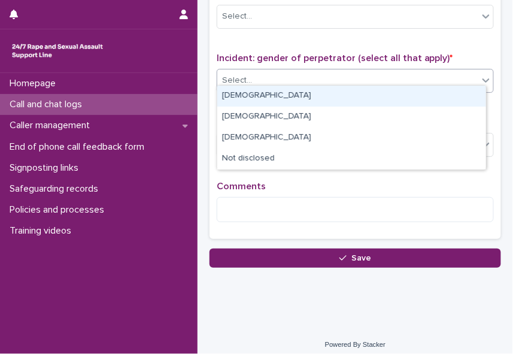
click at [253, 74] on input "text" at bounding box center [253, 79] width 1 height 11
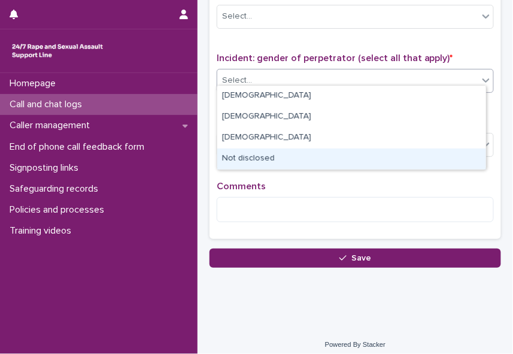
click at [254, 167] on div "Not disclosed" at bounding box center [351, 159] width 269 height 21
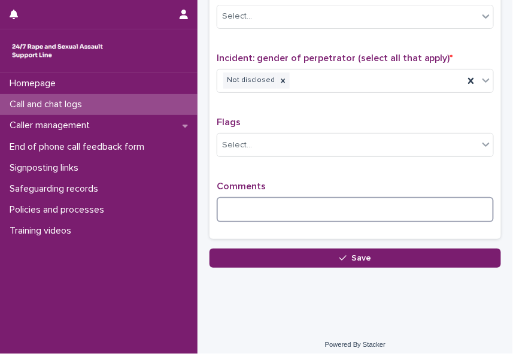
click at [249, 205] on textarea at bounding box center [355, 209] width 277 height 25
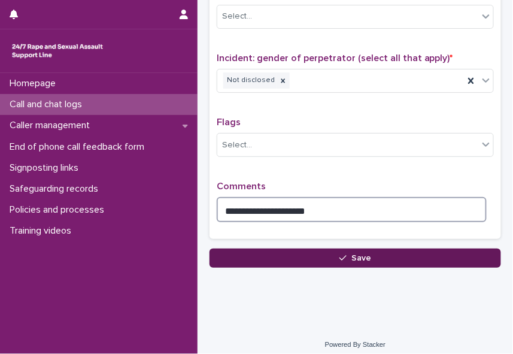
type textarea "**********"
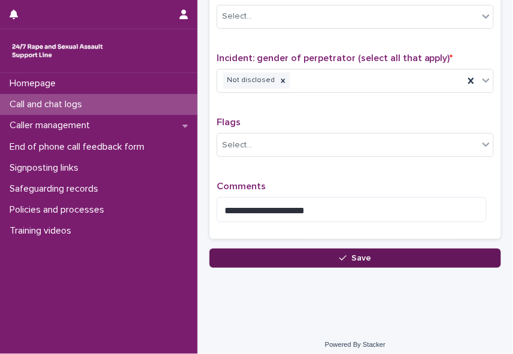
click at [317, 255] on button "Save" at bounding box center [356, 258] width 292 height 19
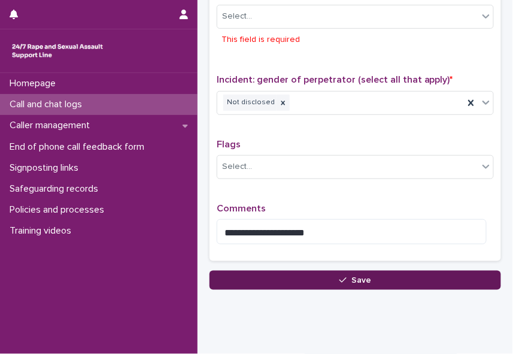
scroll to position [934, 0]
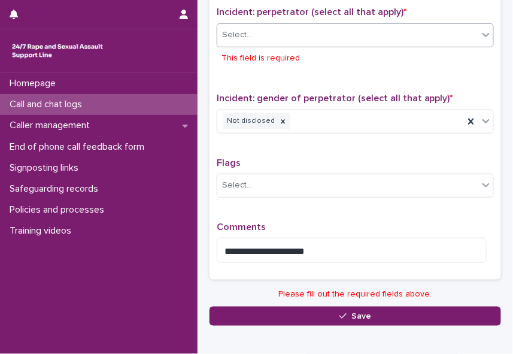
click at [289, 25] on div "Select..." at bounding box center [347, 35] width 261 height 20
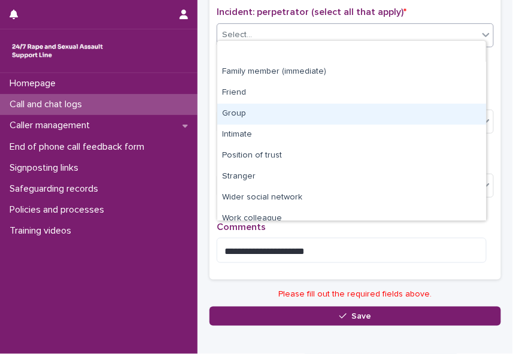
scroll to position [51, 0]
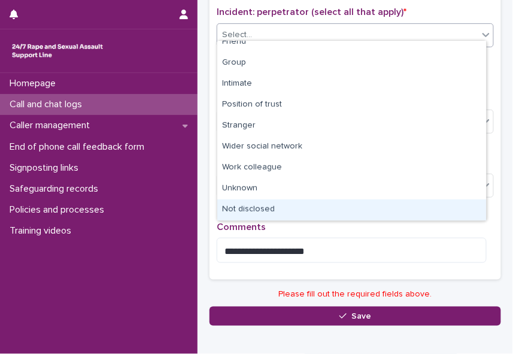
click at [462, 204] on div "Not disclosed" at bounding box center [351, 209] width 269 height 21
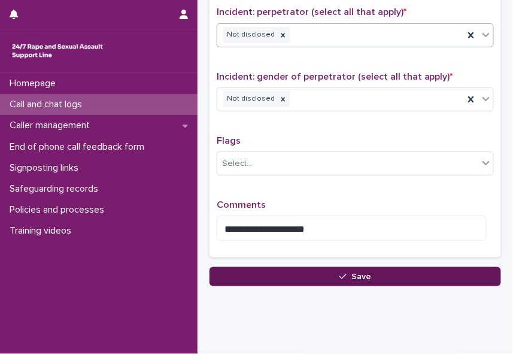
click at [382, 267] on button "Save" at bounding box center [356, 276] width 292 height 19
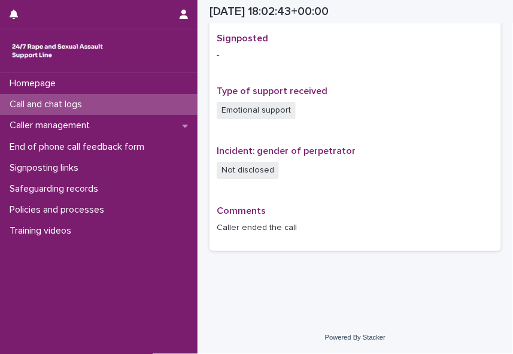
scroll to position [772, 0]
click at [33, 101] on p "Call and chat logs" at bounding box center [48, 104] width 87 height 11
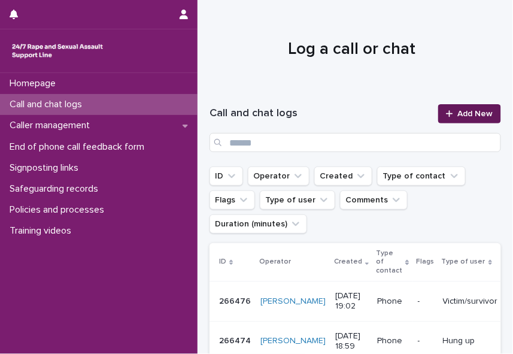
click at [459, 114] on span "Add New" at bounding box center [475, 114] width 35 height 8
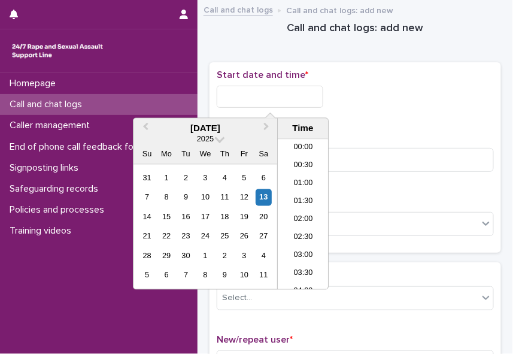
click at [270, 95] on input "text" at bounding box center [270, 97] width 107 height 22
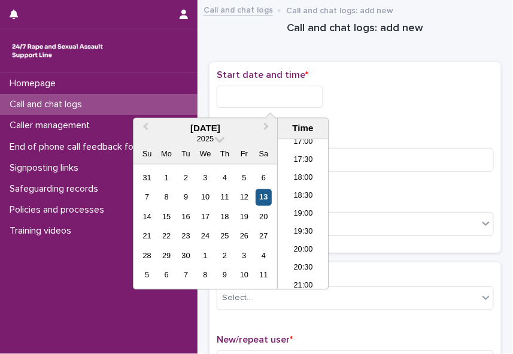
click at [267, 197] on div "13" at bounding box center [264, 197] width 16 height 16
click at [296, 212] on li "19:00" at bounding box center [303, 215] width 51 height 18
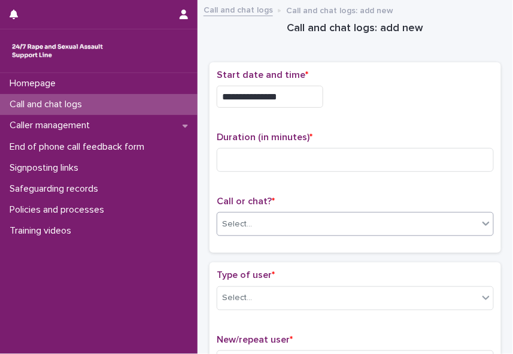
click at [269, 216] on div "Select..." at bounding box center [347, 224] width 261 height 20
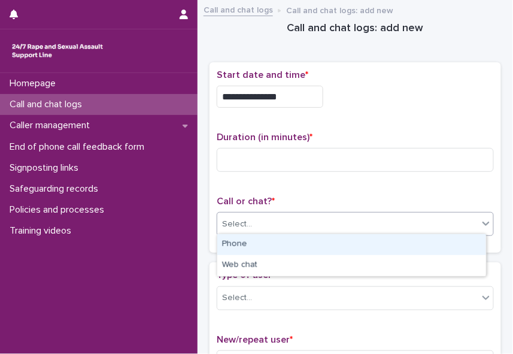
click at [250, 244] on div "Phone" at bounding box center [351, 244] width 269 height 21
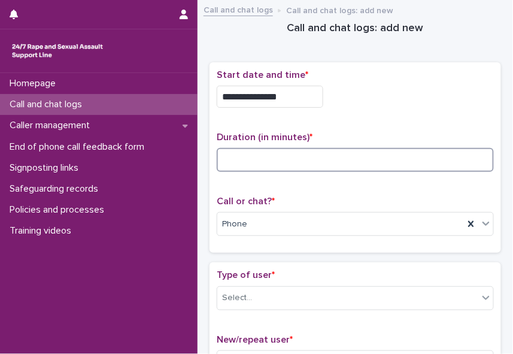
click at [235, 159] on input at bounding box center [355, 160] width 277 height 24
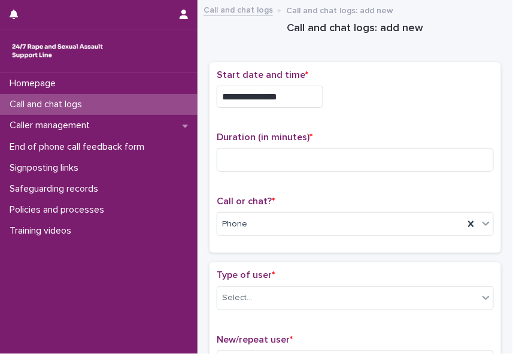
click at [293, 95] on input "**********" at bounding box center [270, 97] width 107 height 22
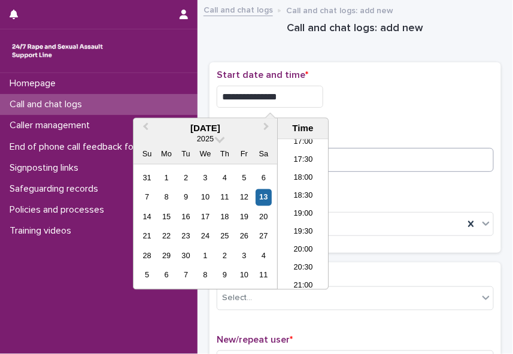
type input "**********"
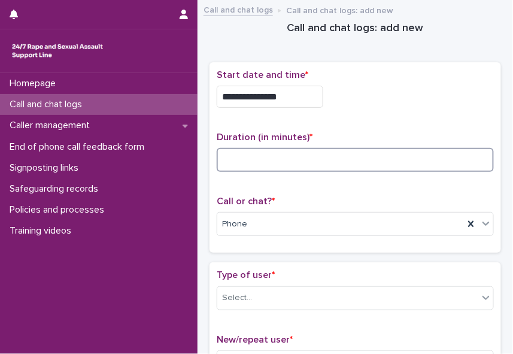
click at [353, 166] on input at bounding box center [355, 160] width 277 height 24
click at [234, 158] on input at bounding box center [355, 160] width 277 height 24
click at [230, 160] on input at bounding box center [355, 160] width 277 height 24
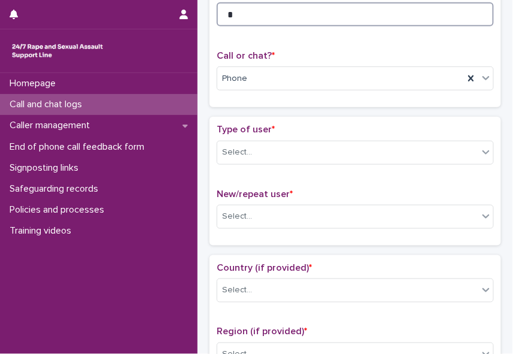
scroll to position [150, 0]
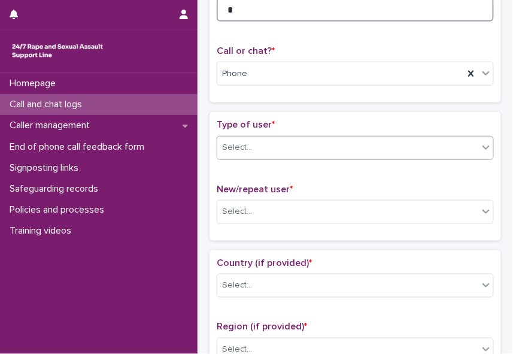
type input "*"
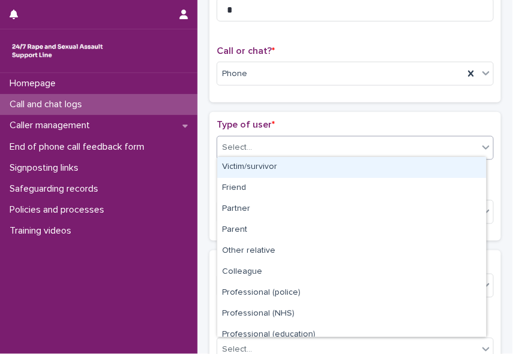
click at [480, 141] on icon at bounding box center [486, 147] width 12 height 12
click at [464, 166] on div "Victim/survivor" at bounding box center [351, 167] width 269 height 21
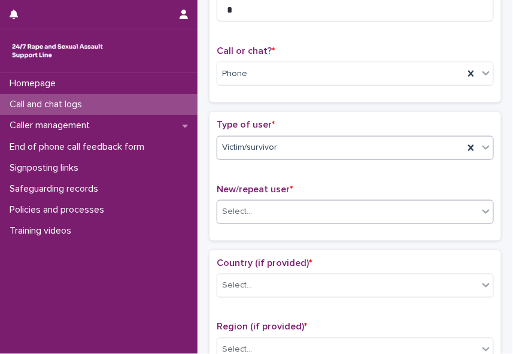
click at [479, 208] on div at bounding box center [486, 212] width 14 height 22
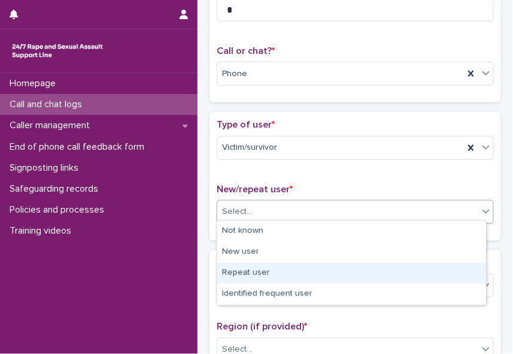
click at [456, 265] on div "Repeat user" at bounding box center [351, 273] width 269 height 21
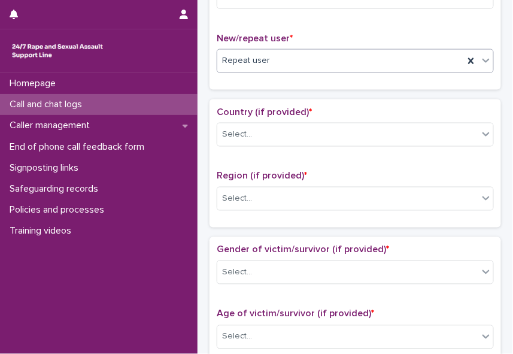
scroll to position [304, 0]
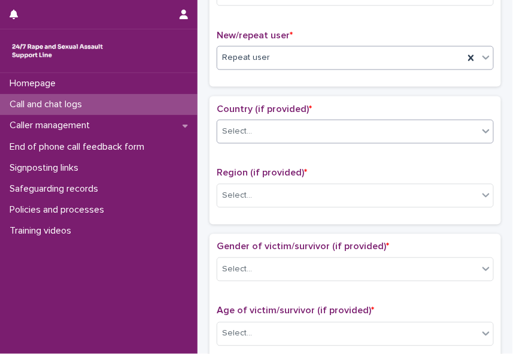
click at [479, 129] on span at bounding box center [479, 131] width 1 height 13
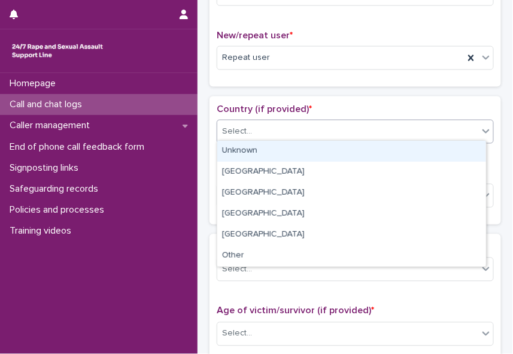
click at [450, 157] on div "Unknown" at bounding box center [351, 151] width 269 height 21
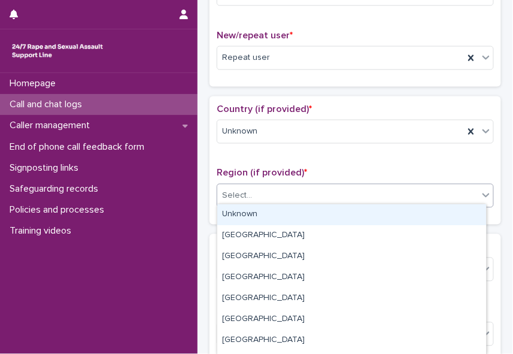
click at [440, 186] on div "Select..." at bounding box center [347, 196] width 261 height 20
click at [420, 207] on div "Unknown" at bounding box center [351, 214] width 269 height 21
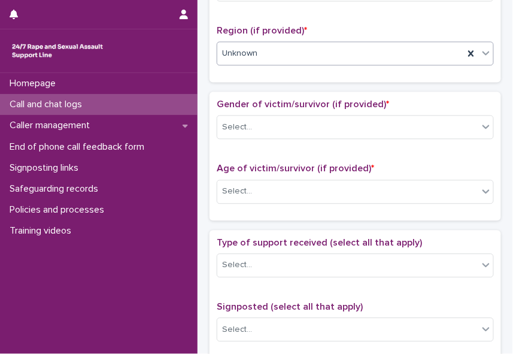
scroll to position [453, 0]
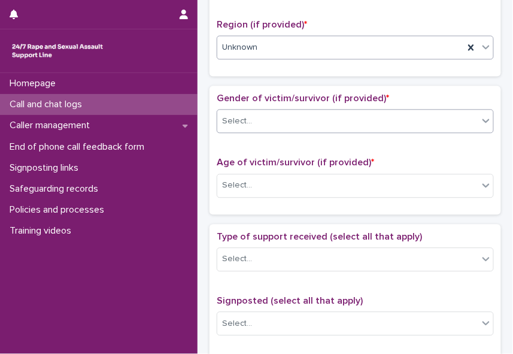
click at [479, 110] on div at bounding box center [486, 121] width 14 height 22
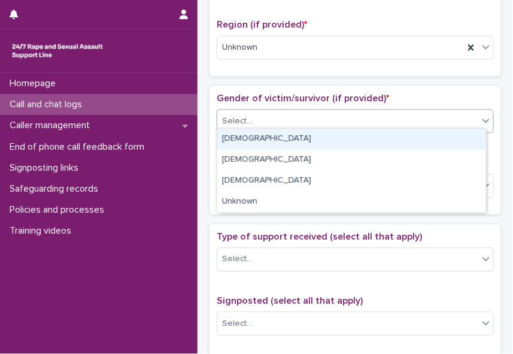
click at [455, 133] on div "[DEMOGRAPHIC_DATA]" at bounding box center [351, 139] width 269 height 21
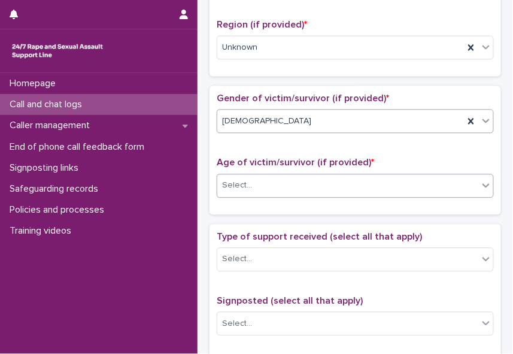
click at [428, 175] on div "Select..." at bounding box center [347, 185] width 261 height 20
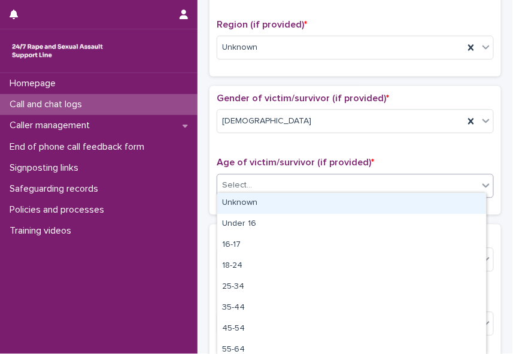
click at [411, 201] on div "Unknown" at bounding box center [351, 203] width 269 height 21
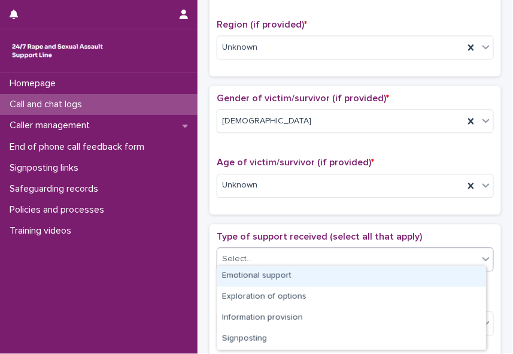
click at [365, 249] on div "Select..." at bounding box center [347, 259] width 261 height 20
click at [353, 266] on div "Emotional support" at bounding box center [351, 276] width 269 height 21
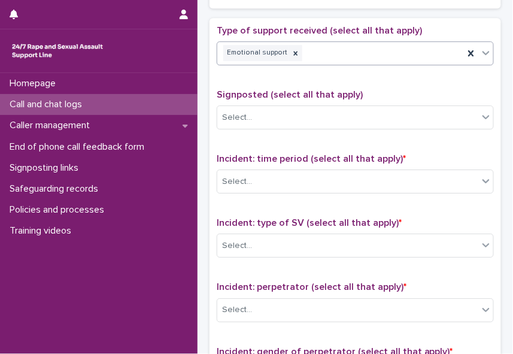
scroll to position [662, 0]
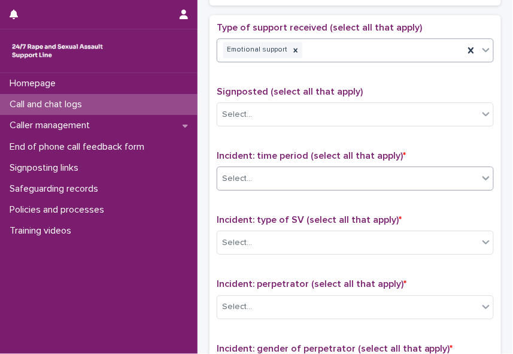
click at [483, 175] on icon at bounding box center [486, 178] width 12 height 12
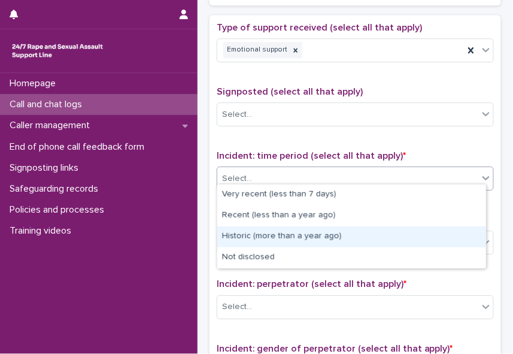
click at [447, 229] on div "Historic (more than a year ago)" at bounding box center [351, 236] width 269 height 21
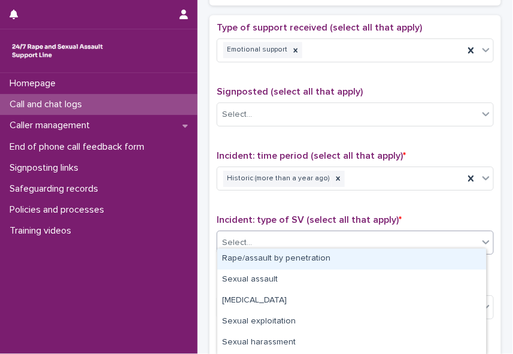
click at [377, 233] on div "Select..." at bounding box center [347, 243] width 261 height 20
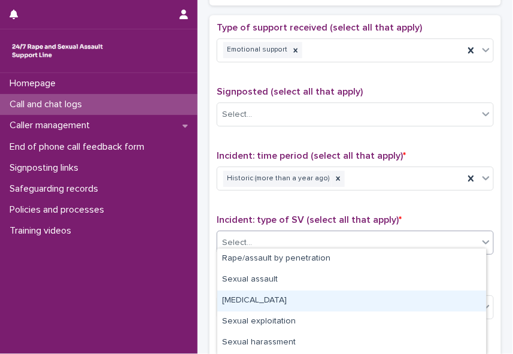
click at [345, 293] on div "[MEDICAL_DATA]" at bounding box center [351, 300] width 269 height 21
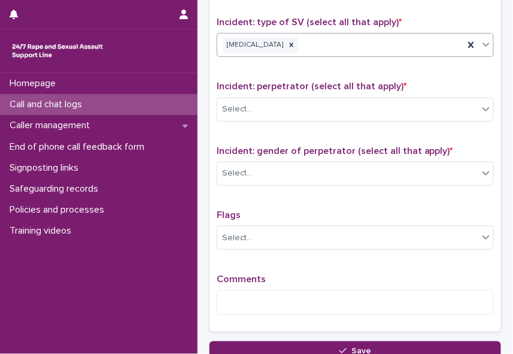
scroll to position [861, 0]
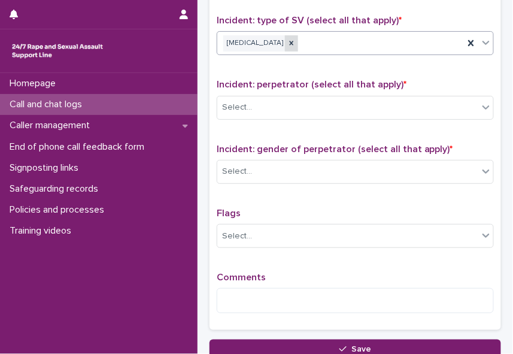
click at [296, 39] on icon at bounding box center [291, 43] width 8 height 8
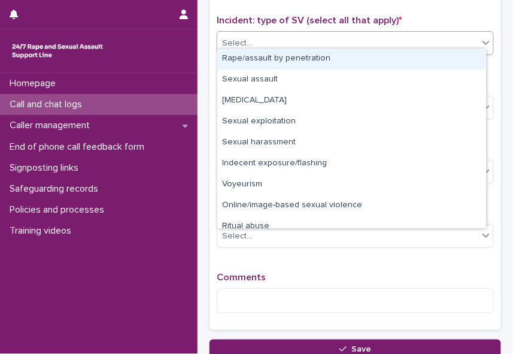
click at [297, 36] on div "Select..." at bounding box center [347, 44] width 261 height 20
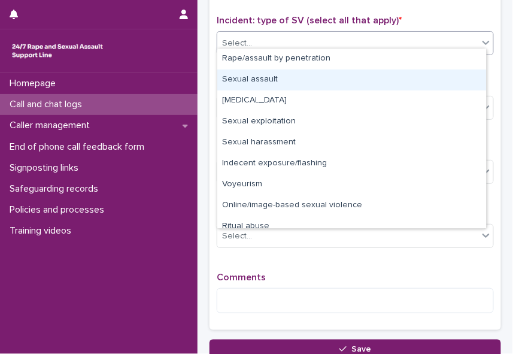
click at [271, 77] on div "Sexual assault" at bounding box center [351, 79] width 269 height 21
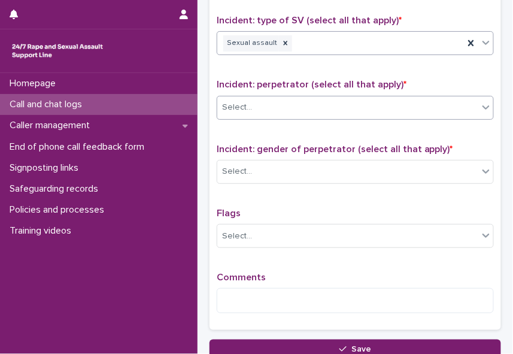
click at [256, 108] on div "Select..." at bounding box center [347, 108] width 261 height 20
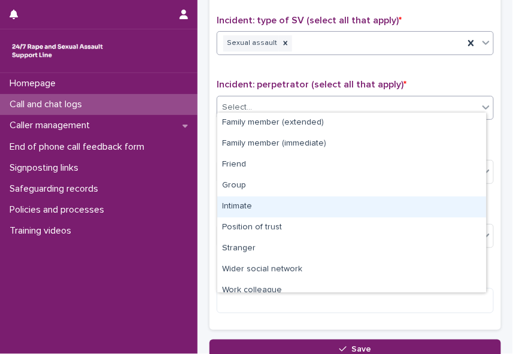
scroll to position [51, 0]
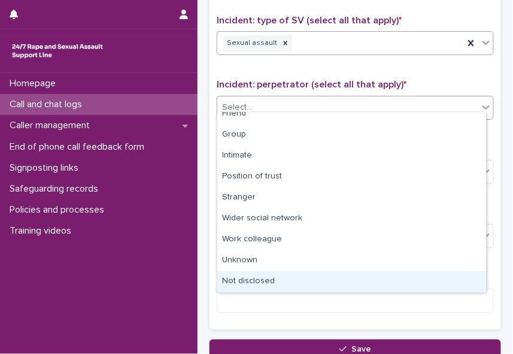
click at [380, 276] on div "Not disclosed" at bounding box center [351, 281] width 269 height 21
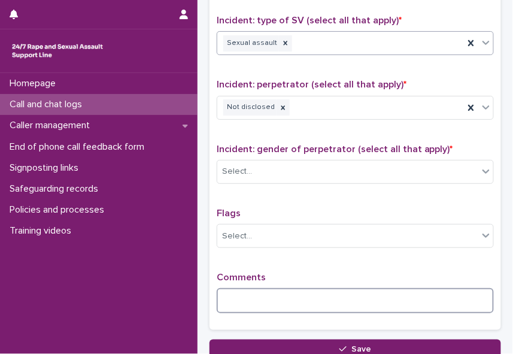
click at [251, 288] on textarea at bounding box center [355, 300] width 277 height 25
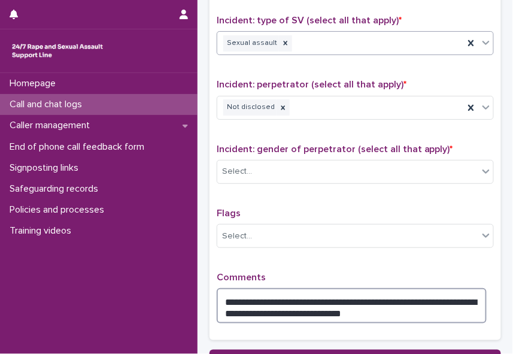
click at [367, 303] on textarea "**********" at bounding box center [352, 305] width 270 height 35
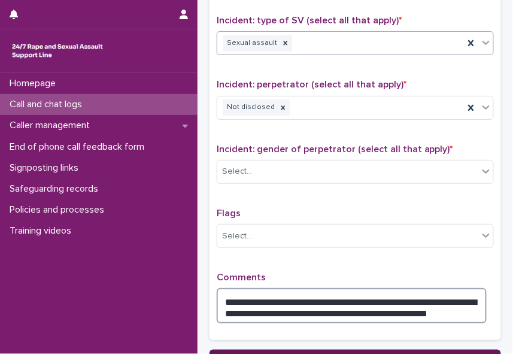
type textarea "**********"
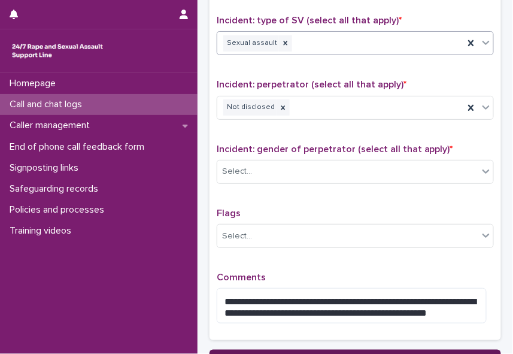
click at [369, 350] on button "Save" at bounding box center [356, 359] width 292 height 19
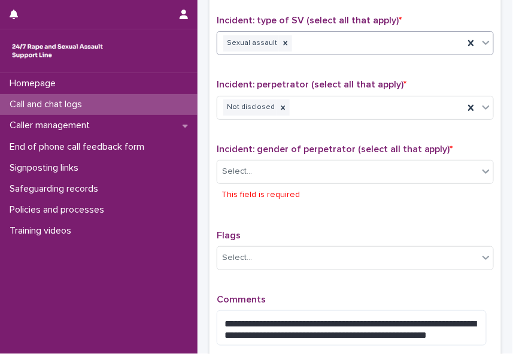
scroll to position [985, 0]
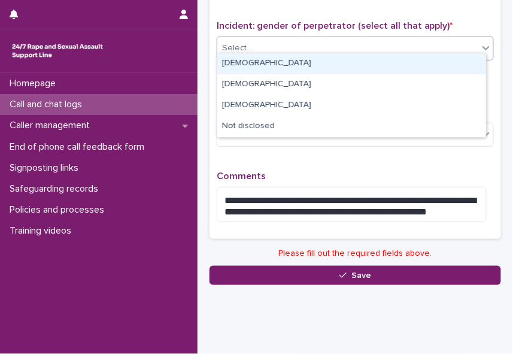
click at [269, 41] on div "Select..." at bounding box center [347, 48] width 261 height 20
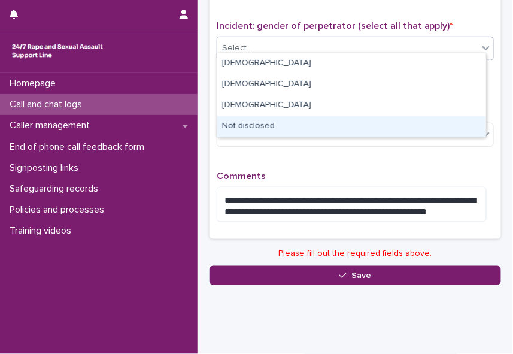
click at [262, 123] on div "Not disclosed" at bounding box center [351, 126] width 269 height 21
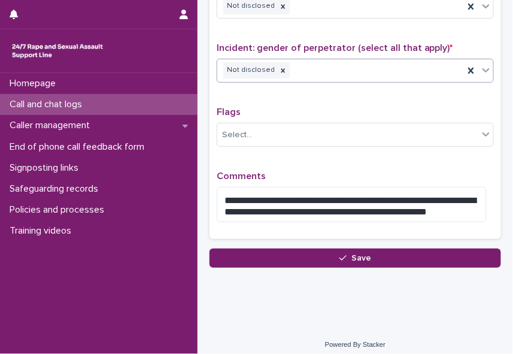
scroll to position [963, 0]
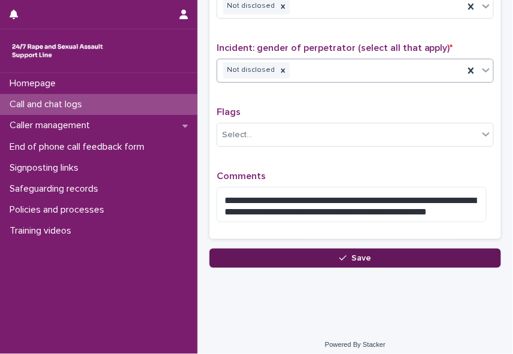
click at [318, 253] on button "Save" at bounding box center [356, 258] width 292 height 19
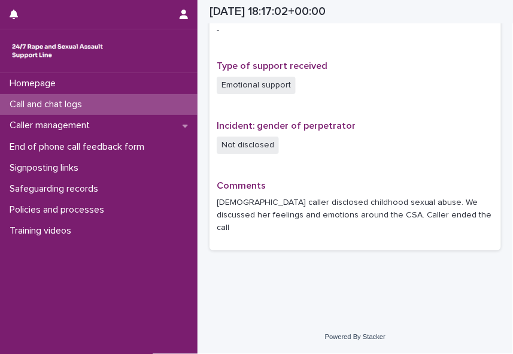
scroll to position [772, 0]
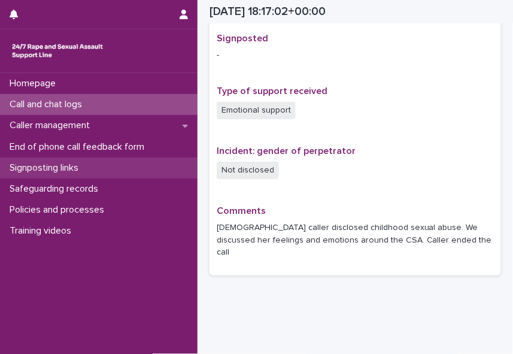
click at [51, 158] on div "Signposting links" at bounding box center [99, 168] width 198 height 21
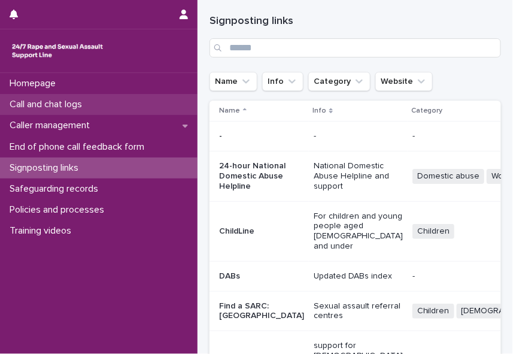
click at [74, 110] on p "Call and chat logs" at bounding box center [48, 104] width 87 height 11
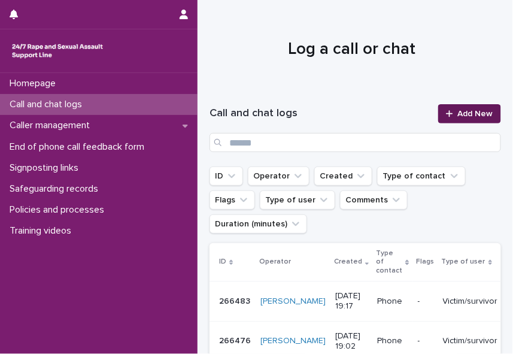
click at [465, 118] on link "Add New" at bounding box center [469, 113] width 63 height 19
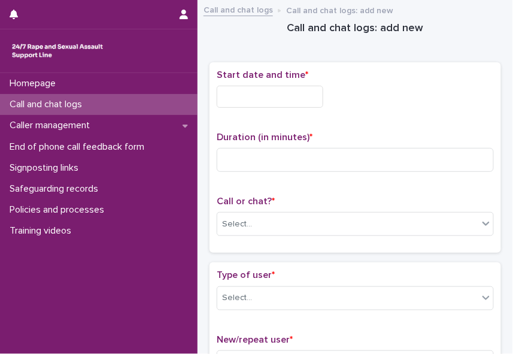
click at [247, 92] on input "text" at bounding box center [270, 97] width 107 height 22
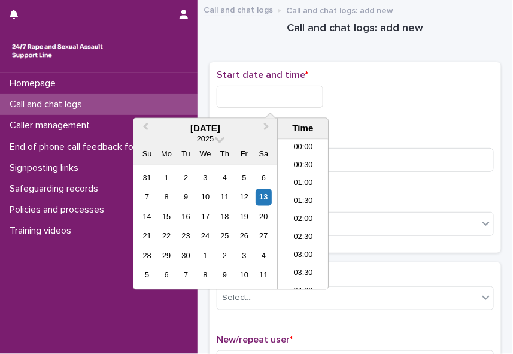
scroll to position [616, 0]
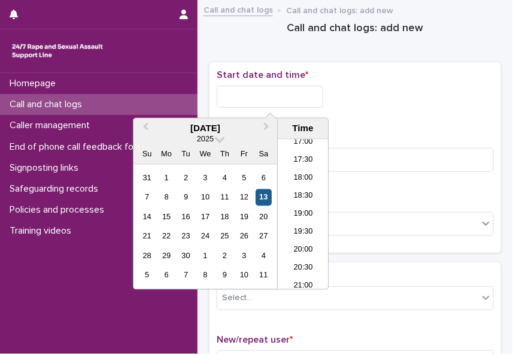
click at [266, 200] on div "13" at bounding box center [264, 197] width 16 height 16
click at [302, 211] on li "19:00" at bounding box center [303, 215] width 51 height 18
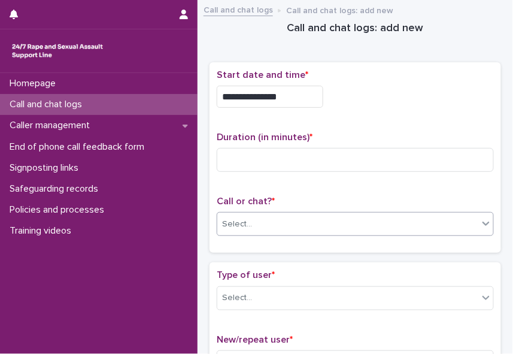
click at [301, 212] on div "Select..." at bounding box center [355, 224] width 277 height 24
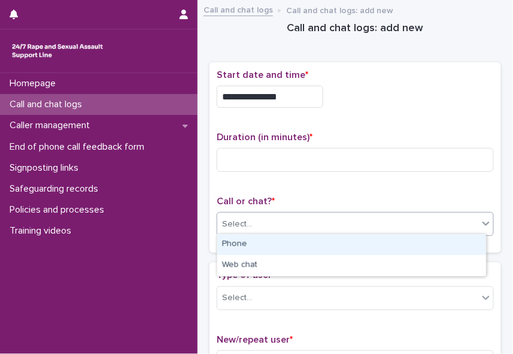
click at [289, 249] on div "Phone" at bounding box center [351, 244] width 269 height 21
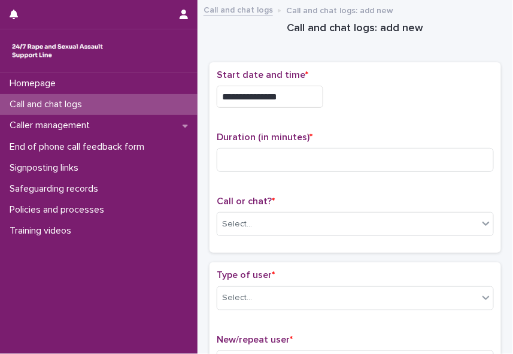
click at [289, 249] on div "**********" at bounding box center [356, 157] width 292 height 191
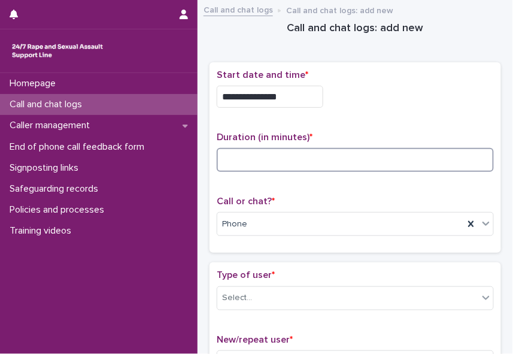
click at [236, 155] on input at bounding box center [355, 160] width 277 height 24
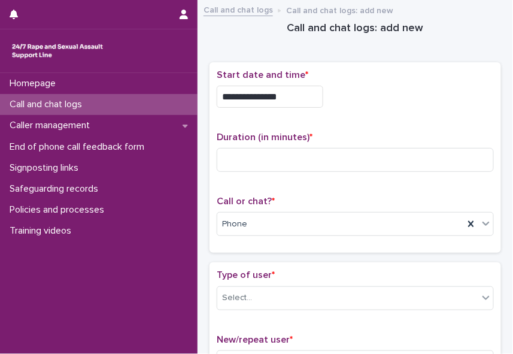
click at [302, 93] on input "**********" at bounding box center [270, 97] width 107 height 22
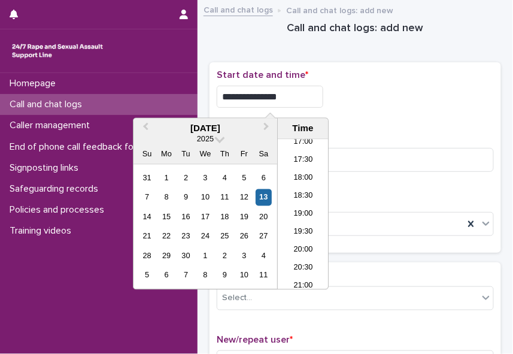
type input "**********"
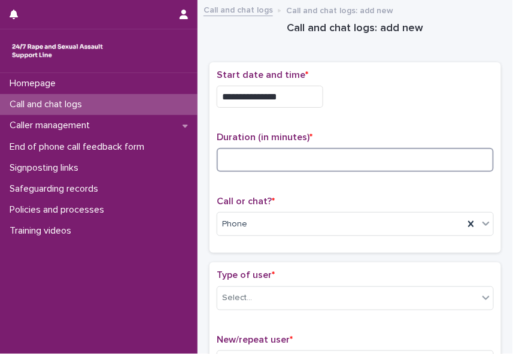
click at [363, 155] on input at bounding box center [355, 160] width 277 height 24
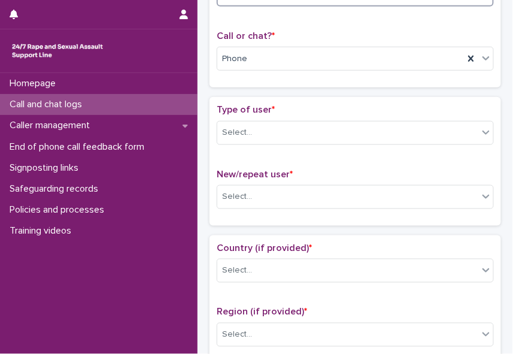
scroll to position [193, 0]
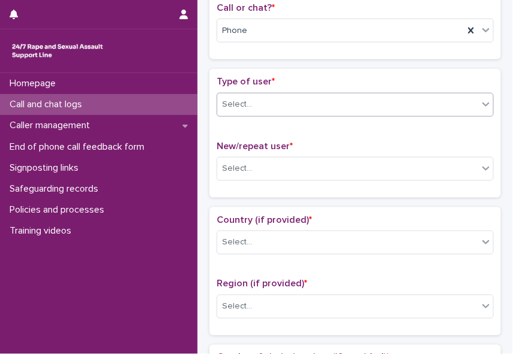
type input "*"
click at [483, 102] on icon at bounding box center [486, 104] width 7 height 4
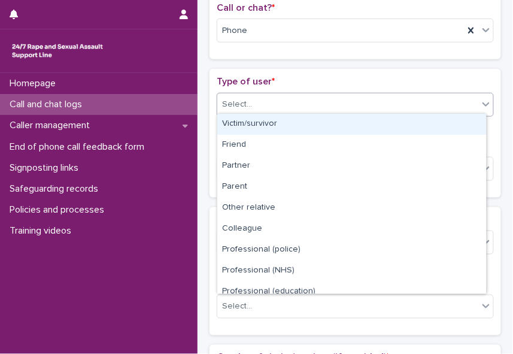
scroll to position [134, 0]
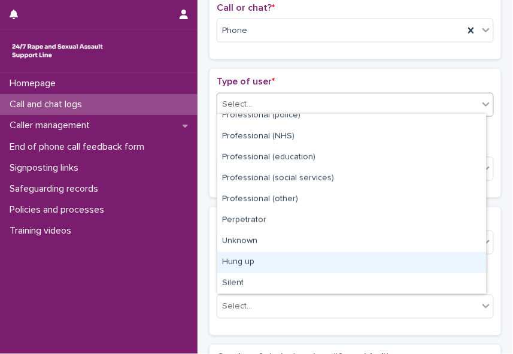
click at [471, 260] on div "Hung up" at bounding box center [351, 262] width 269 height 21
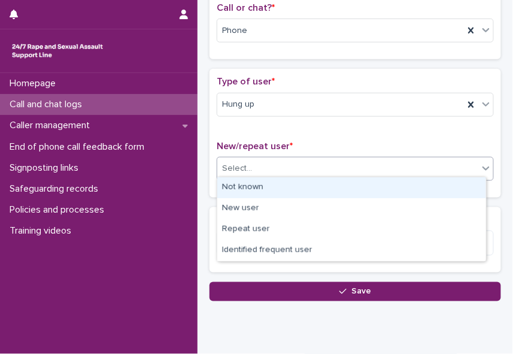
click at [481, 167] on icon at bounding box center [486, 168] width 12 height 12
click at [466, 184] on div "Not known" at bounding box center [351, 187] width 269 height 21
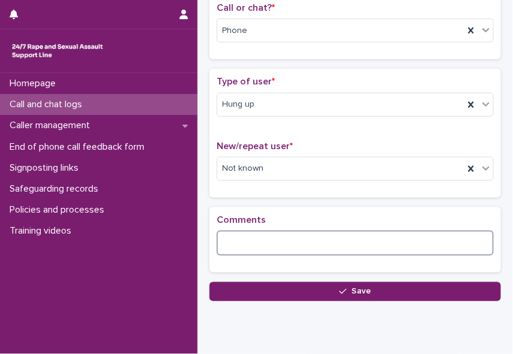
click at [451, 233] on textarea at bounding box center [355, 243] width 277 height 25
paste textarea "**********"
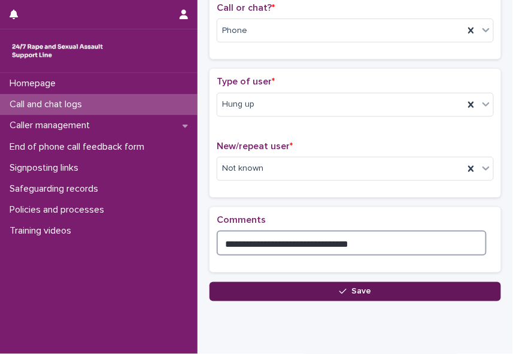
type textarea "**********"
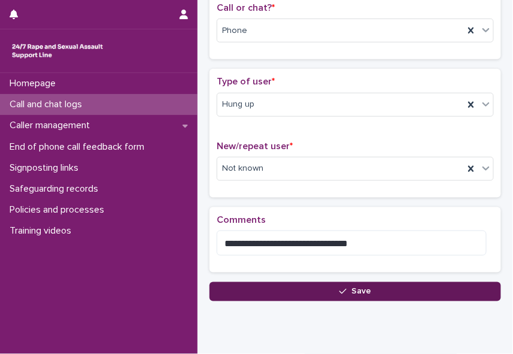
click at [367, 287] on span "Save" at bounding box center [362, 291] width 20 height 8
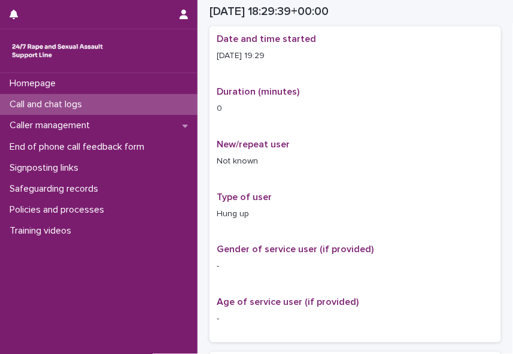
scroll to position [207, 0]
